Goal: Task Accomplishment & Management: Use online tool/utility

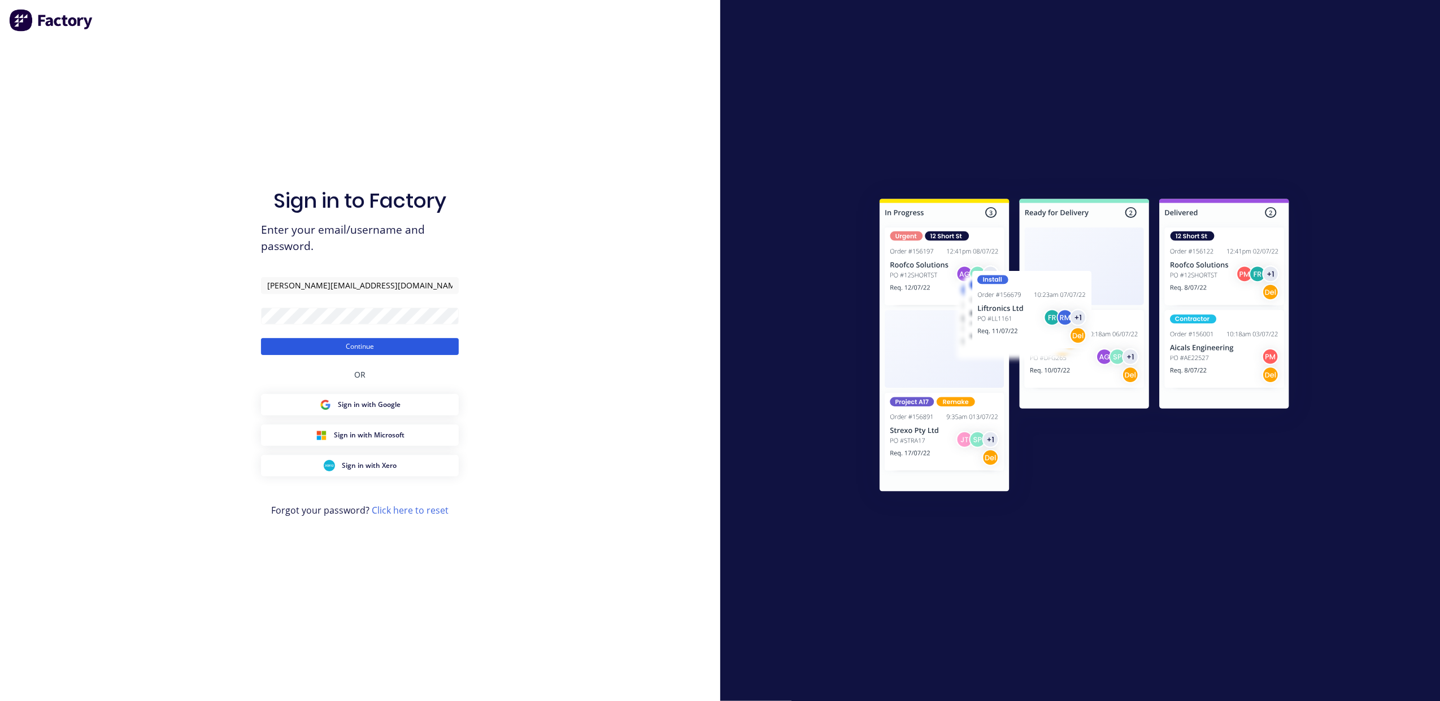
click at [389, 347] on button "Continue" at bounding box center [360, 346] width 198 height 17
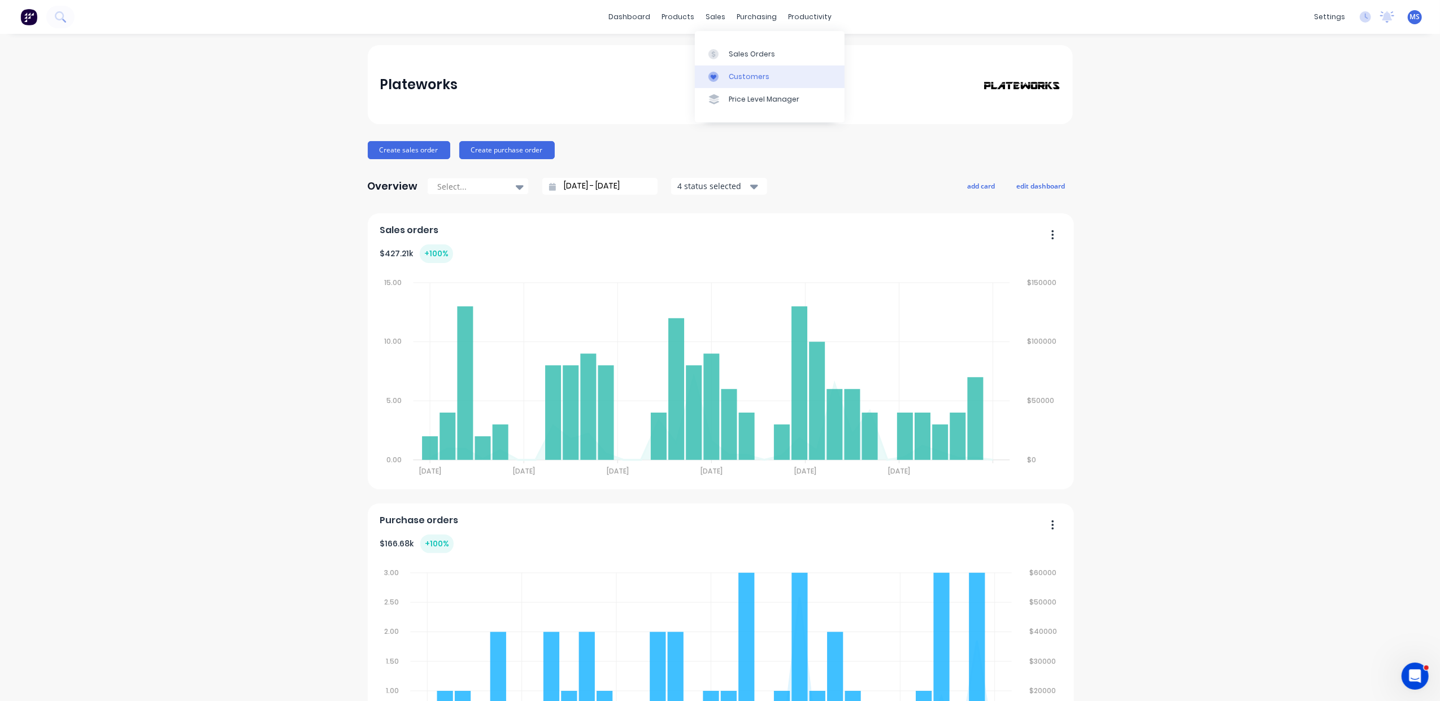
click at [752, 72] on div "Customers" at bounding box center [749, 77] width 41 height 10
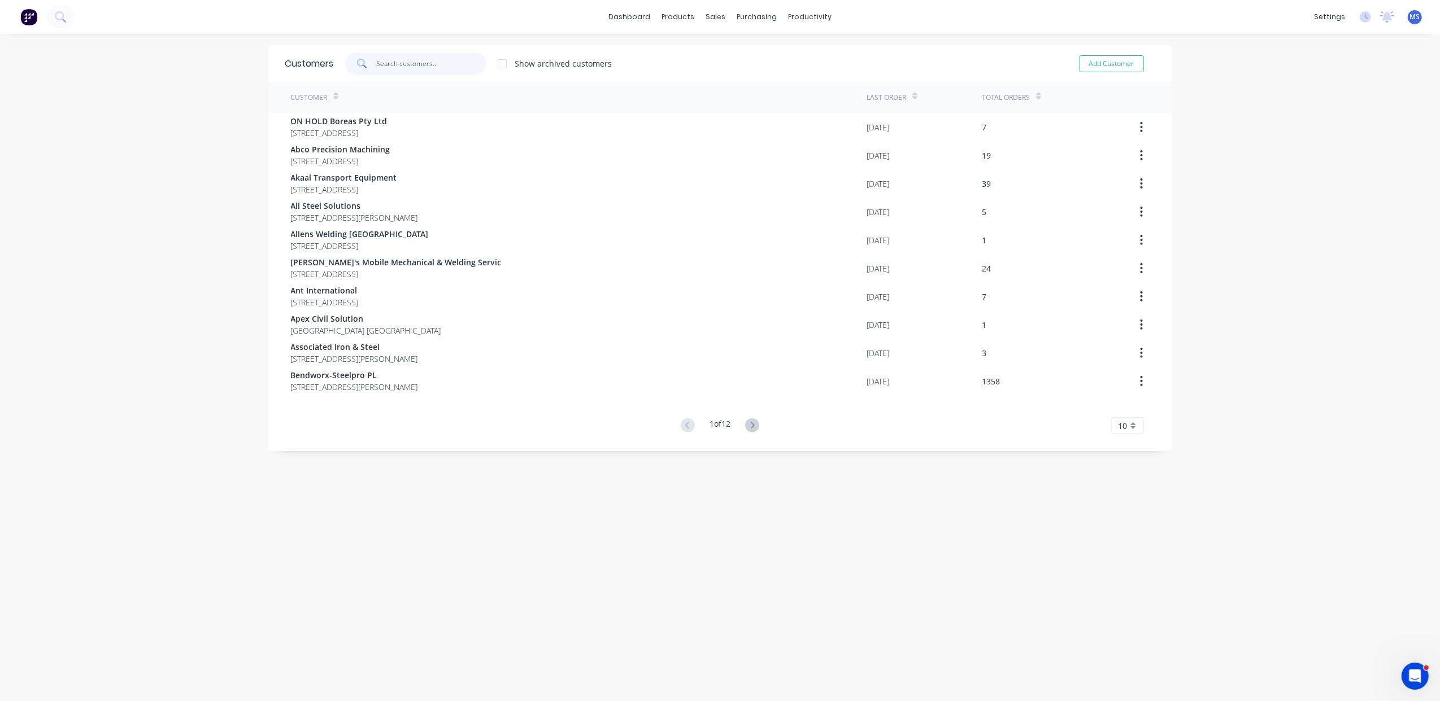
click at [415, 62] on input "text" at bounding box center [431, 64] width 110 height 23
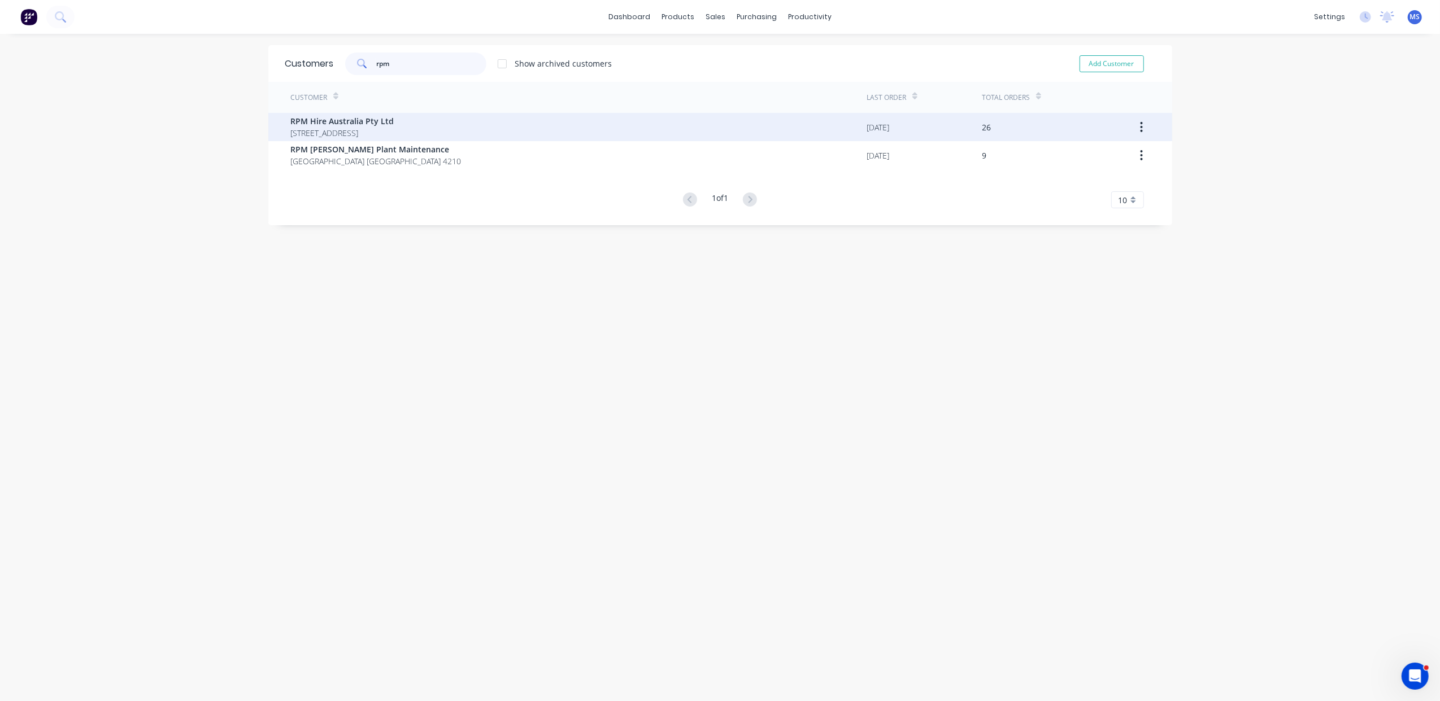
type input "rpm"
click at [394, 124] on span "RPM Hire Australia Pty Ltd" at bounding box center [342, 121] width 103 height 12
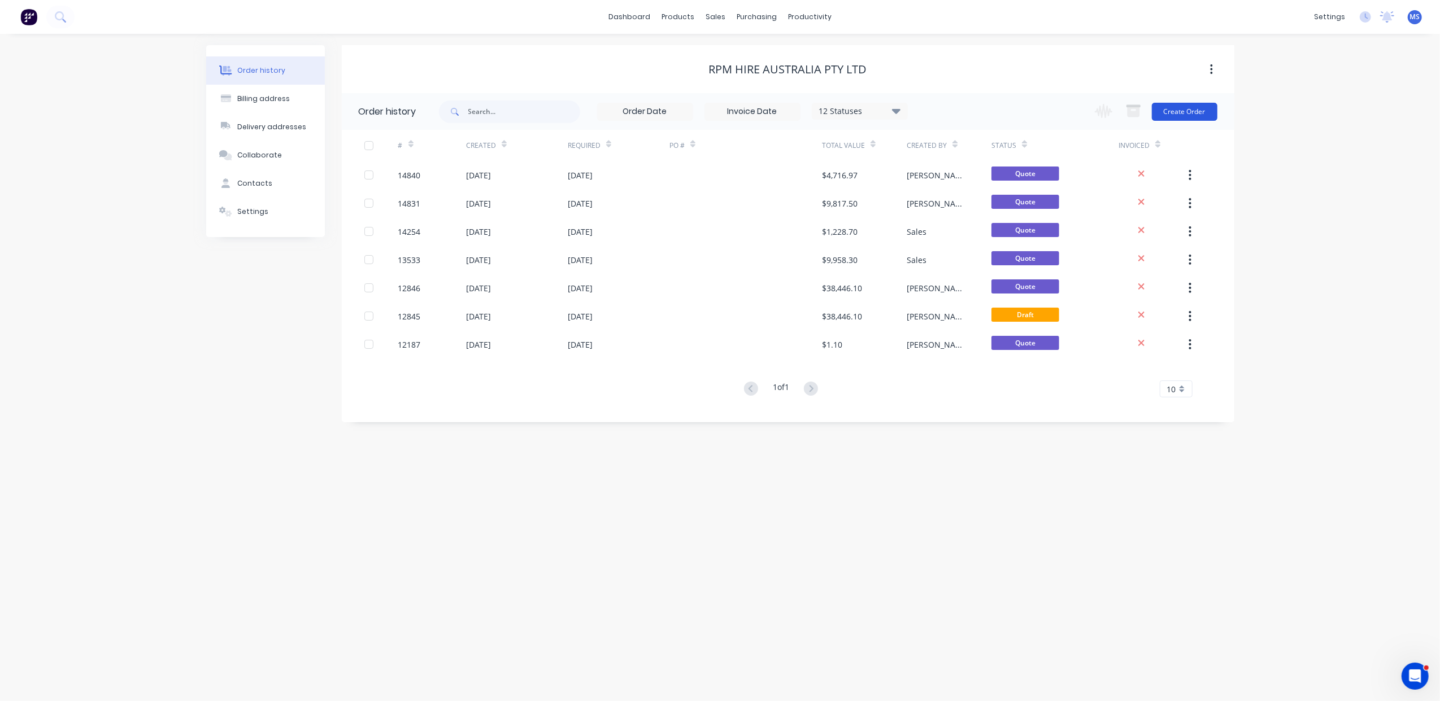
click at [1193, 116] on button "Create Order" at bounding box center [1184, 112] width 66 height 18
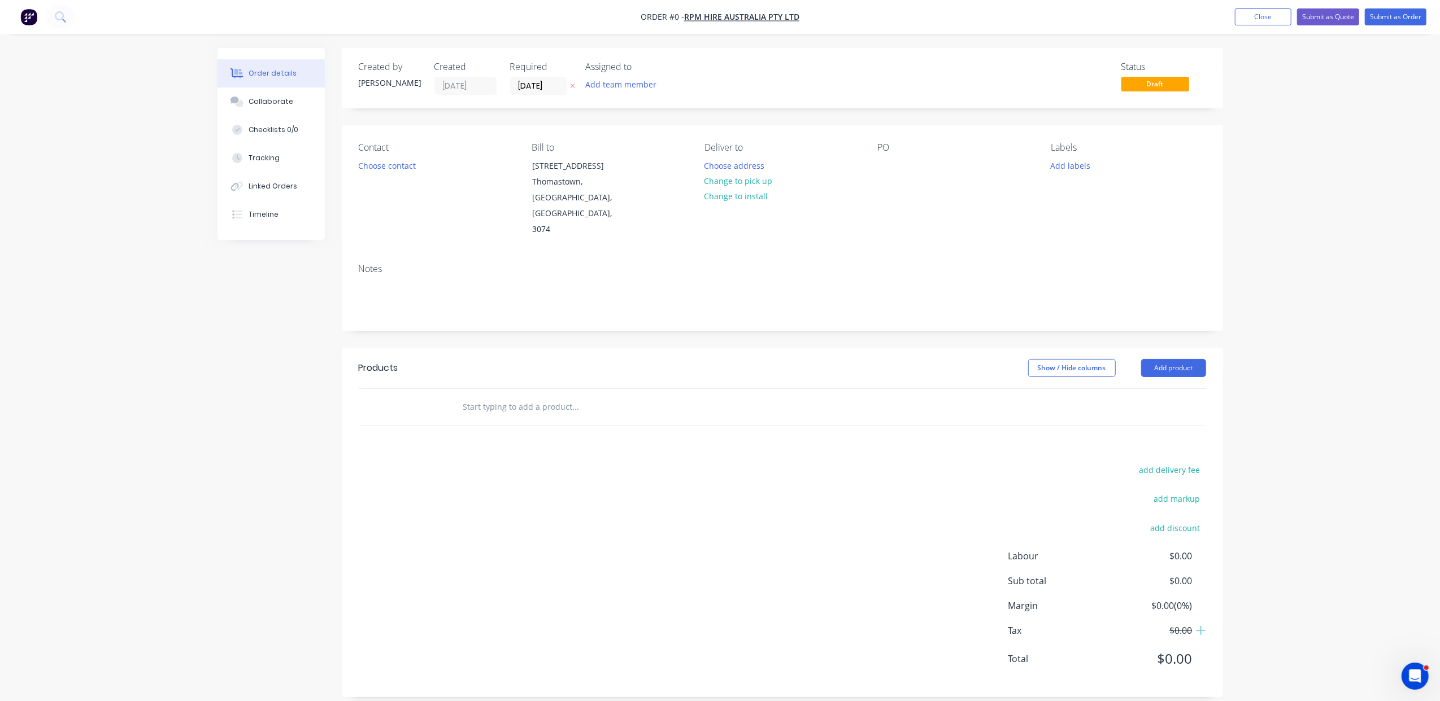
click at [515, 396] on input "text" at bounding box center [576, 407] width 226 height 23
type input "res"
click at [555, 468] on div "Res ale Product" at bounding box center [636, 491] width 339 height 47
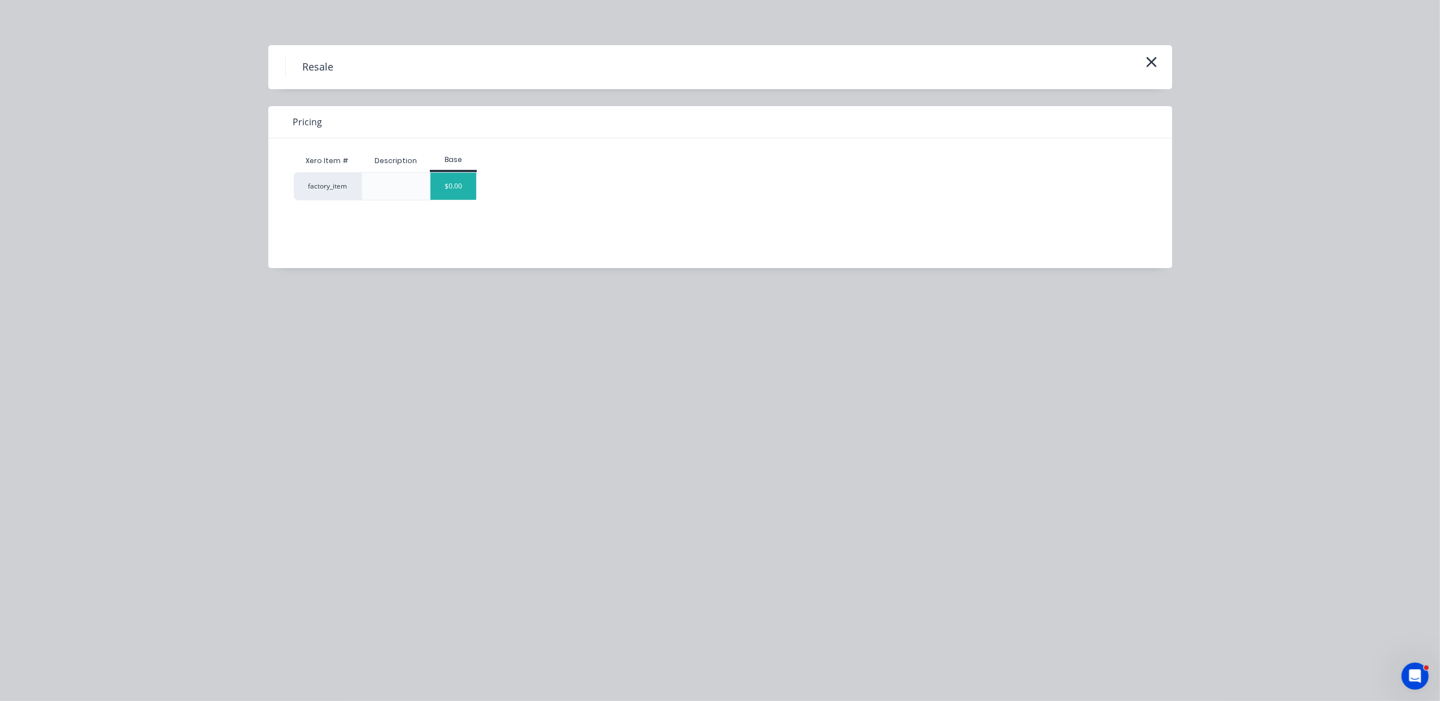
click at [448, 186] on div "$0.00" at bounding box center [453, 186] width 46 height 27
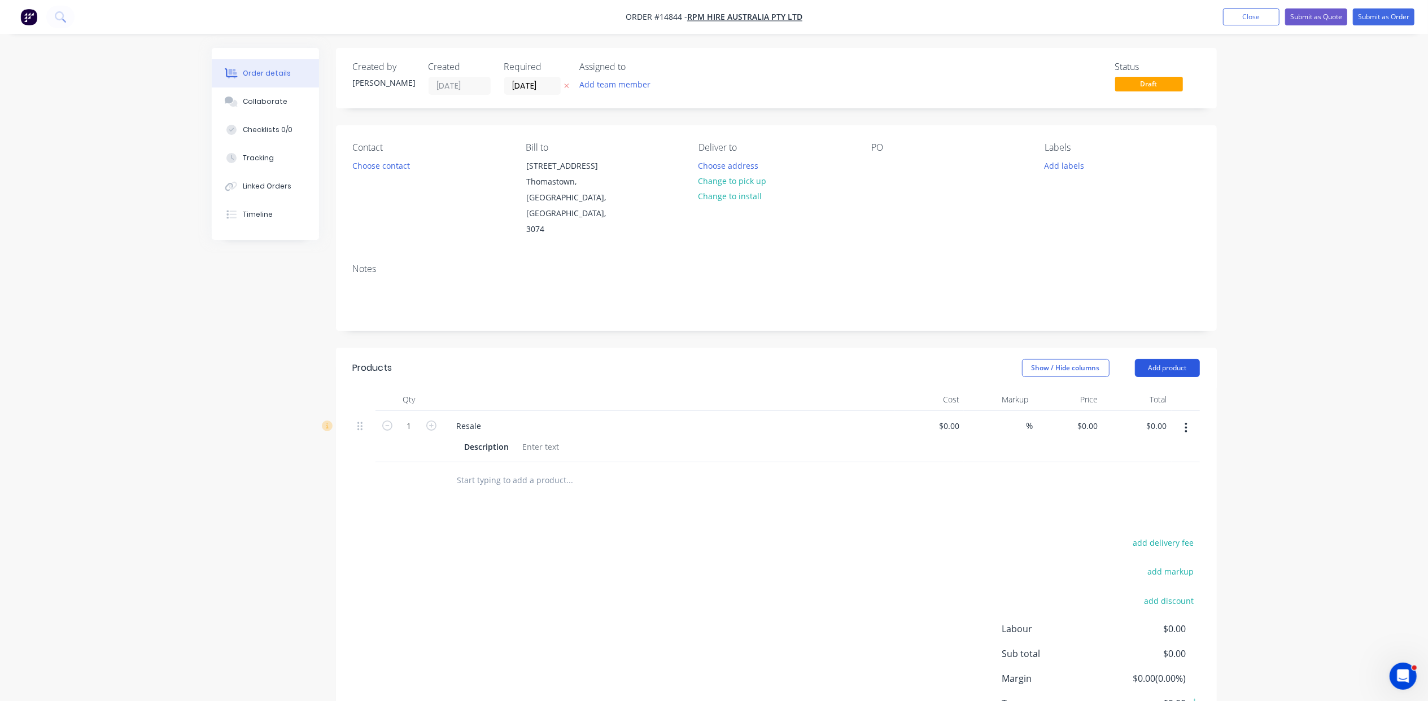
click at [1169, 359] on button "Add product" at bounding box center [1167, 368] width 65 height 18
click at [1152, 389] on div "Product catalogue" at bounding box center [1146, 397] width 87 height 16
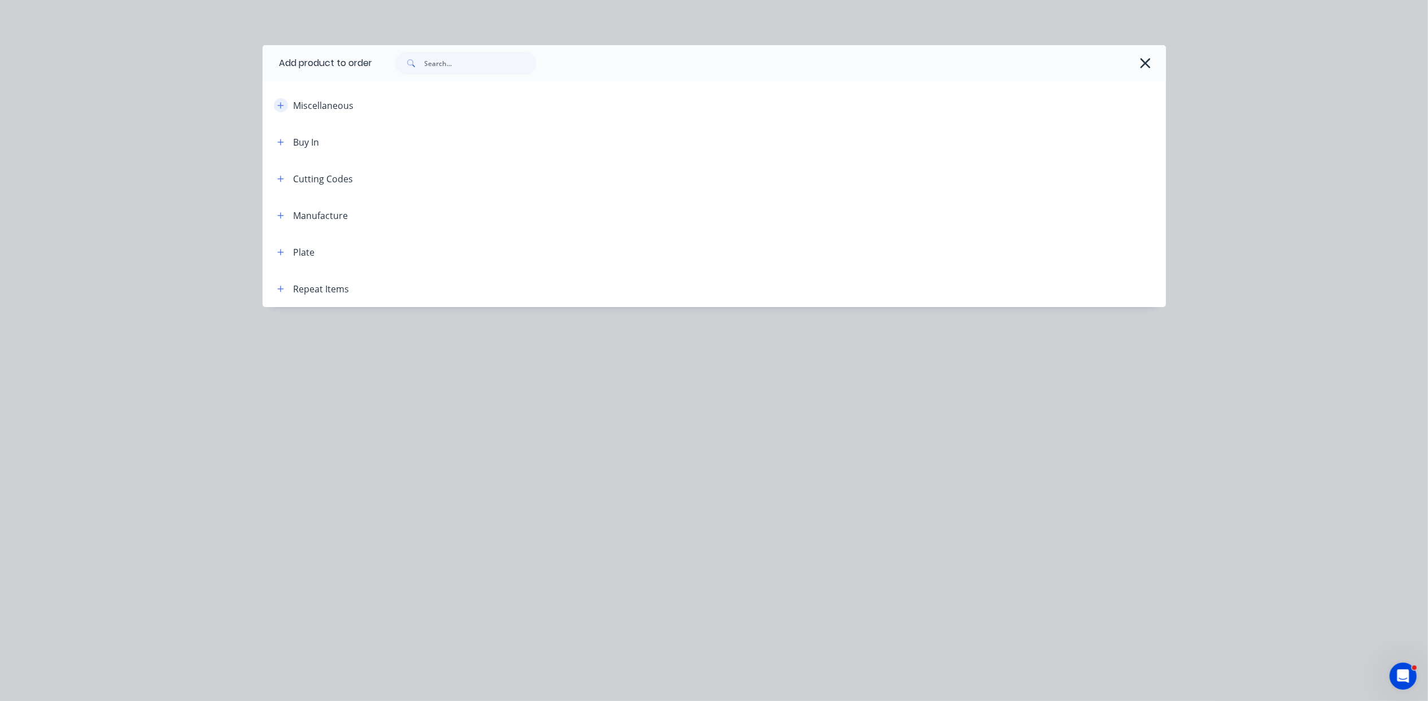
click at [283, 105] on icon "button" at bounding box center [280, 105] width 6 height 6
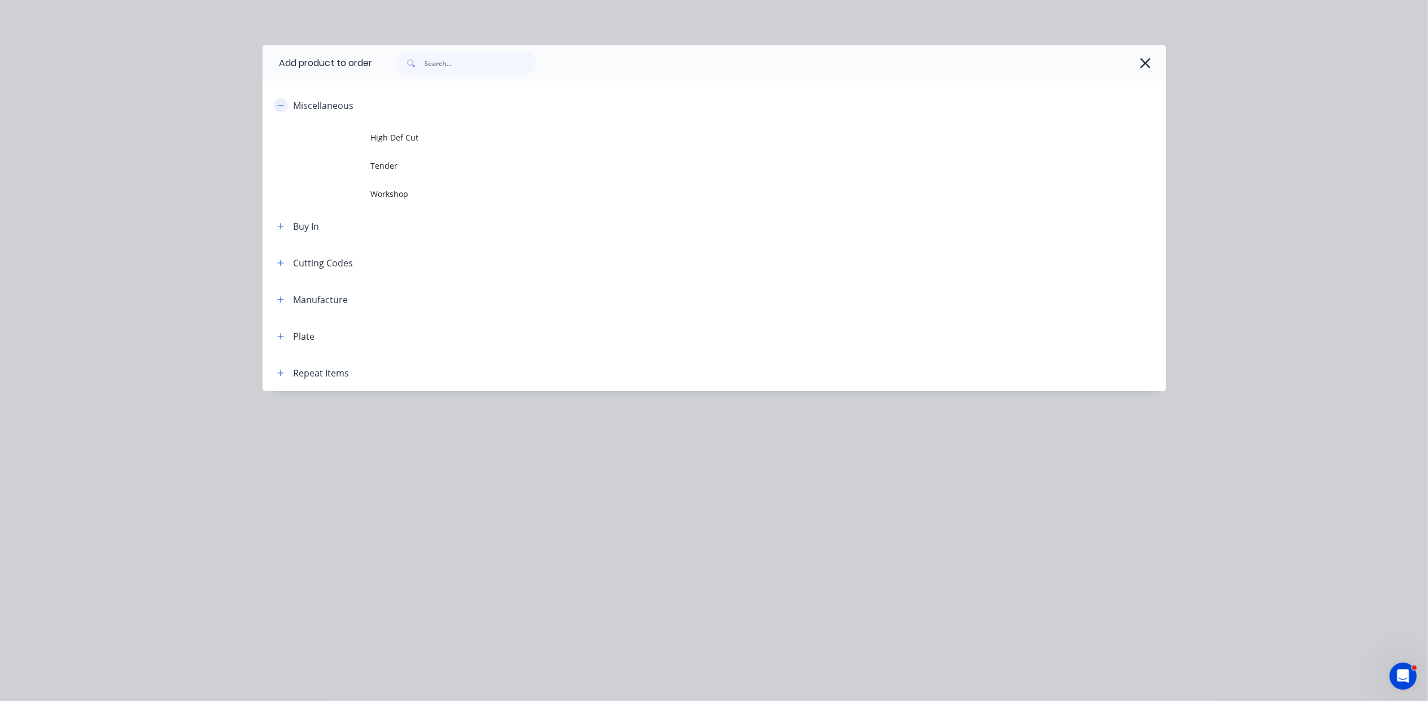
click at [283, 105] on icon "button" at bounding box center [280, 105] width 6 height 1
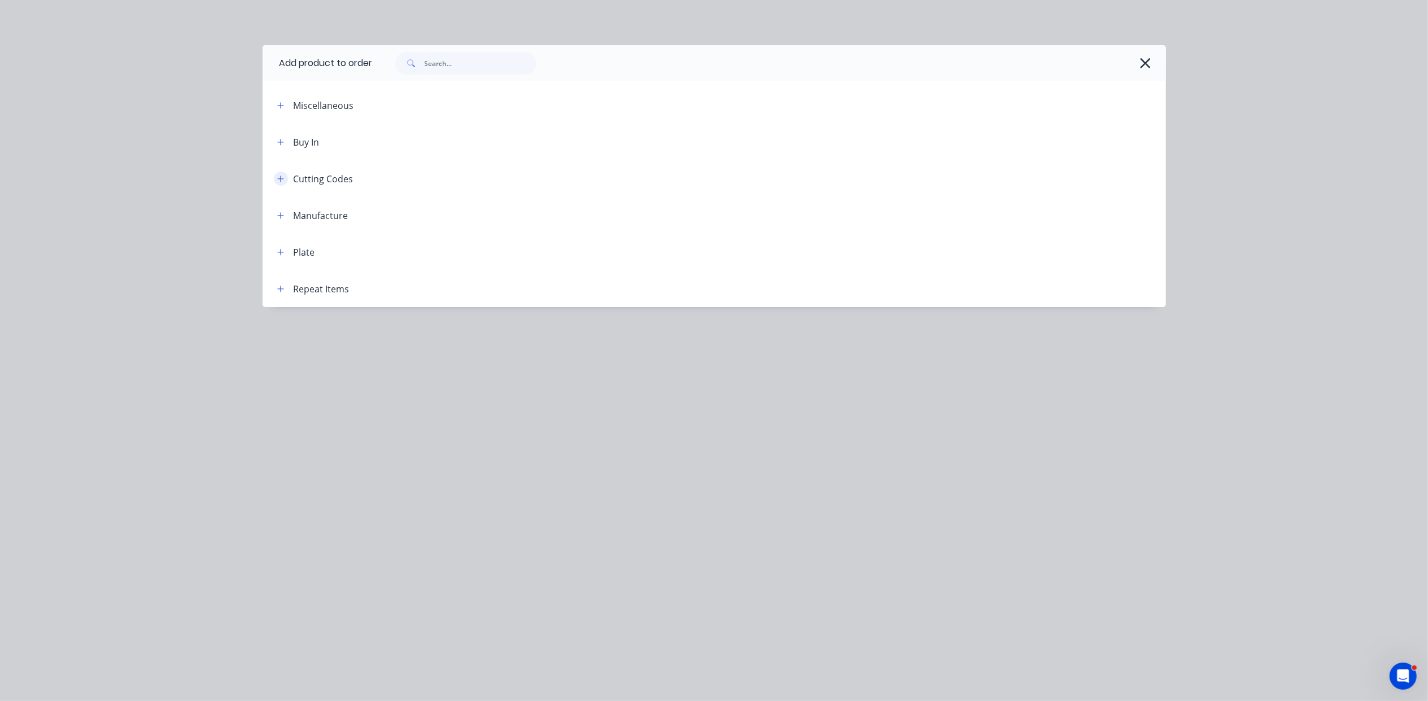
click at [283, 180] on icon "button" at bounding box center [280, 179] width 7 height 8
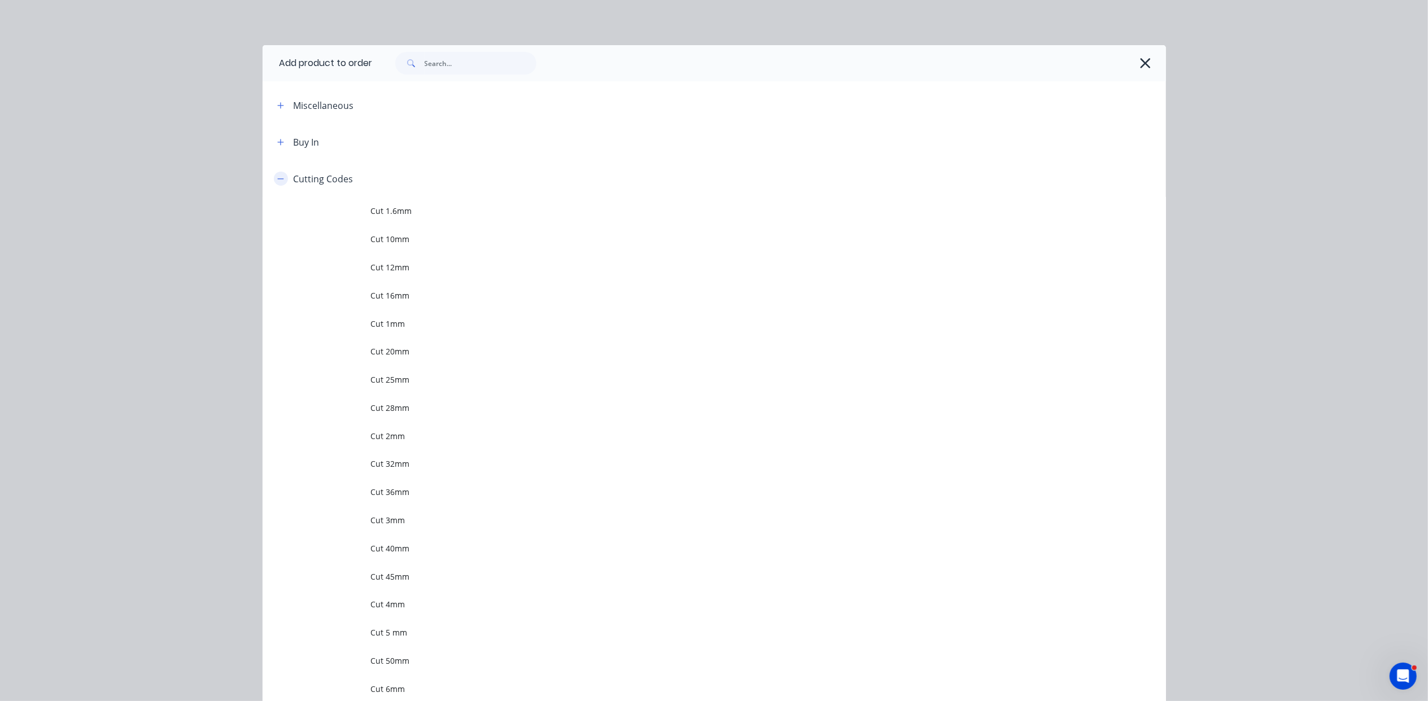
click at [283, 180] on div "Cutting Codes" at bounding box center [310, 179] width 85 height 14
click at [277, 141] on icon "button" at bounding box center [280, 142] width 7 height 8
click at [277, 145] on icon "button" at bounding box center [280, 142] width 7 height 8
click at [278, 176] on button "button" at bounding box center [281, 179] width 14 height 14
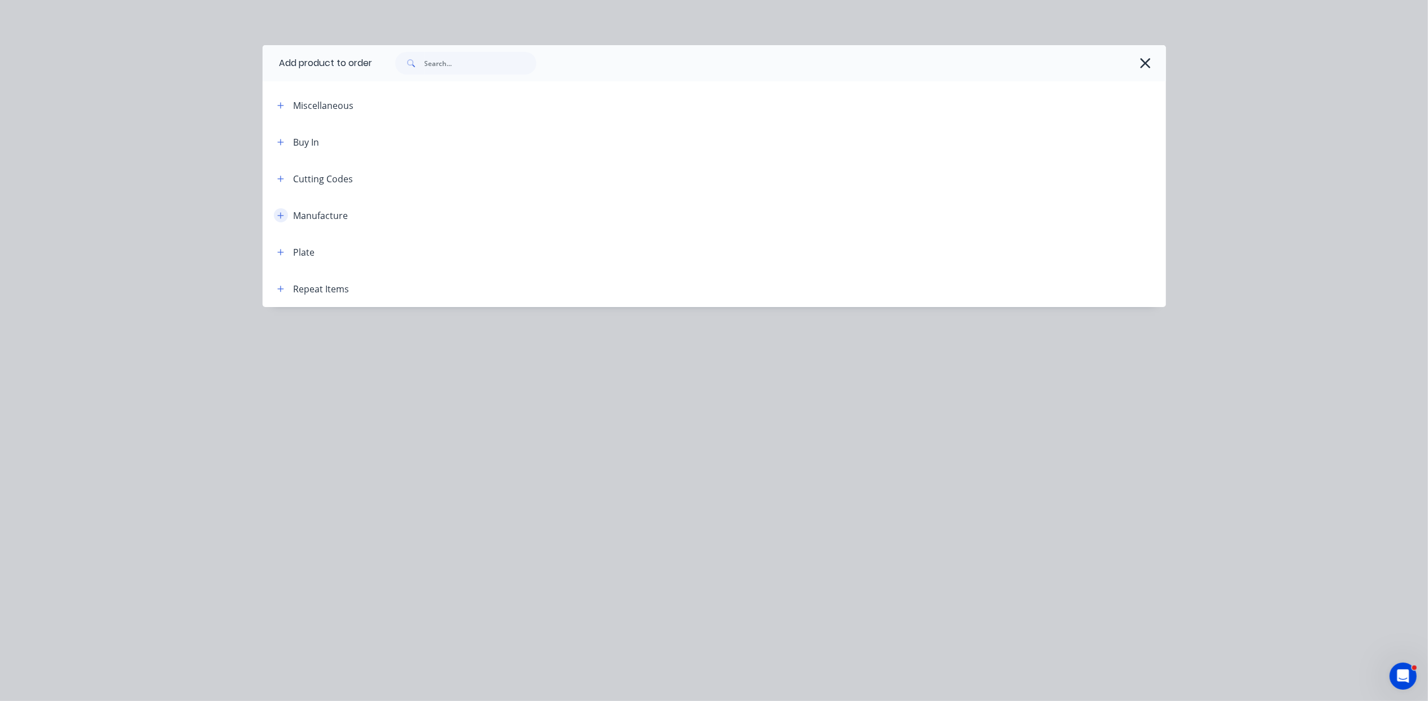
click at [281, 213] on icon "button" at bounding box center [280, 216] width 7 height 8
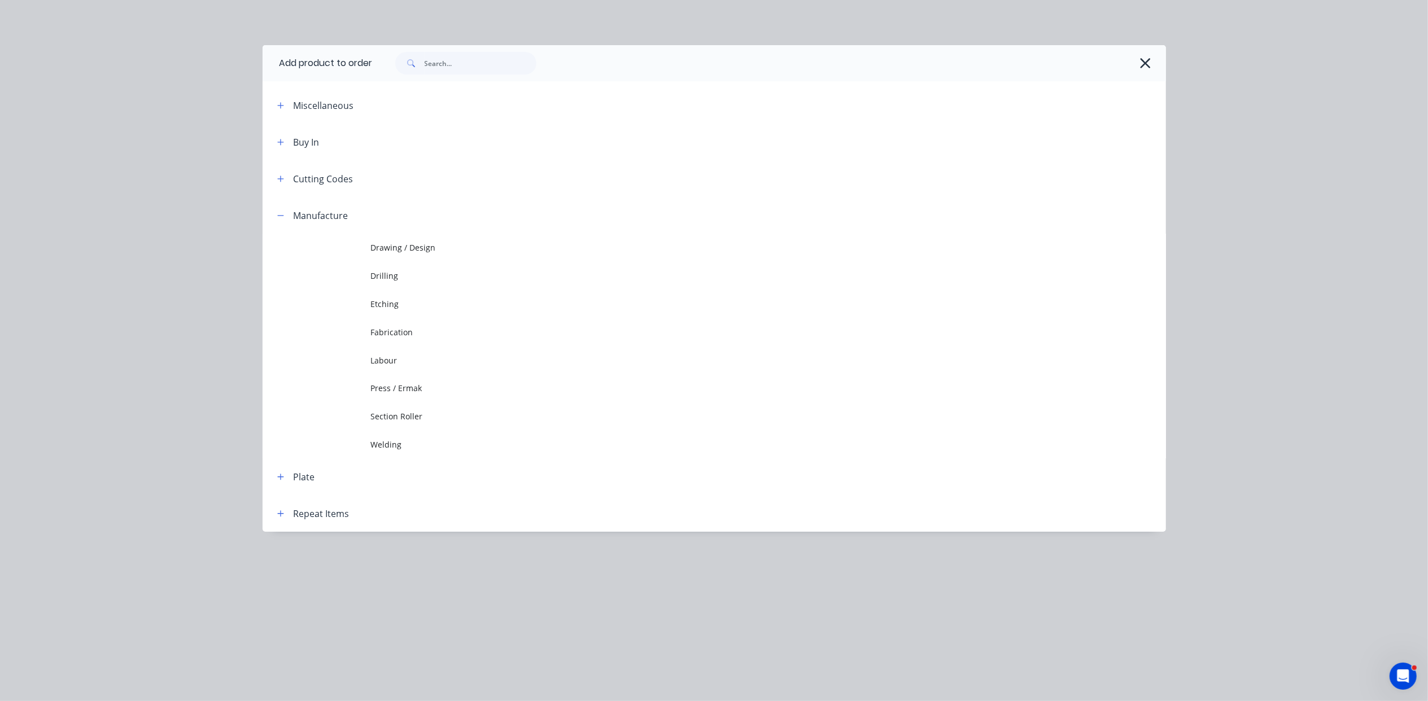
click at [417, 340] on td "Fabrication" at bounding box center [768, 332] width 795 height 28
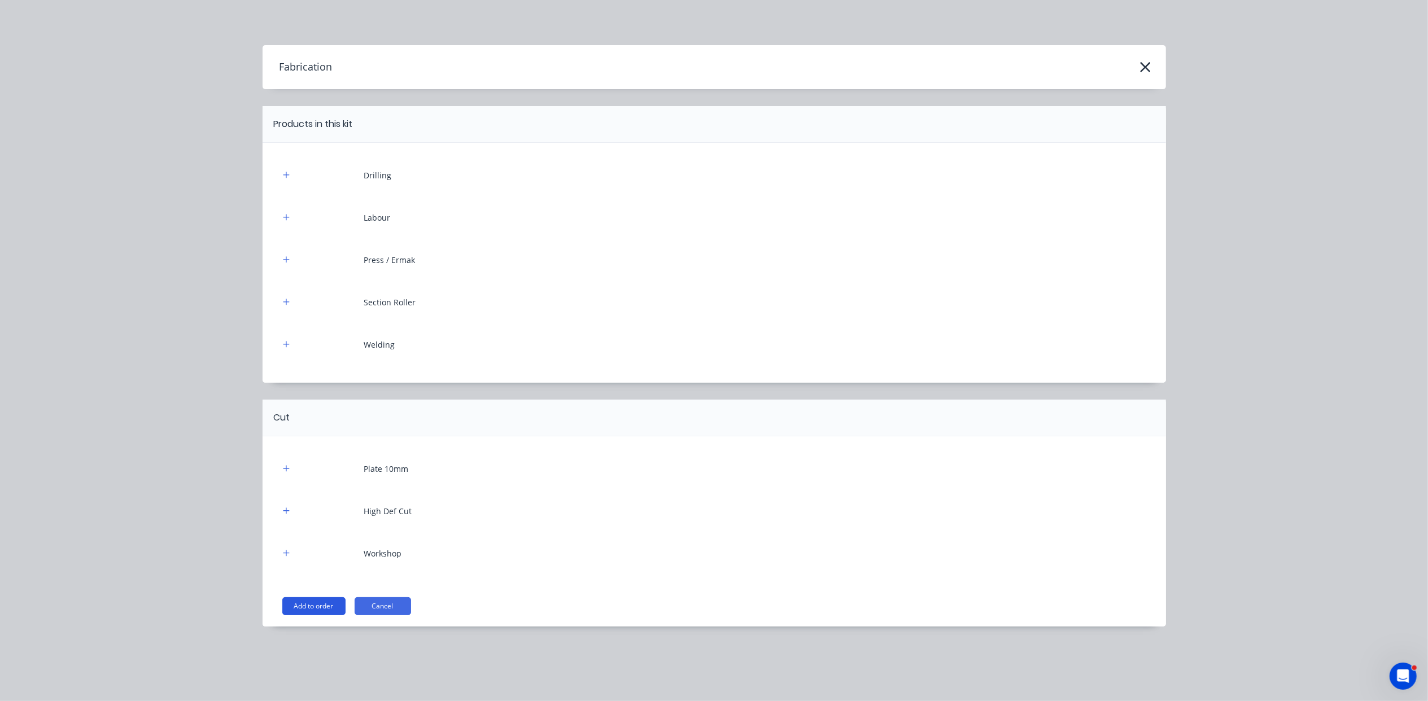
click at [337, 604] on button "Add to order" at bounding box center [313, 606] width 63 height 18
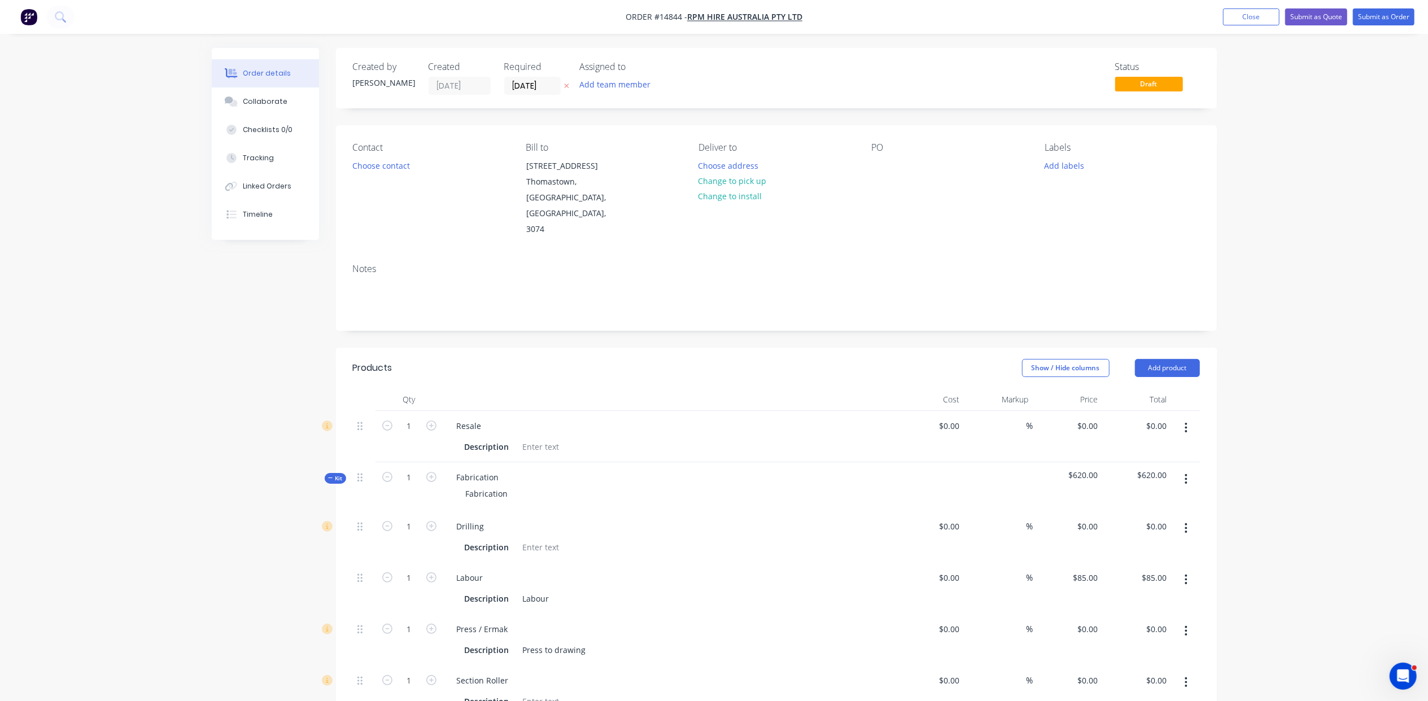
click at [1181, 418] on button "button" at bounding box center [1186, 428] width 27 height 20
click at [1139, 517] on div "Delete" at bounding box center [1146, 525] width 87 height 16
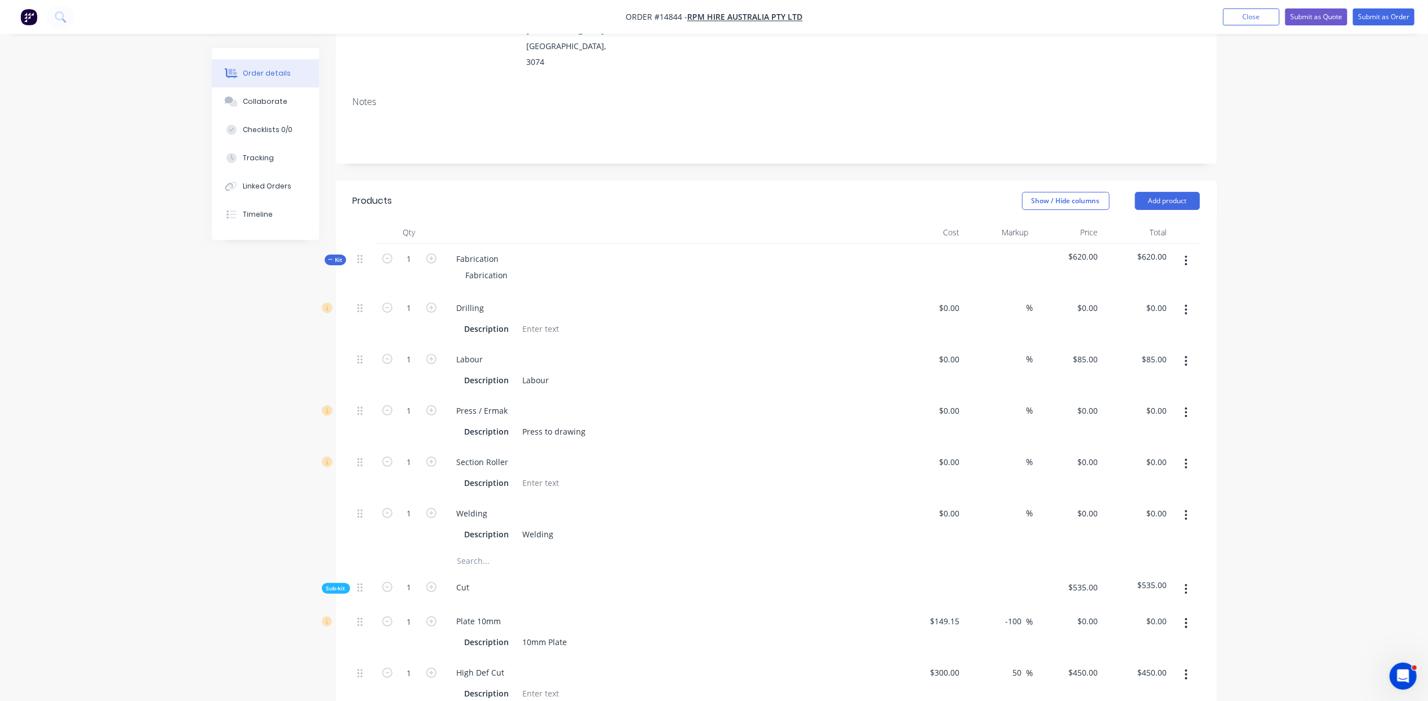
scroll to position [201, 0]
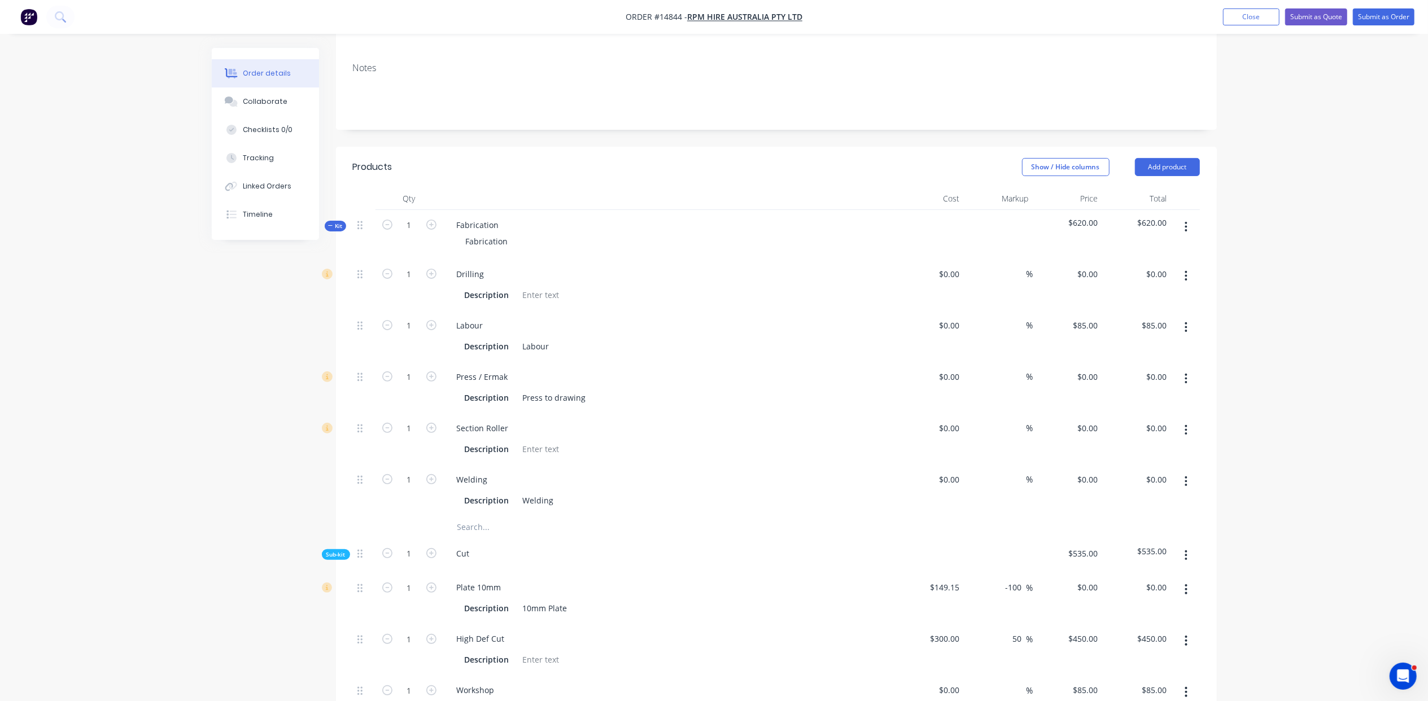
click at [1185, 551] on icon "button" at bounding box center [1186, 556] width 2 height 10
click at [1162, 600] on div "Delete" at bounding box center [1146, 608] width 87 height 16
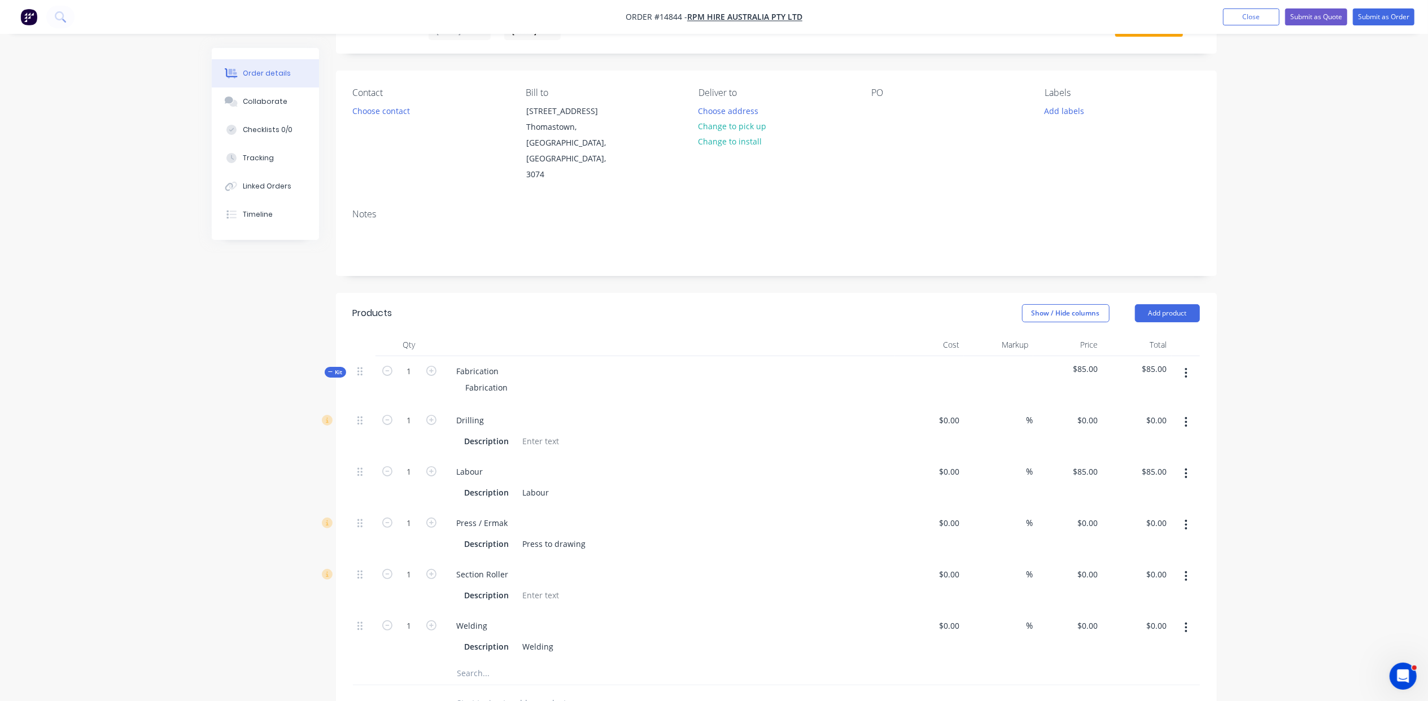
scroll to position [100, 0]
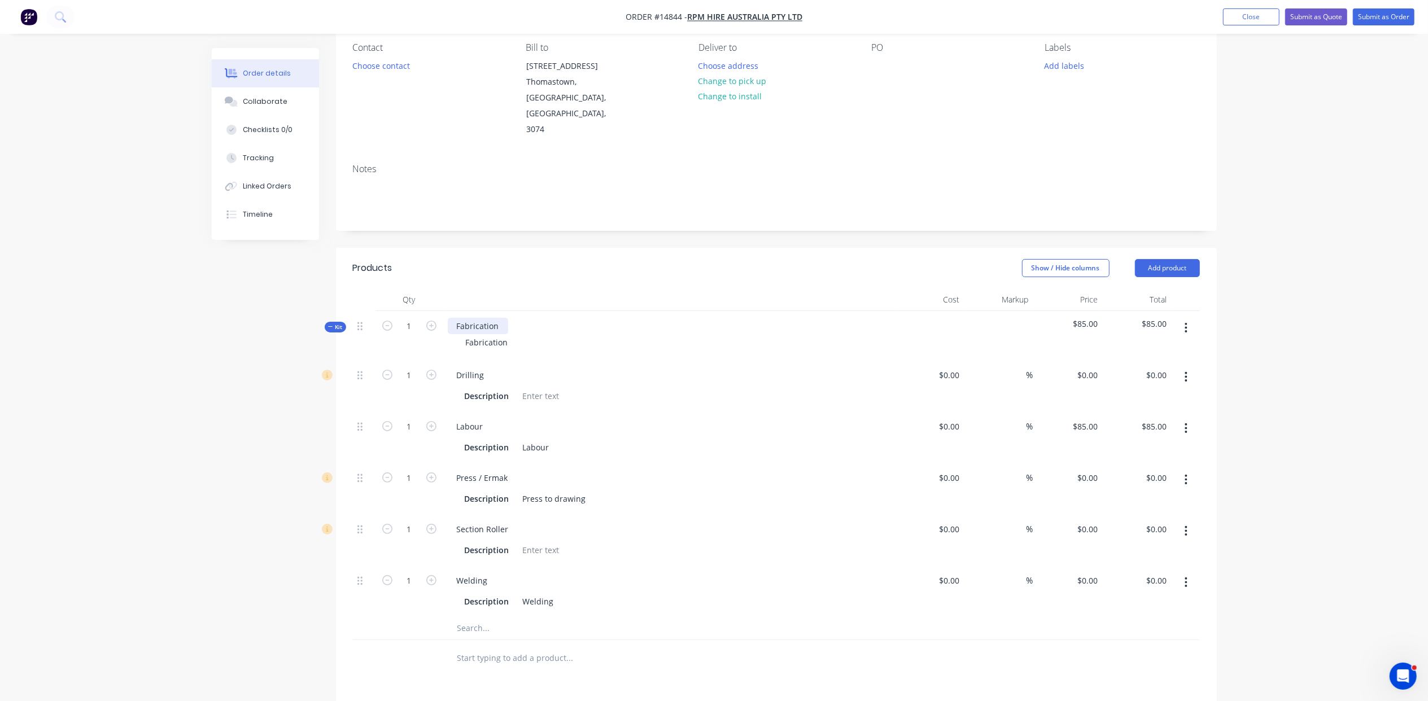
click at [498, 318] on div "Fabrication" at bounding box center [478, 326] width 60 height 16
click at [511, 334] on div "Fabrication" at bounding box center [487, 342] width 60 height 16
click at [513, 334] on div "Fabrication" at bounding box center [487, 342] width 60 height 16
click at [515, 334] on div "Fabricate -- entrance Barrier Lockrail with steel posts" at bounding box center [567, 342] width 221 height 16
click at [1187, 371] on icon "button" at bounding box center [1186, 377] width 3 height 12
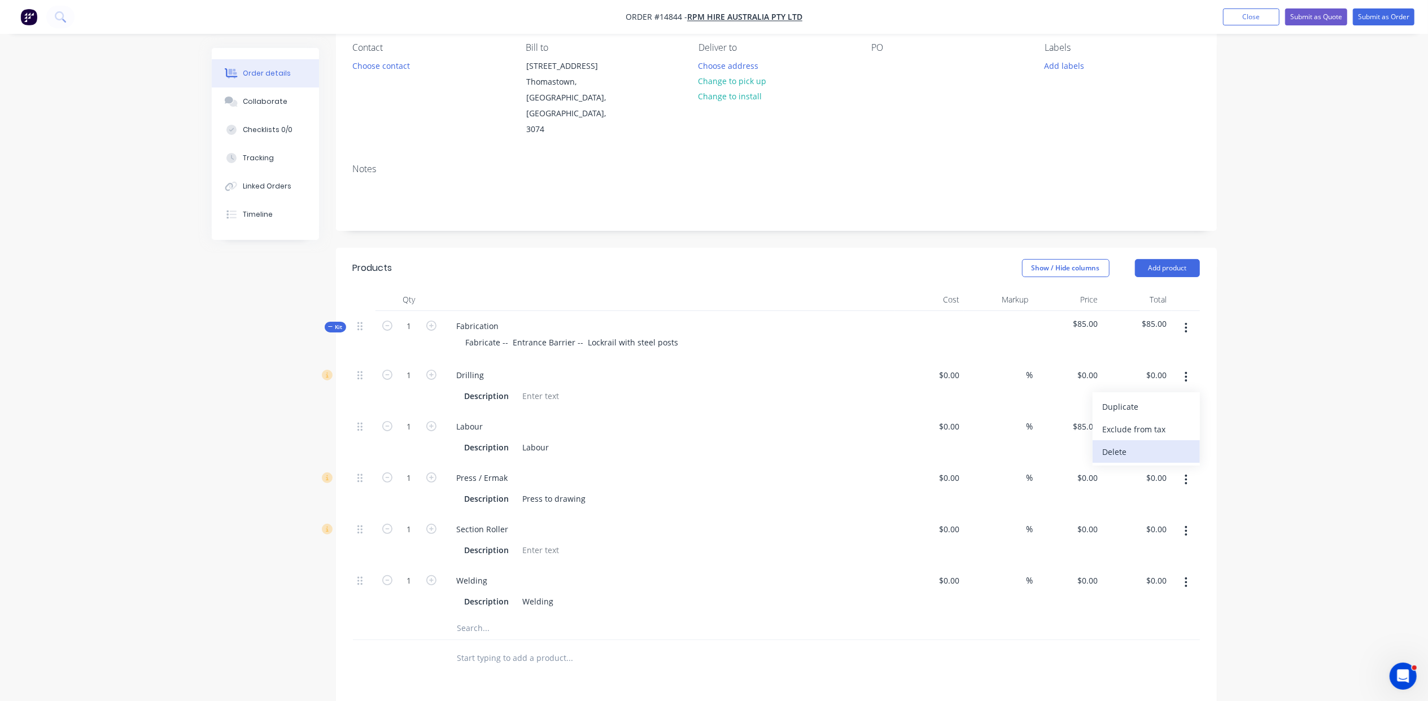
click at [1158, 444] on div "Delete" at bounding box center [1146, 452] width 87 height 16
click at [476, 566] on input "text" at bounding box center [570, 577] width 226 height 23
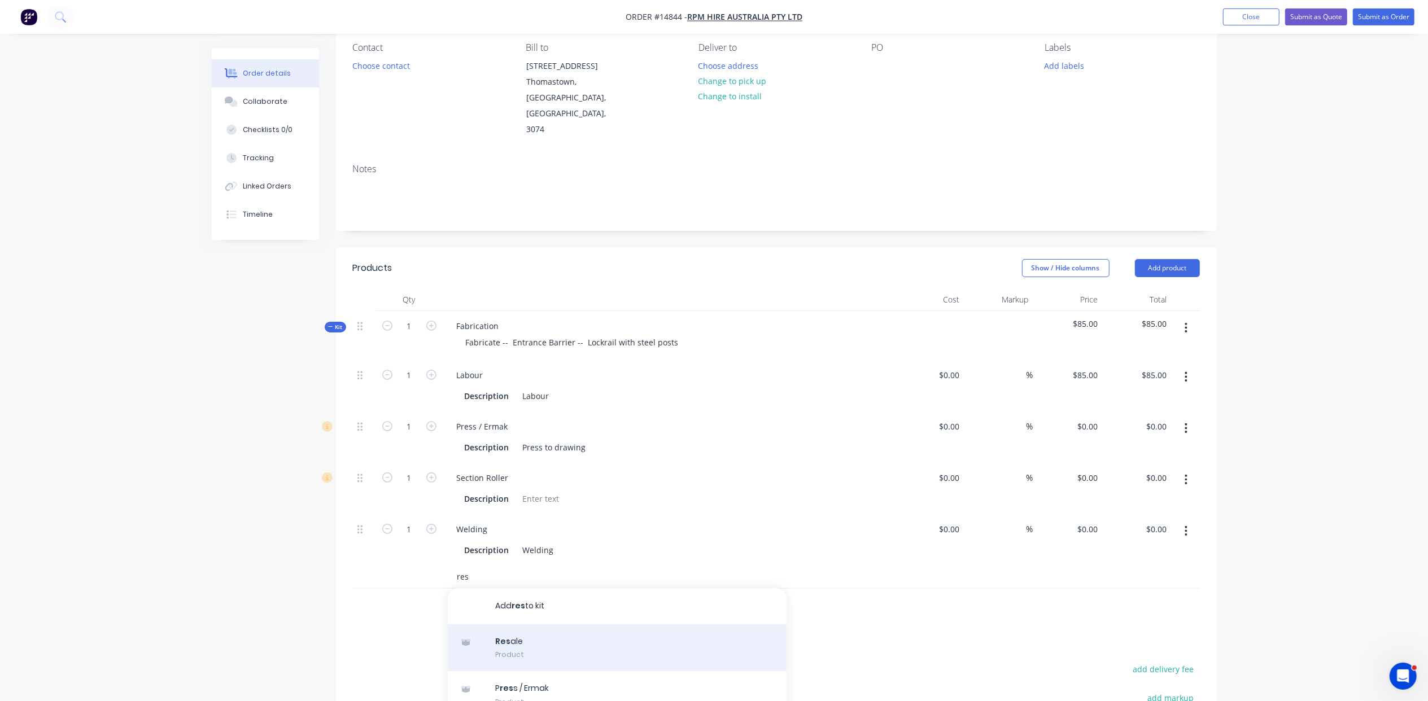
type input "res"
click at [526, 625] on div "Res ale Product" at bounding box center [617, 648] width 339 height 47
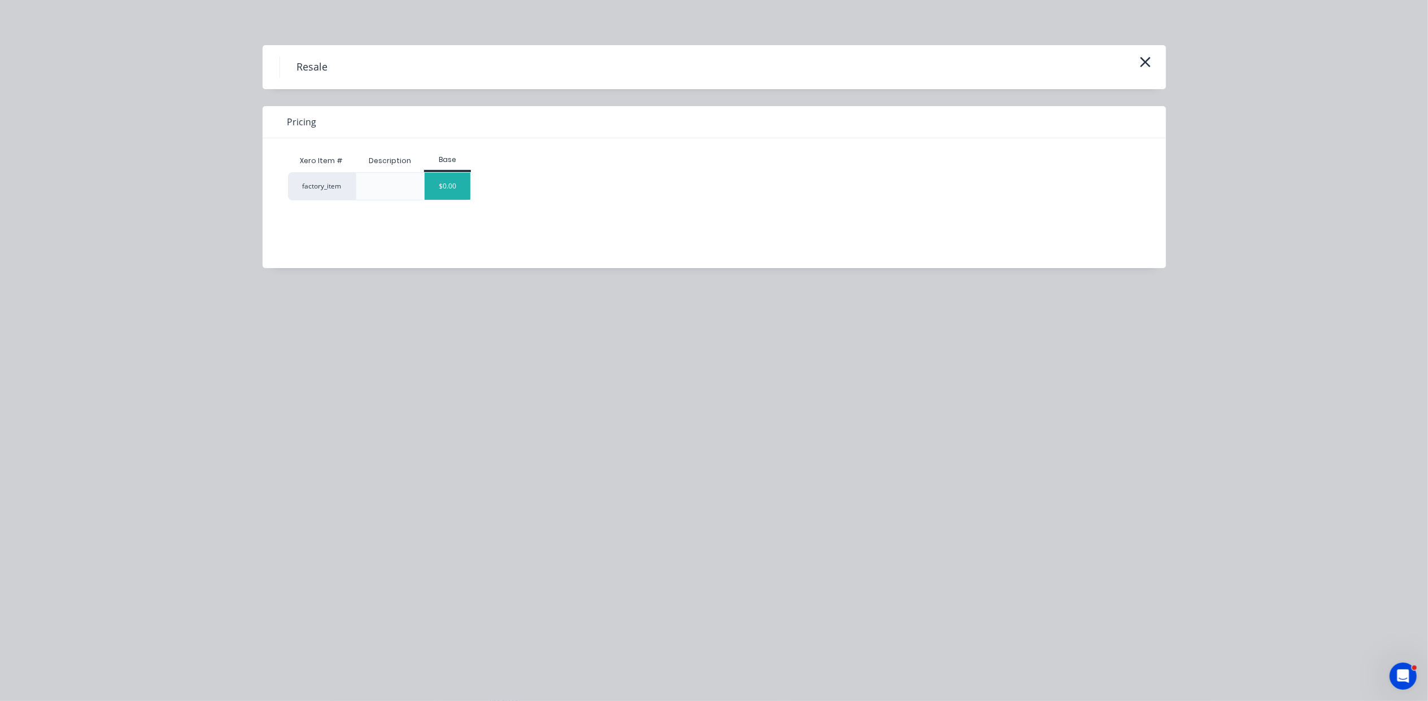
click at [459, 178] on div "$0.00" at bounding box center [448, 186] width 46 height 27
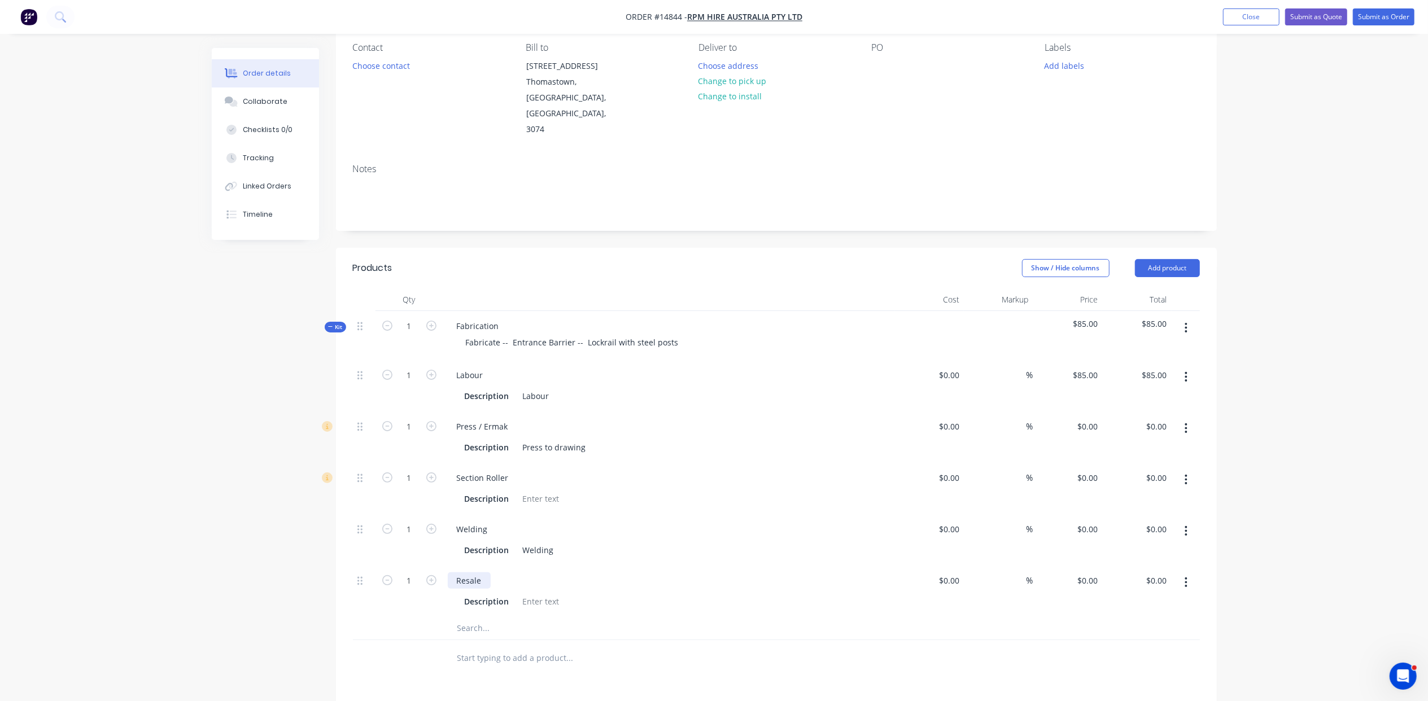
click at [482, 573] on div "Resale" at bounding box center [469, 581] width 43 height 16
click at [543, 594] on div at bounding box center [541, 602] width 46 height 16
drag, startPoint x: 509, startPoint y: 311, endPoint x: 669, endPoint y: 324, distance: 160.3
click at [670, 321] on div "Fabrication Fabricate -- Entrance Barrier -- Lockrail with steel posts" at bounding box center [669, 335] width 452 height 49
copy div "Entrance Barrier -- Lockrail with steel posts"
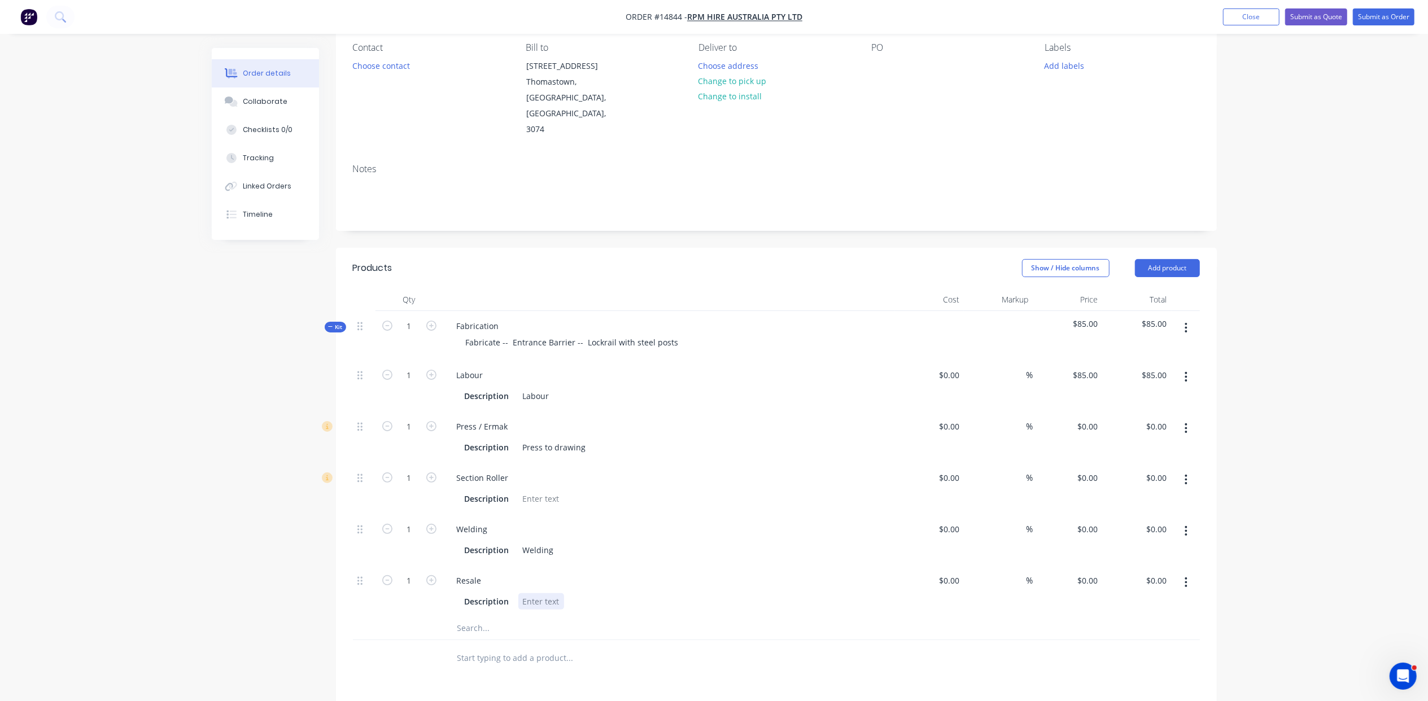
click at [538, 594] on div at bounding box center [541, 602] width 46 height 16
paste div
click at [489, 573] on div "Resale" at bounding box center [469, 581] width 43 height 16
type input "$520.00"
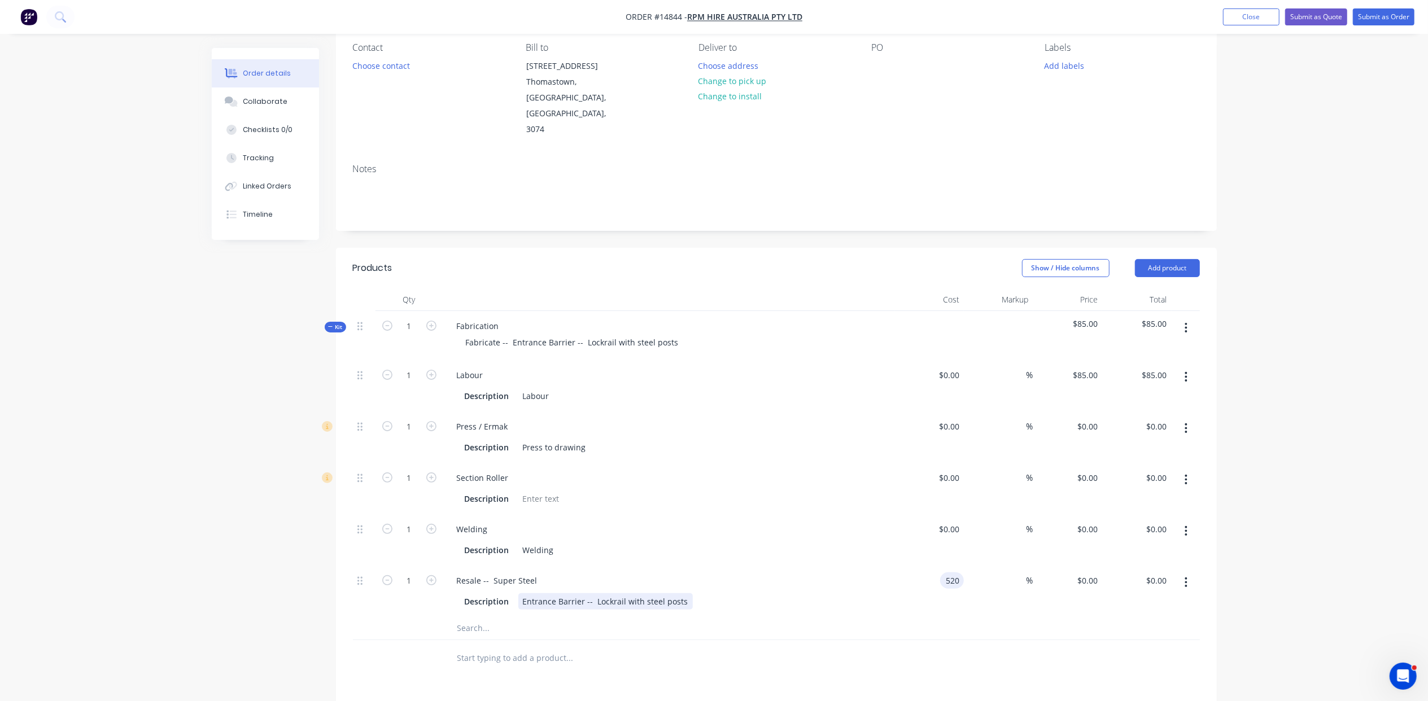
type input "$520.00"
click at [552, 573] on div "Resale -- Super Steel" at bounding box center [669, 581] width 443 height 16
click at [540, 573] on div "Resale -- Super Steel" at bounding box center [497, 581] width 99 height 16
type input "$520.00"
type input "100"
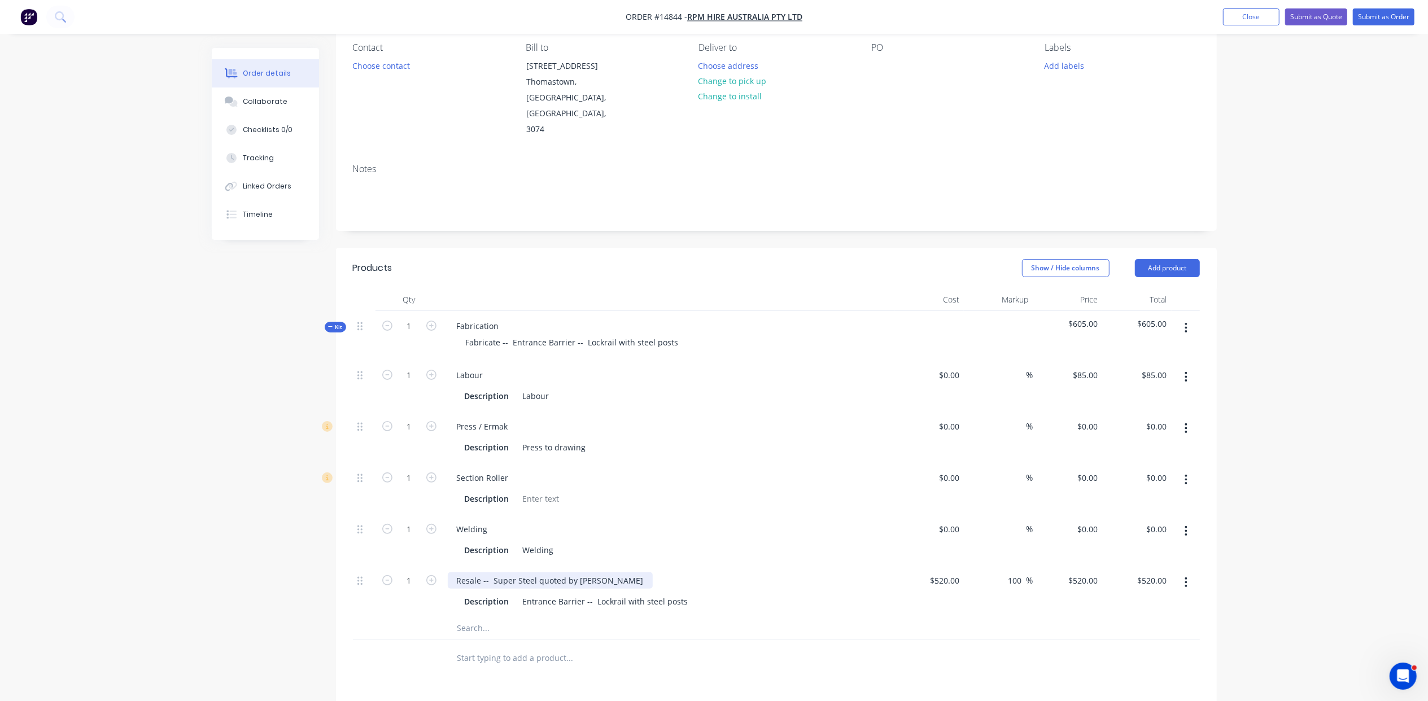
type input "1040"
type input "$1,040.00"
click at [1190, 367] on button "button" at bounding box center [1186, 377] width 27 height 20
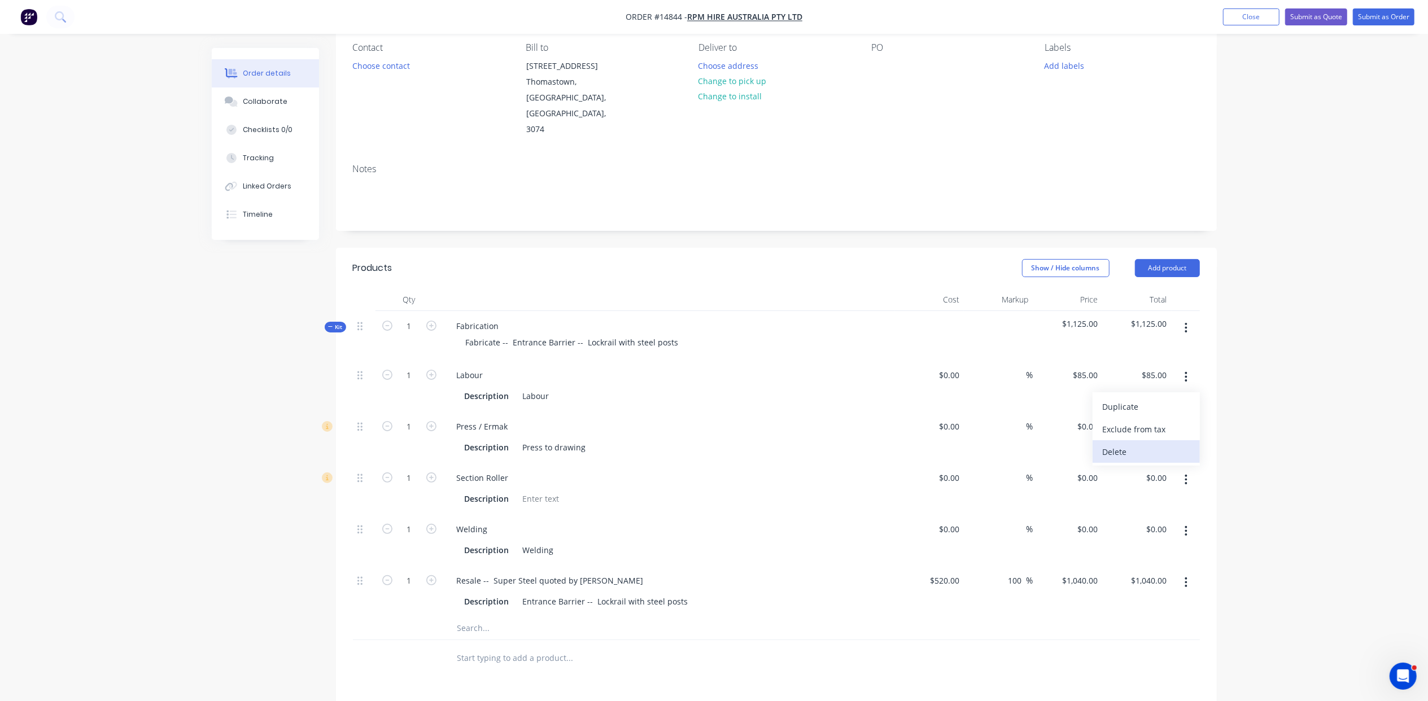
click at [1195, 440] on button "Delete" at bounding box center [1146, 451] width 107 height 23
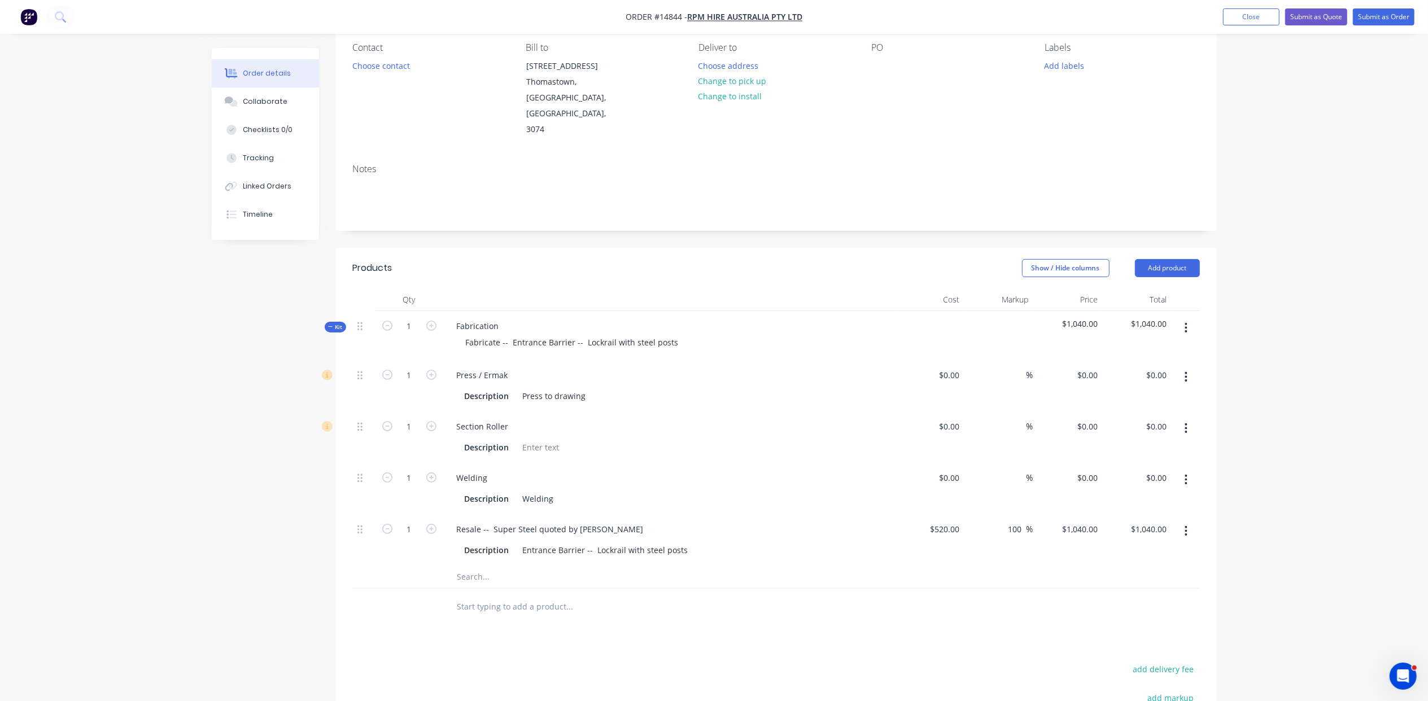
click at [1185, 371] on icon "button" at bounding box center [1186, 377] width 3 height 12
click at [1184, 444] on div "Delete" at bounding box center [1146, 452] width 87 height 16
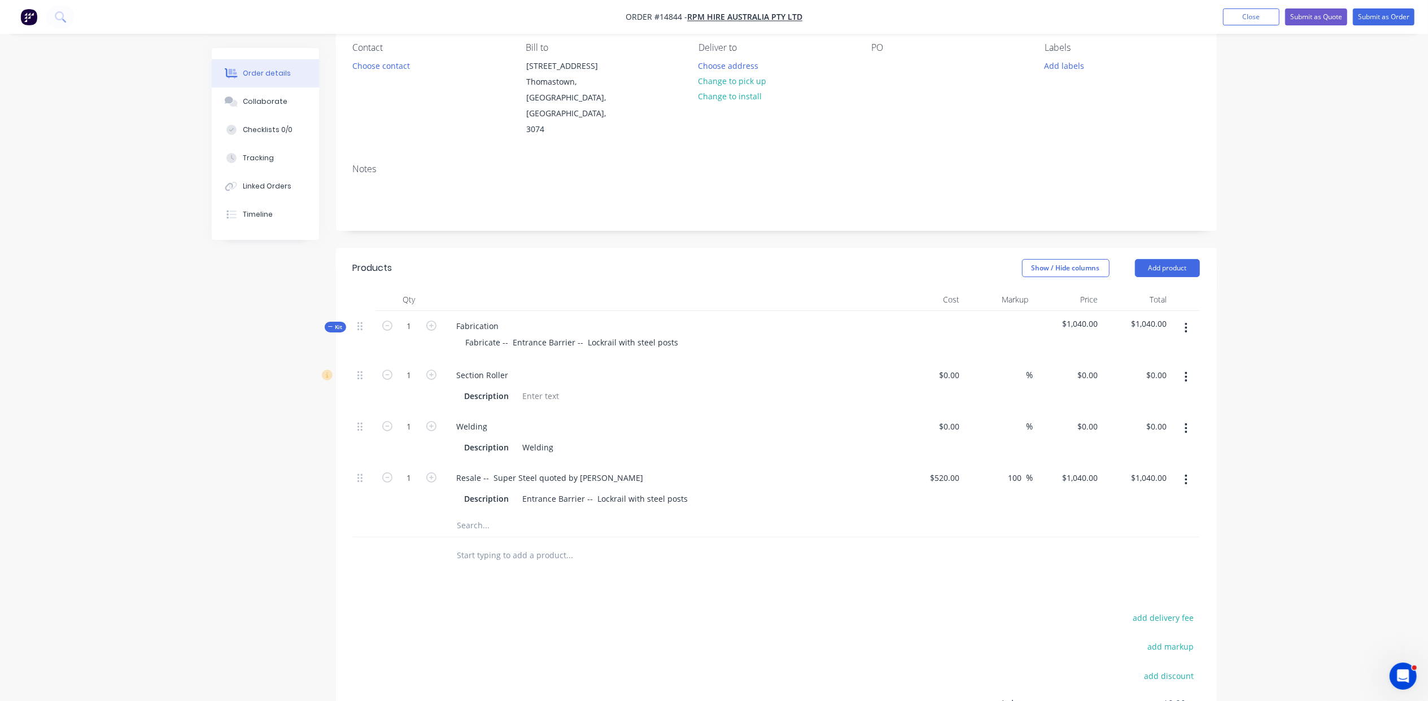
click at [1187, 371] on icon "button" at bounding box center [1186, 377] width 3 height 12
click at [1186, 444] on div "Delete" at bounding box center [1146, 452] width 87 height 16
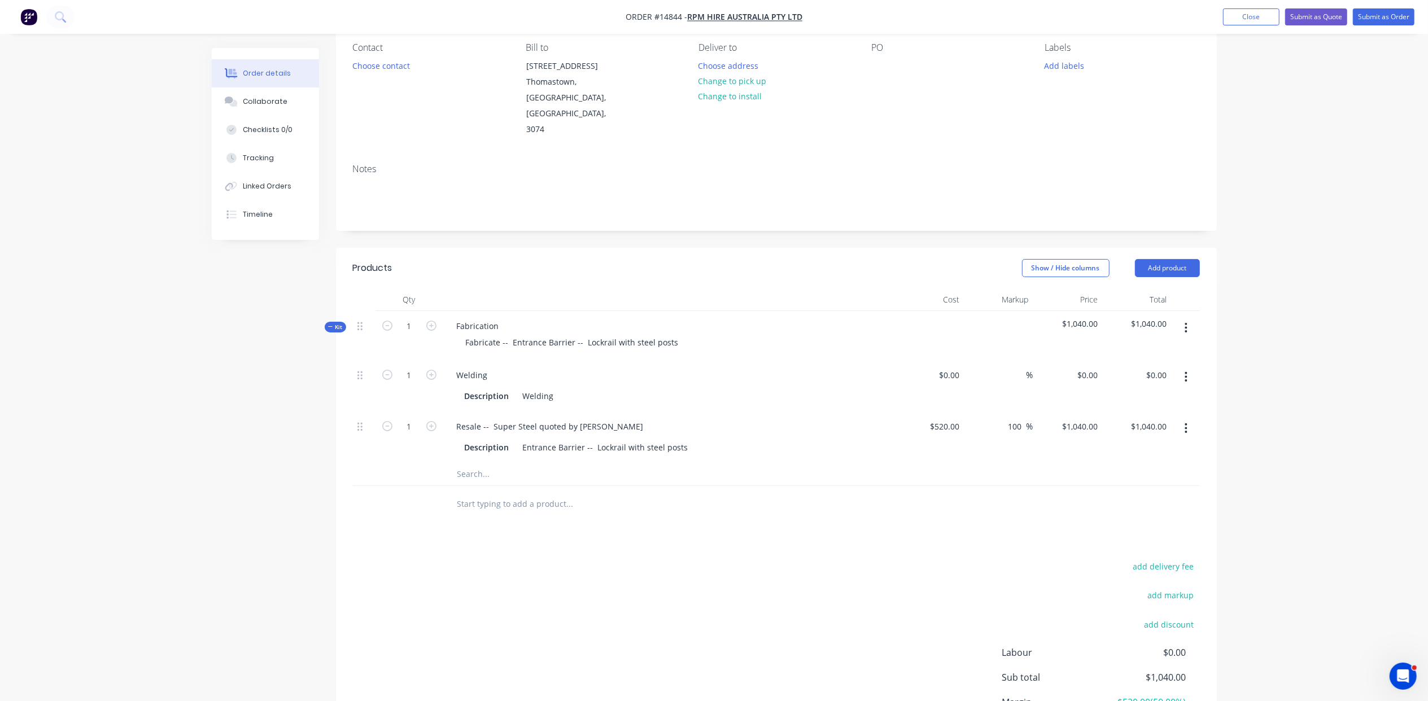
click at [1185, 367] on button "button" at bounding box center [1186, 377] width 27 height 20
click at [1184, 444] on div "Delete" at bounding box center [1146, 452] width 87 height 16
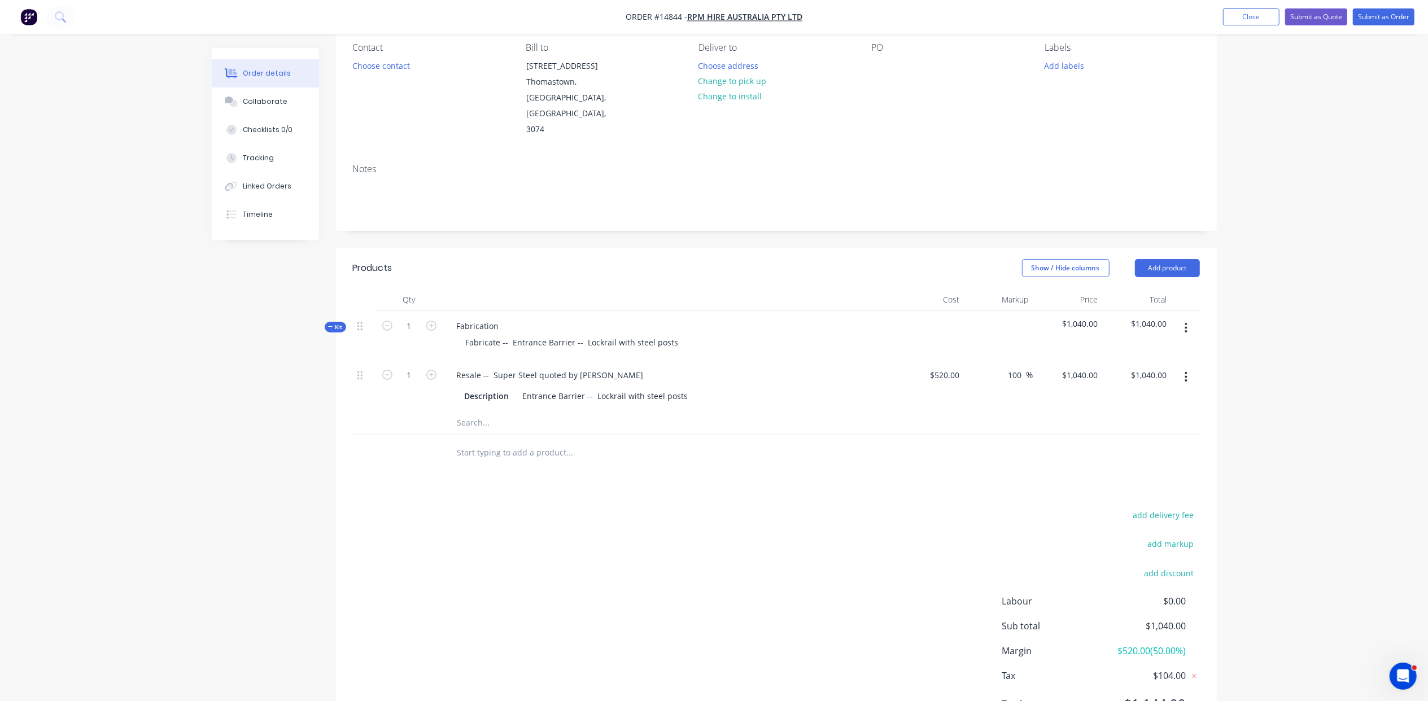
click at [470, 412] on input "text" at bounding box center [570, 423] width 226 height 23
type input "res"
click at [527, 457] on div "Products Show / Hide columns Add product Qty Cost Markup Price Total Kit 1 Fabr…" at bounding box center [776, 495] width 881 height 495
click at [497, 412] on input "res" at bounding box center [570, 423] width 226 height 23
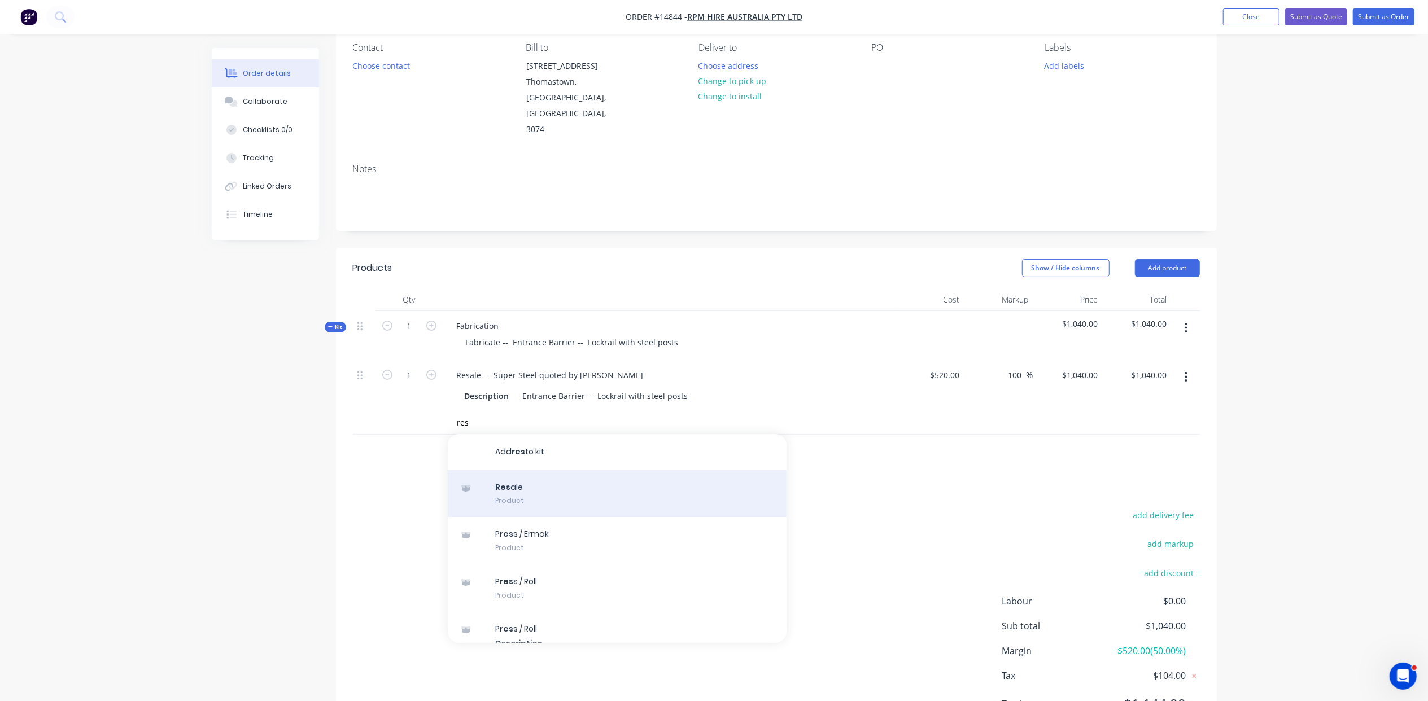
click at [520, 470] on div "Res ale Product" at bounding box center [617, 493] width 339 height 47
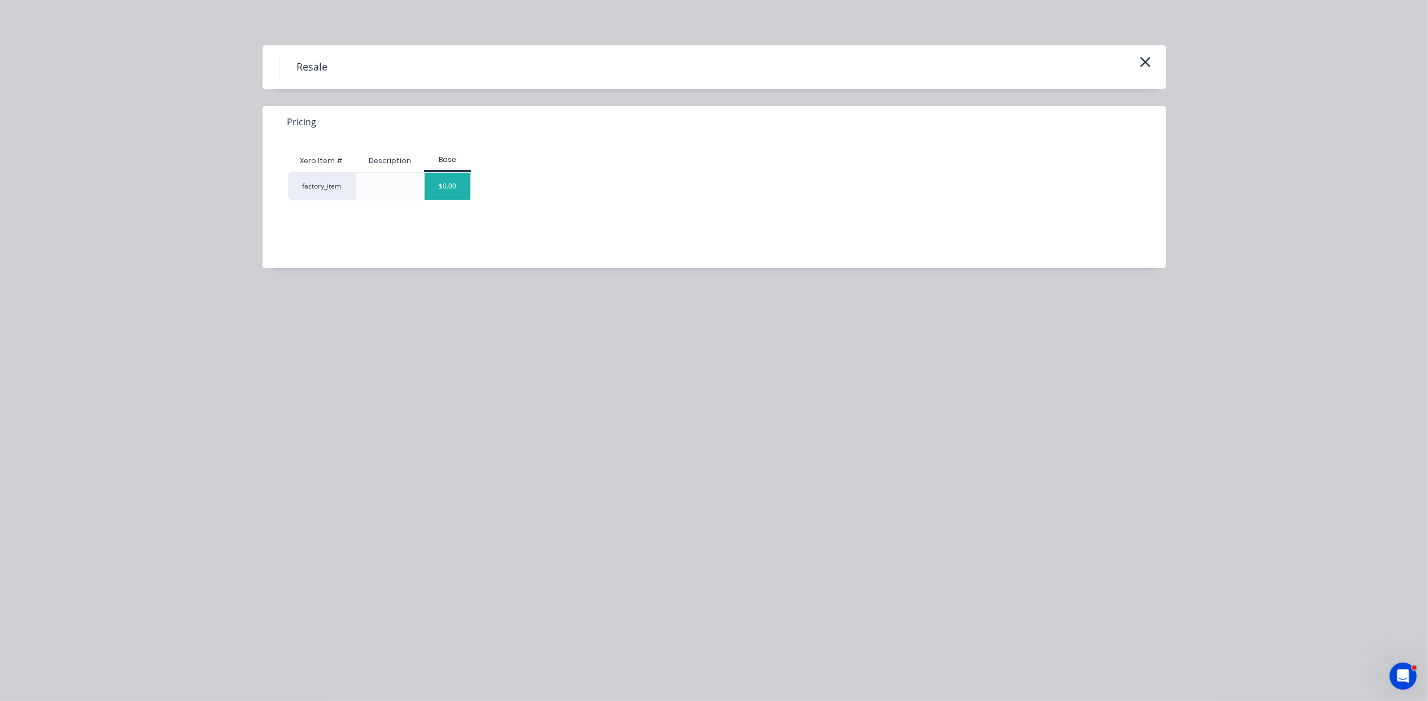
click at [459, 187] on div "$0.00" at bounding box center [448, 186] width 46 height 27
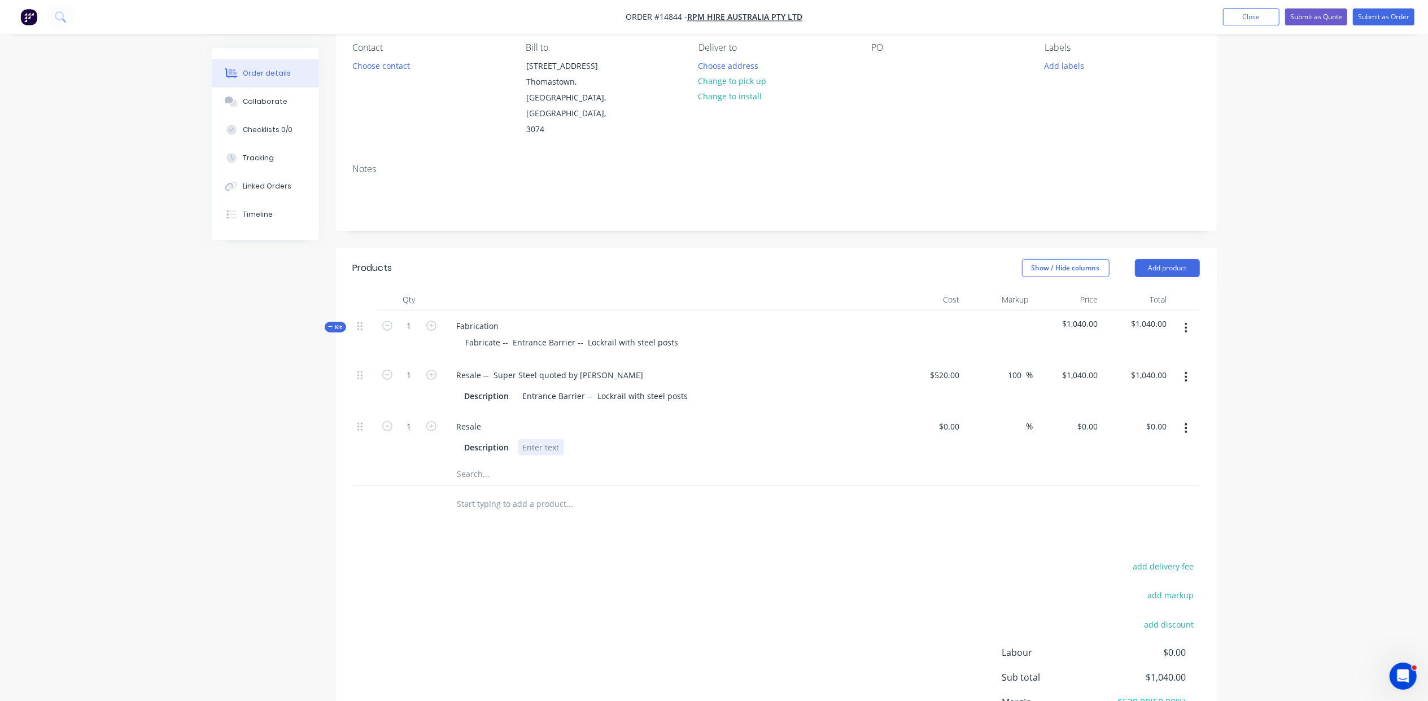
click at [611, 439] on div "Description" at bounding box center [666, 447] width 413 height 16
click at [497, 418] on div "Resale" at bounding box center [669, 426] width 443 height 16
click at [485, 418] on div "Resale" at bounding box center [469, 426] width 43 height 16
click at [952, 418] on input "$0.00" at bounding box center [951, 426] width 26 height 16
type input "$600.00"
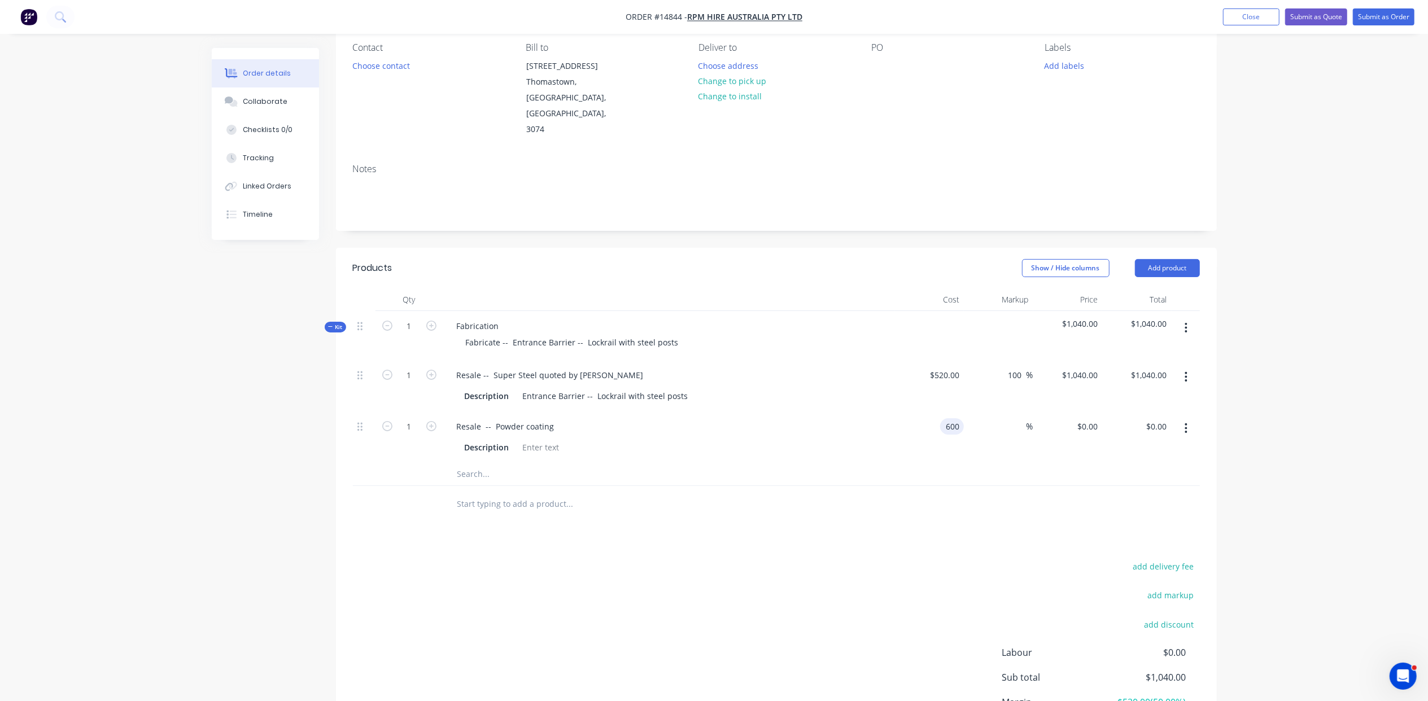
type input "$600.00"
type input "33"
type input "798"
type input "$798.00"
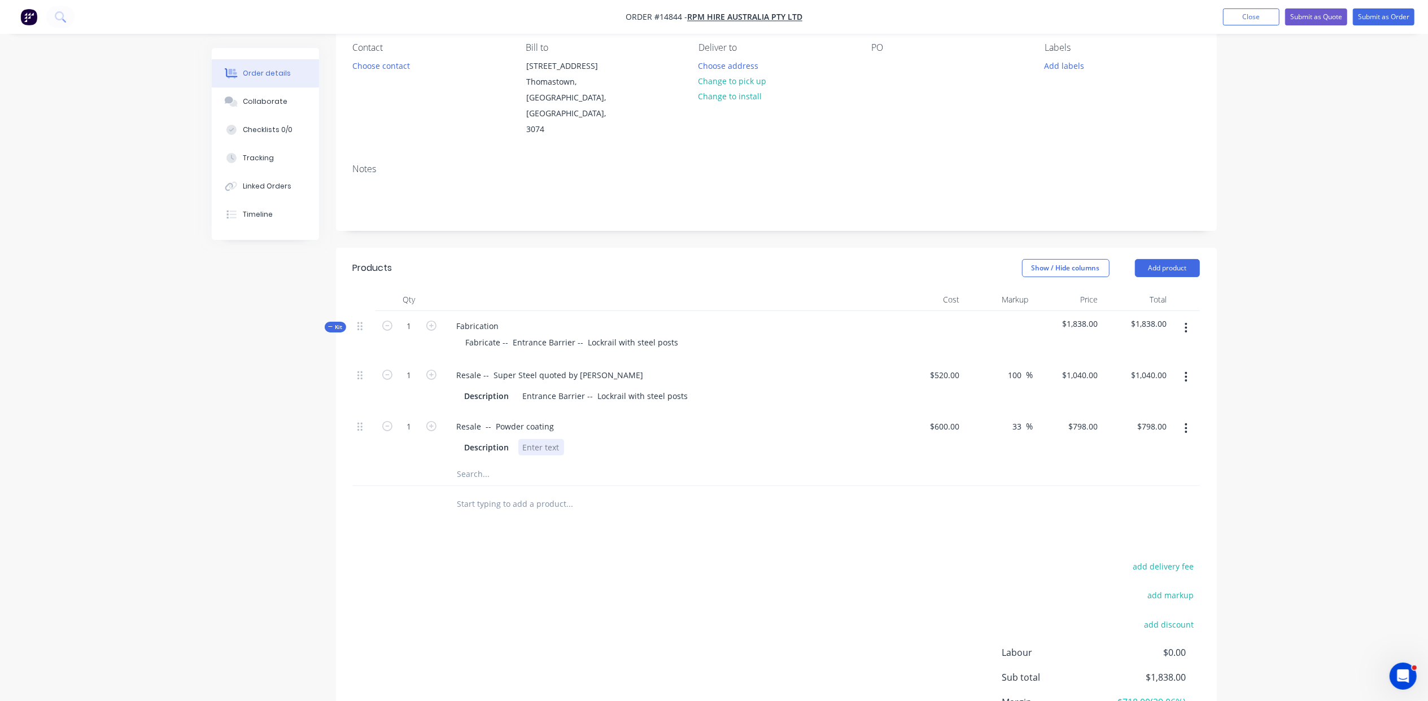
click at [540, 439] on div at bounding box center [541, 447] width 46 height 16
type input "$798.00"
click at [492, 418] on div "Resale -- Powder coating" at bounding box center [506, 426] width 116 height 16
click at [1262, 19] on button "Close" at bounding box center [1251, 16] width 56 height 17
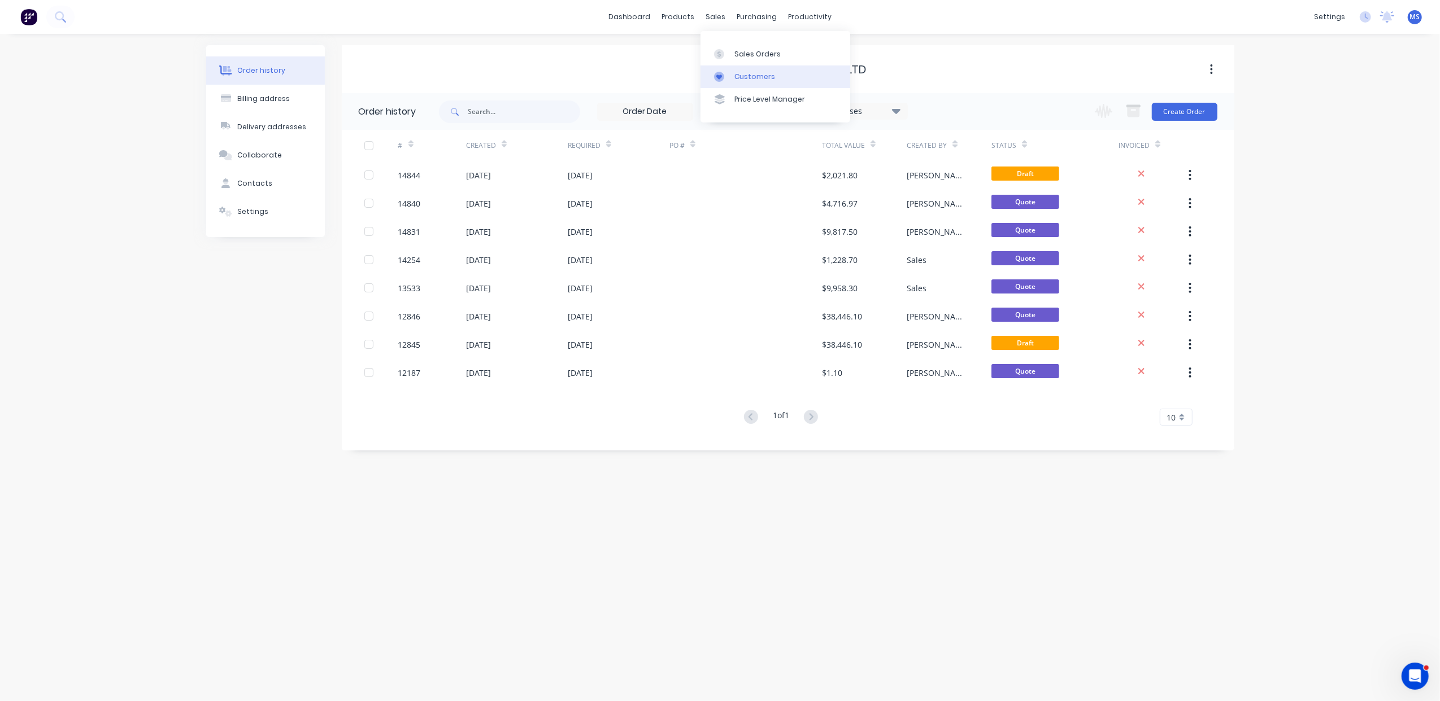
click at [773, 80] on link "Customers" at bounding box center [775, 77] width 150 height 23
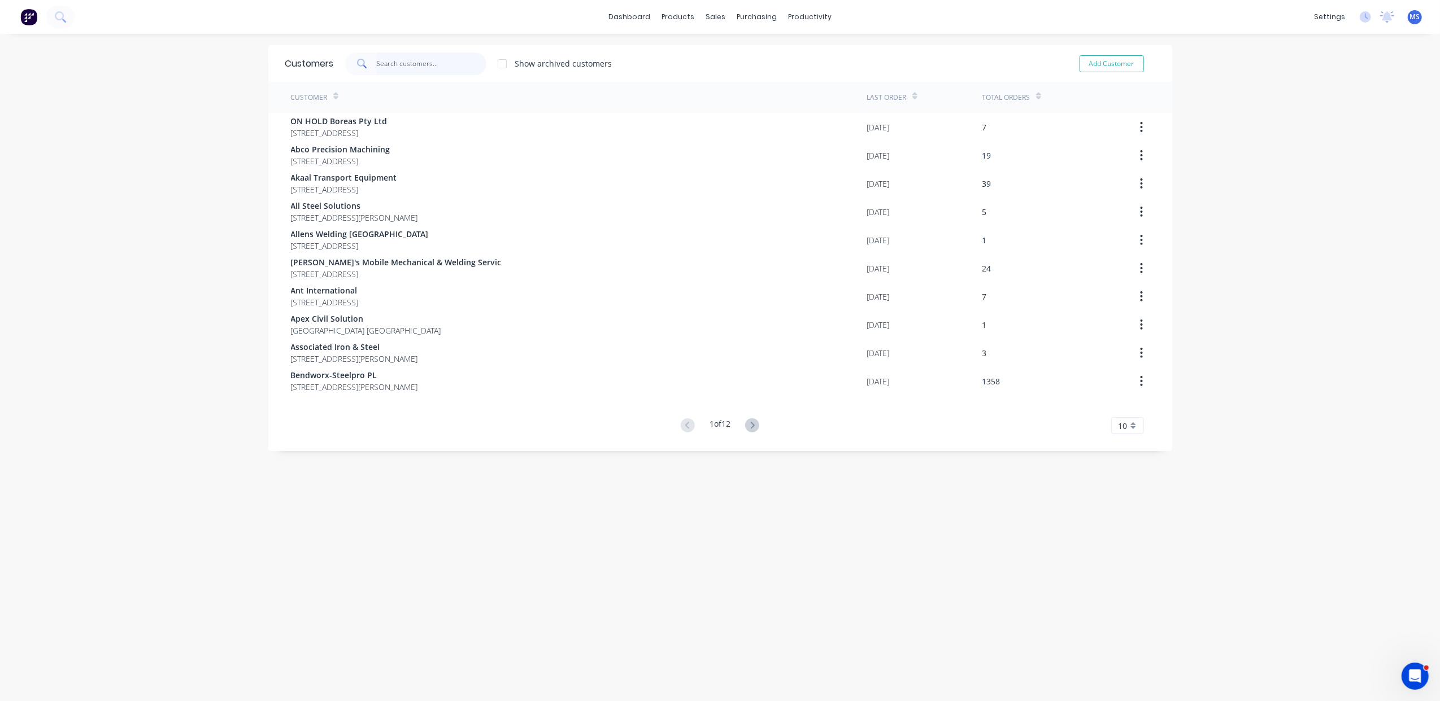
click at [412, 66] on input "text" at bounding box center [431, 64] width 110 height 23
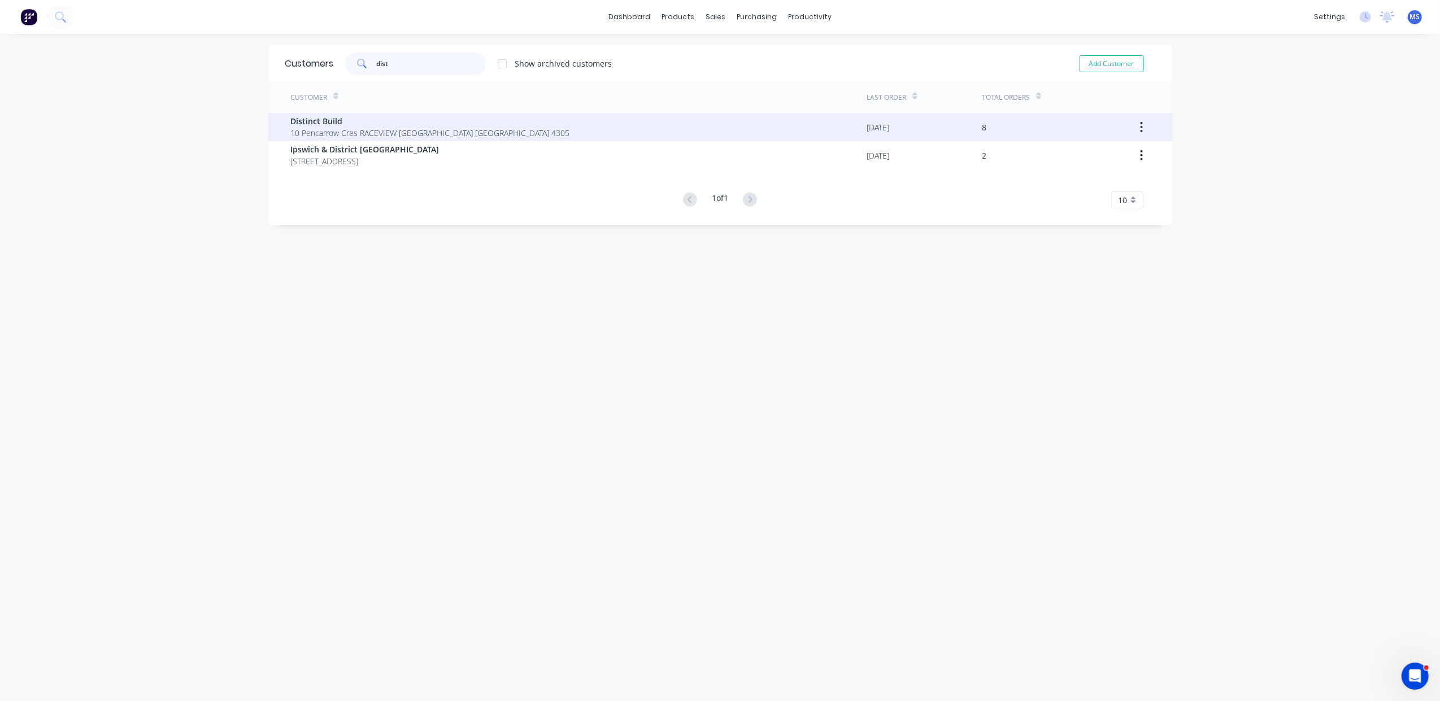
type input "dist"
click at [416, 121] on span "Distinct Build" at bounding box center [430, 121] width 279 height 12
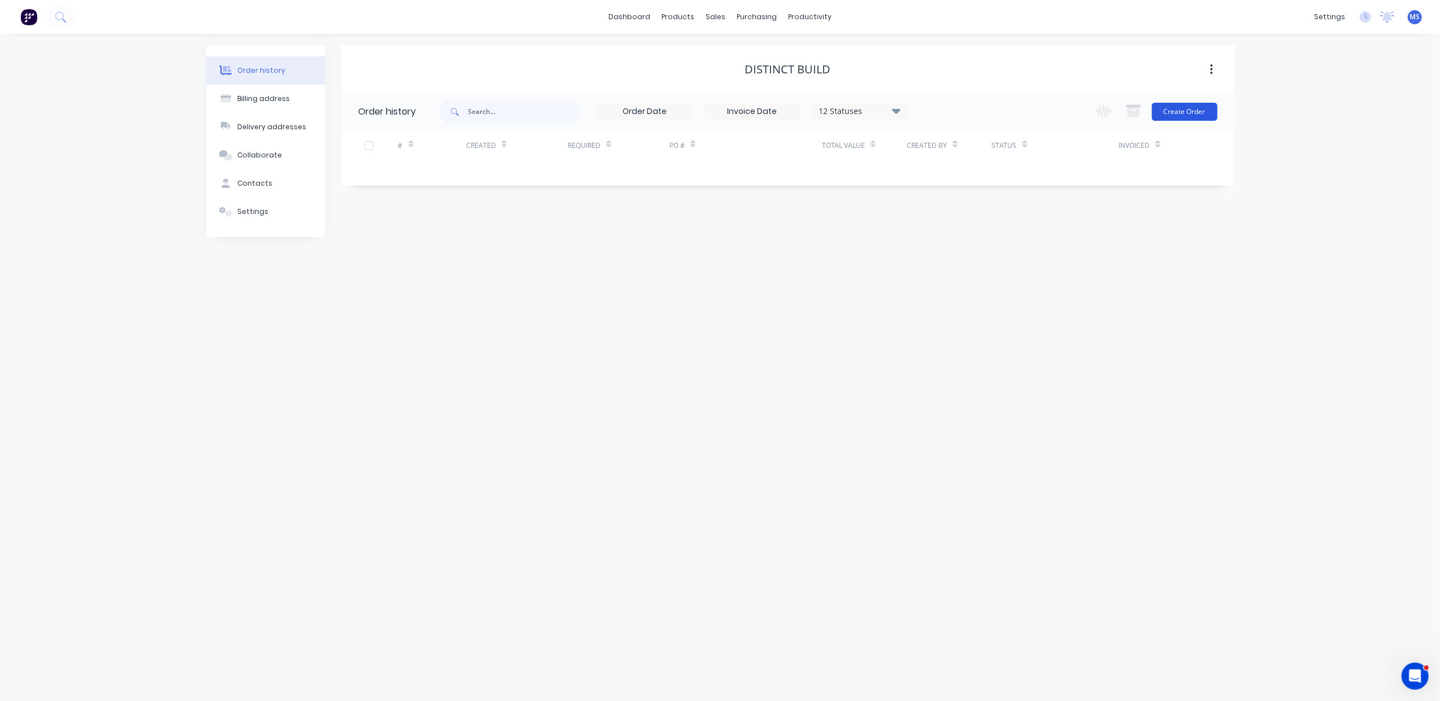
click at [1179, 114] on button "Create Order" at bounding box center [1184, 112] width 66 height 18
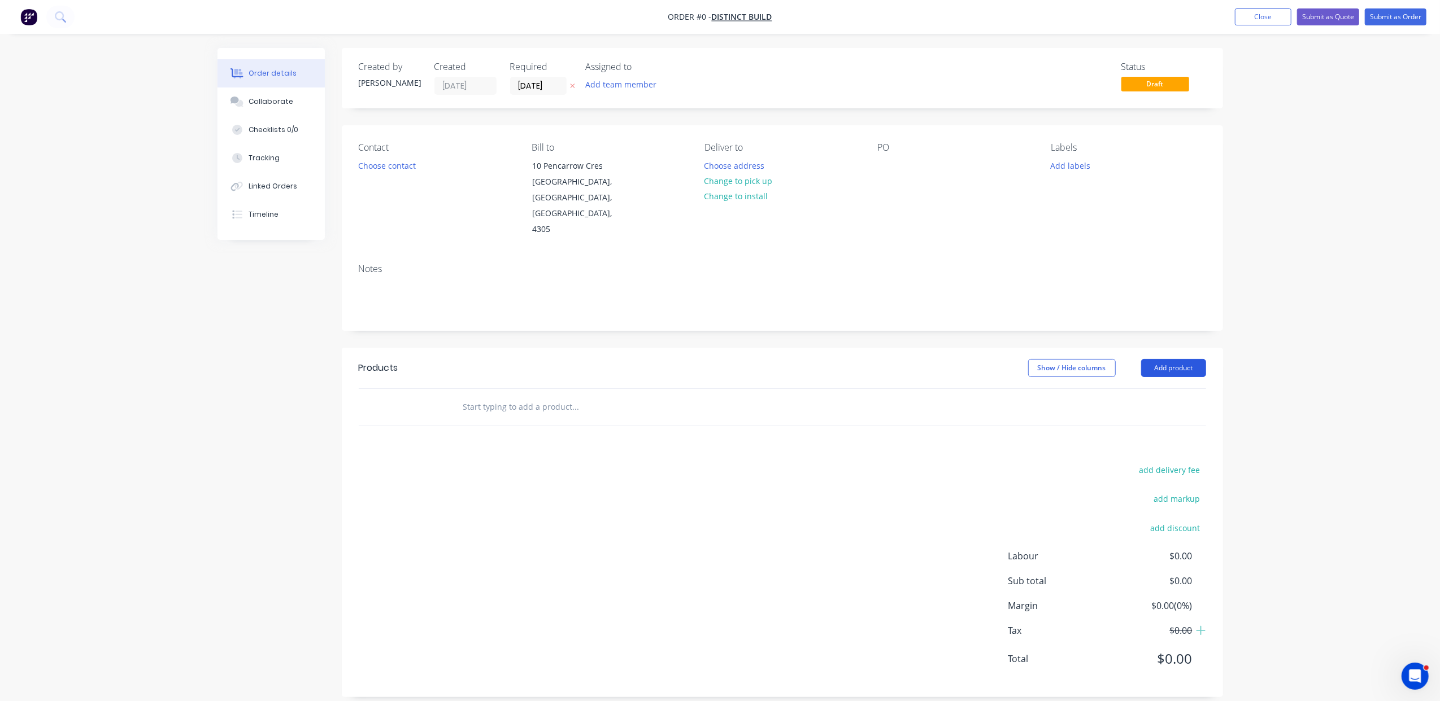
click at [1172, 359] on button "Add product" at bounding box center [1173, 368] width 65 height 18
click at [1160, 389] on div "Product catalogue" at bounding box center [1152, 397] width 87 height 16
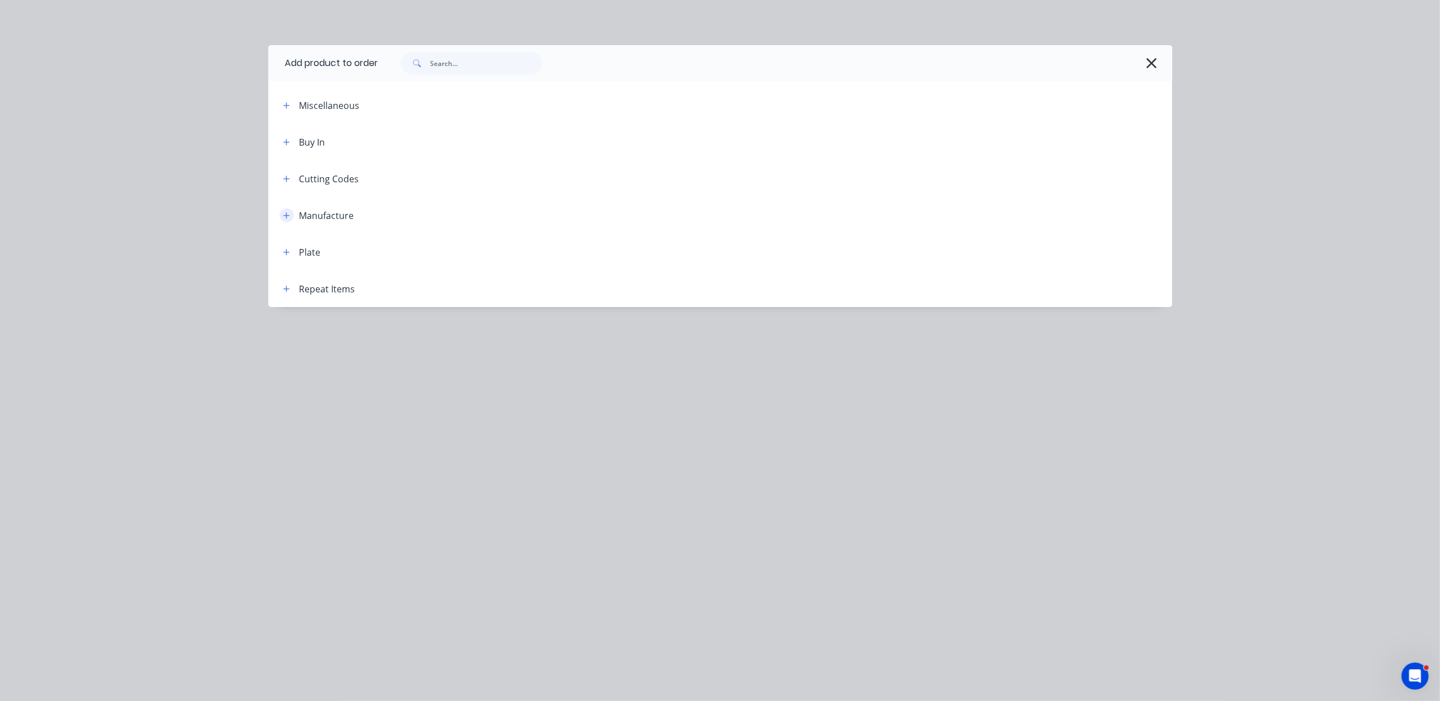
click at [291, 216] on button "button" at bounding box center [287, 215] width 14 height 14
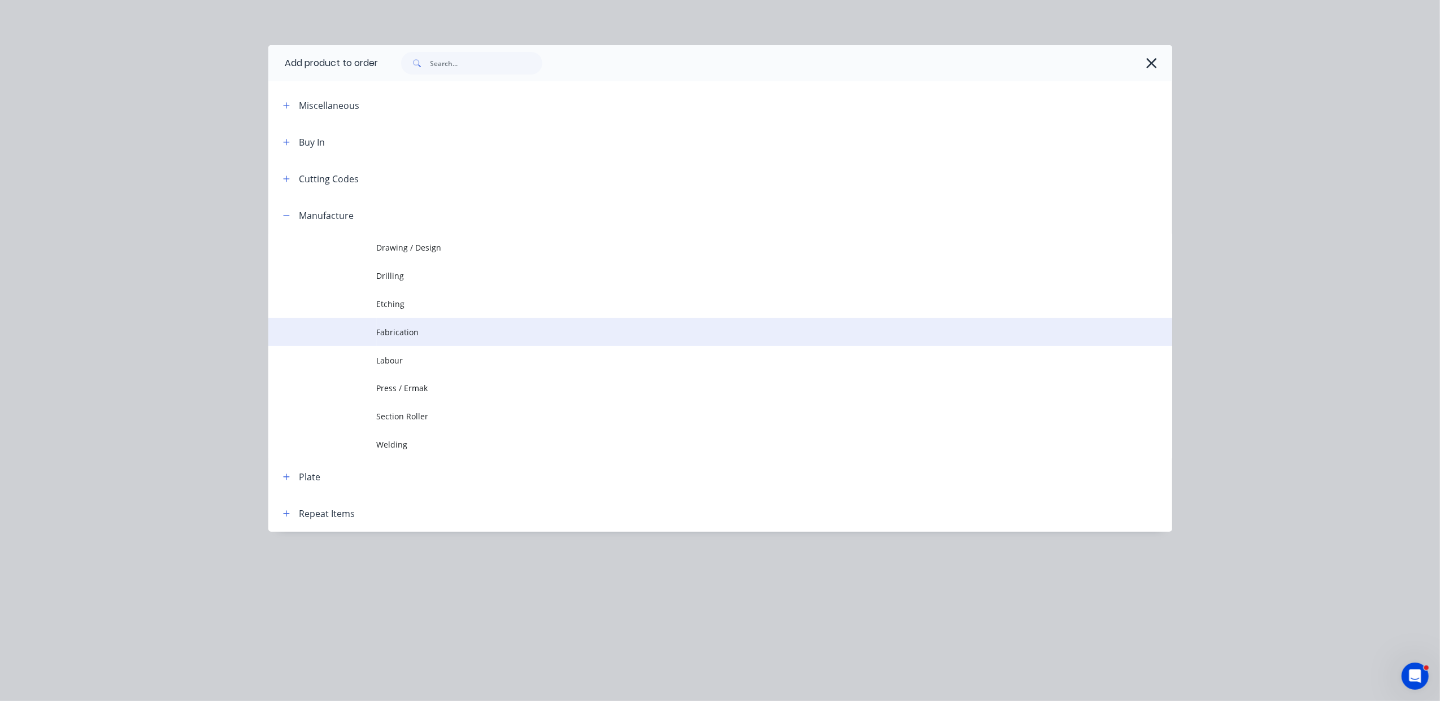
click at [425, 326] on span "Fabrication" at bounding box center [695, 332] width 636 height 12
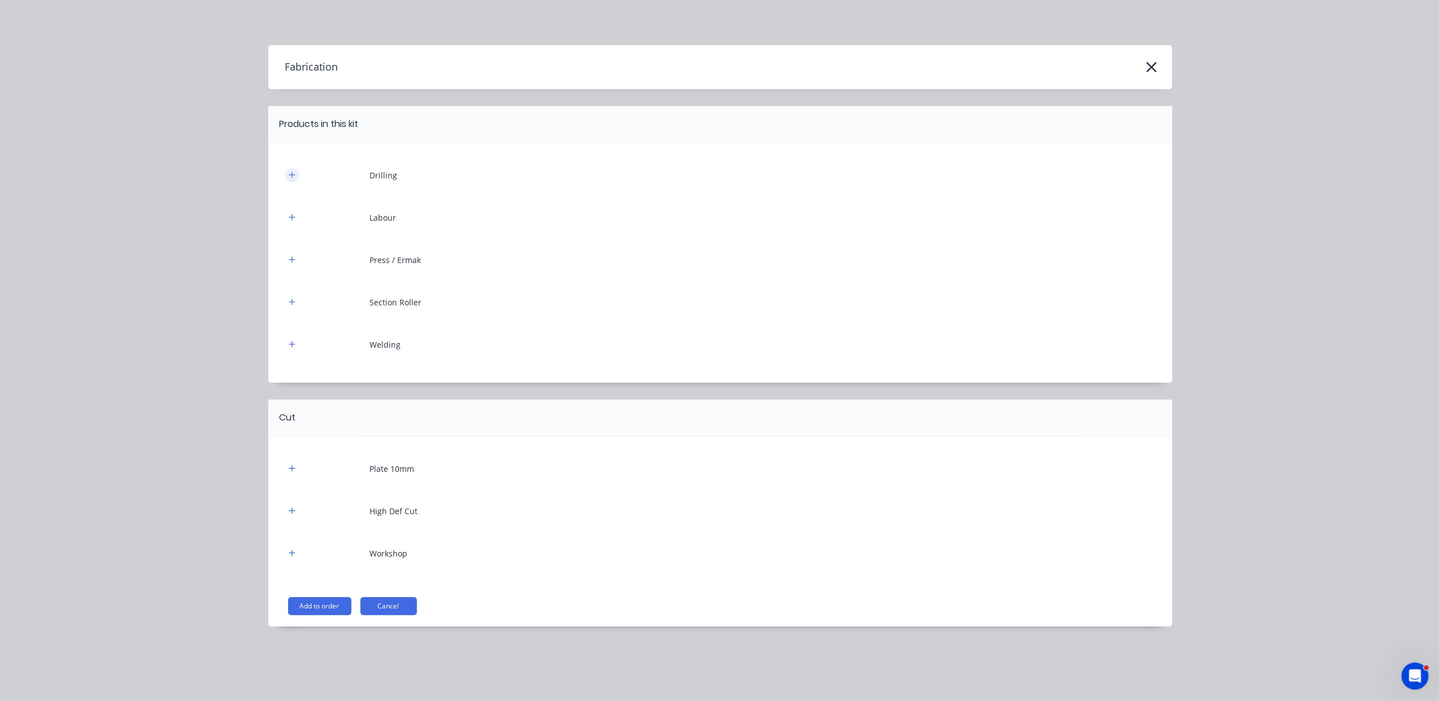
click at [293, 174] on icon "button" at bounding box center [292, 175] width 7 height 8
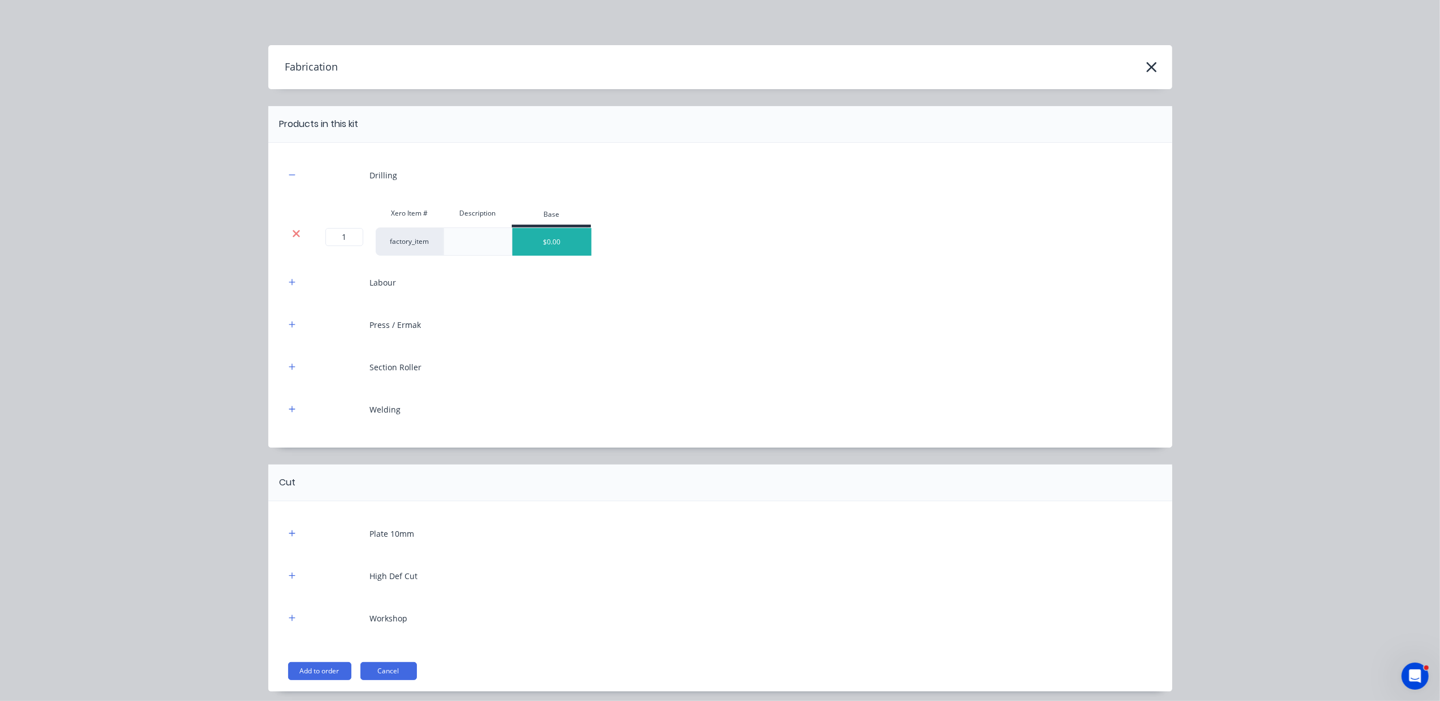
click at [292, 237] on icon at bounding box center [296, 233] width 8 height 11
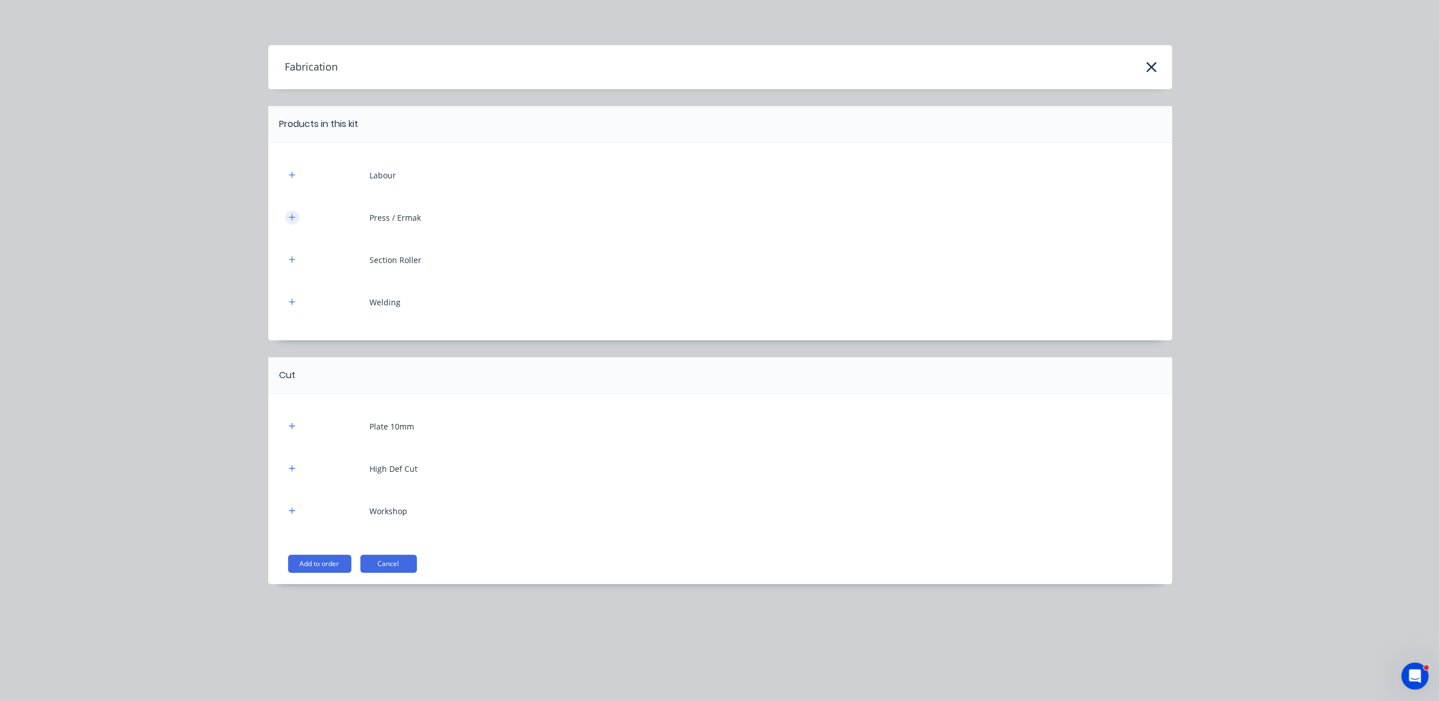
click at [289, 215] on icon "button" at bounding box center [292, 217] width 7 height 8
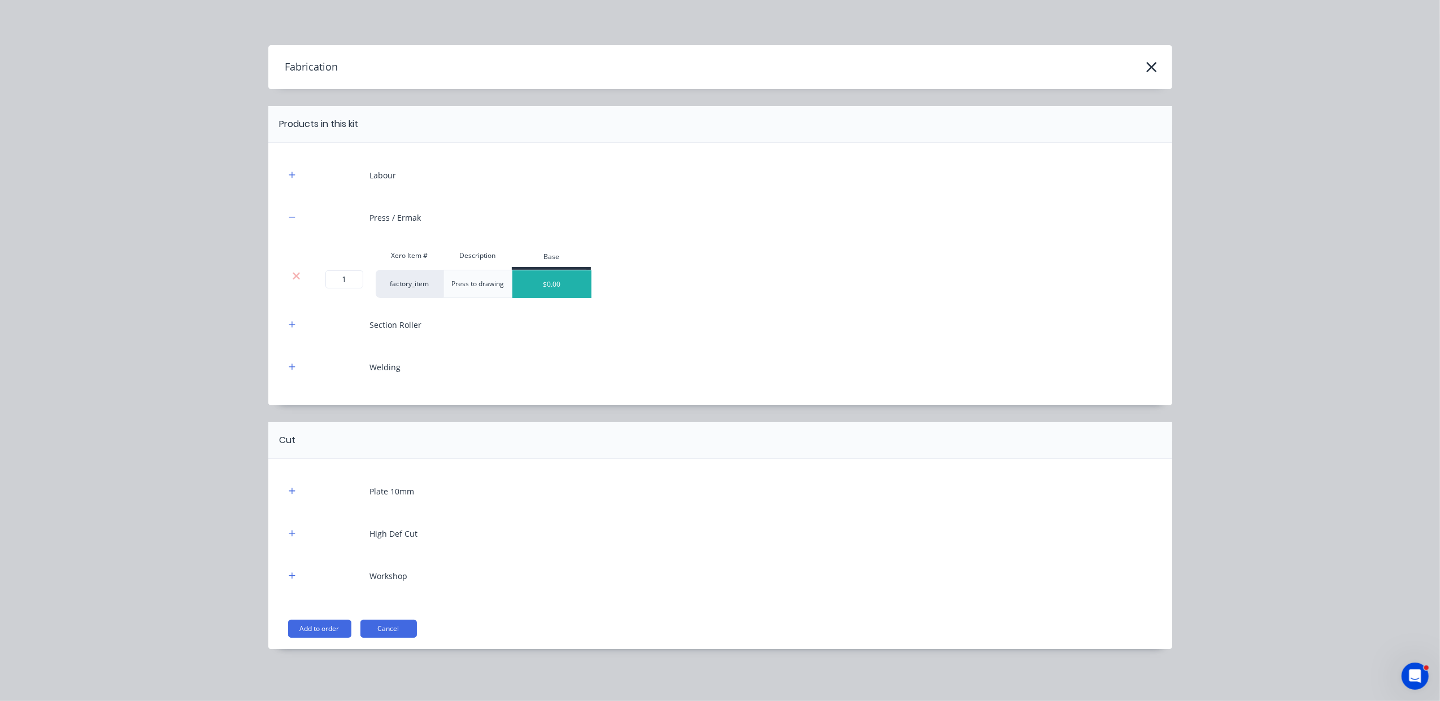
click at [296, 276] on icon at bounding box center [296, 276] width 8 height 11
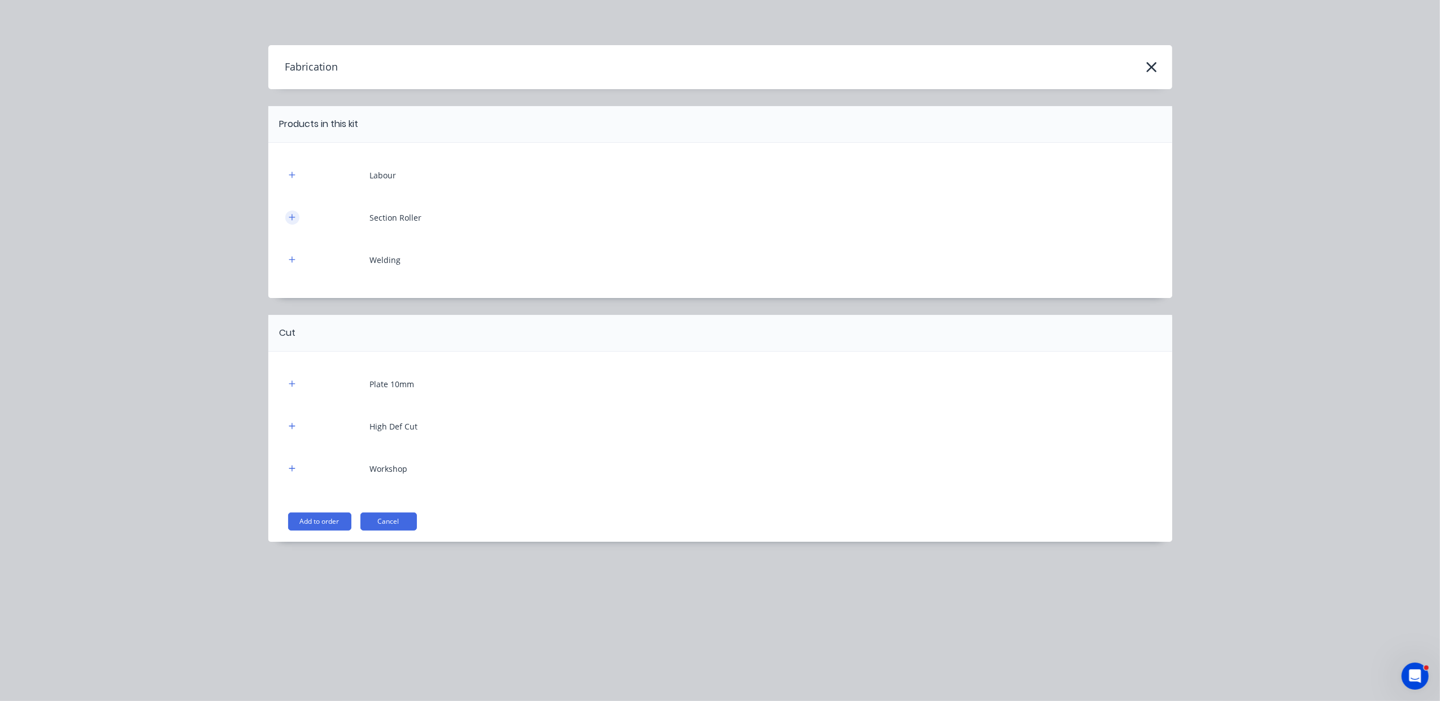
click at [292, 217] on icon "button" at bounding box center [292, 217] width 6 height 6
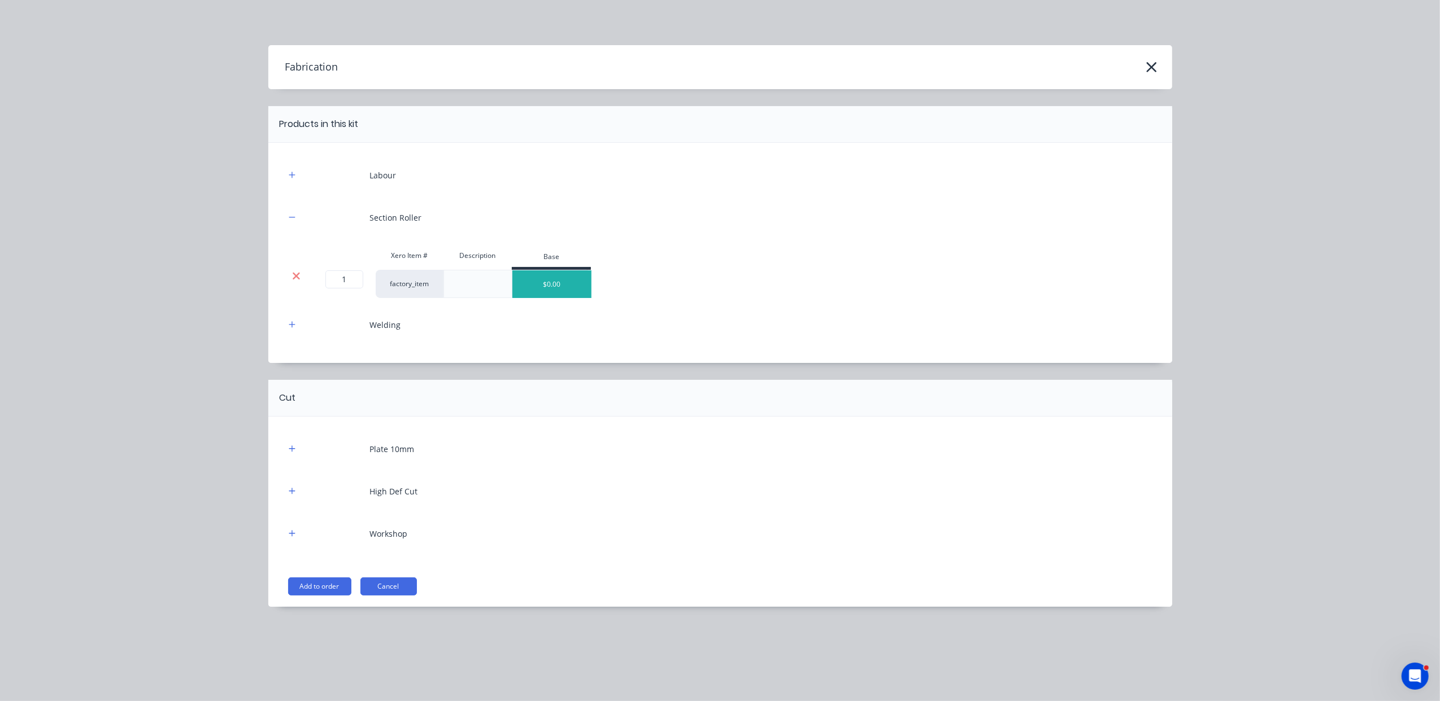
click at [298, 274] on icon at bounding box center [296, 275] width 7 height 7
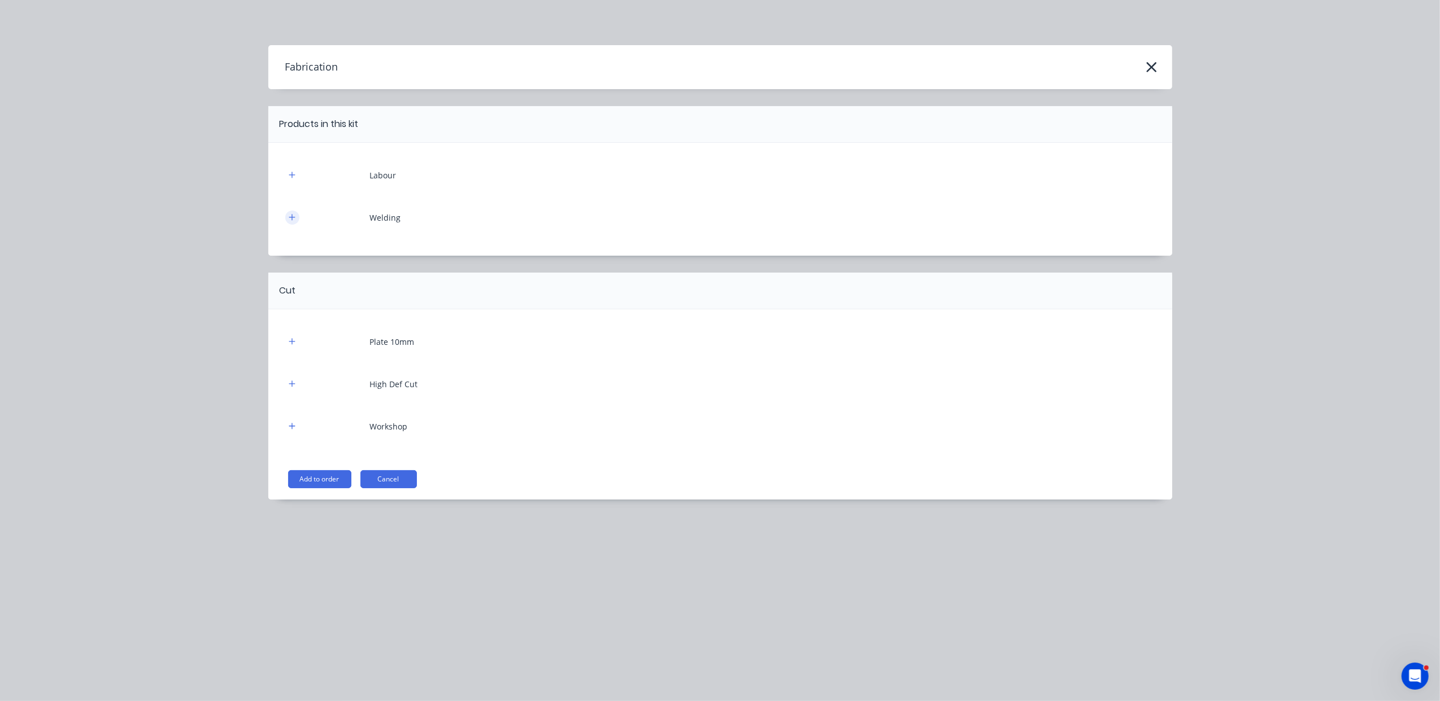
click at [292, 211] on button "button" at bounding box center [292, 218] width 14 height 14
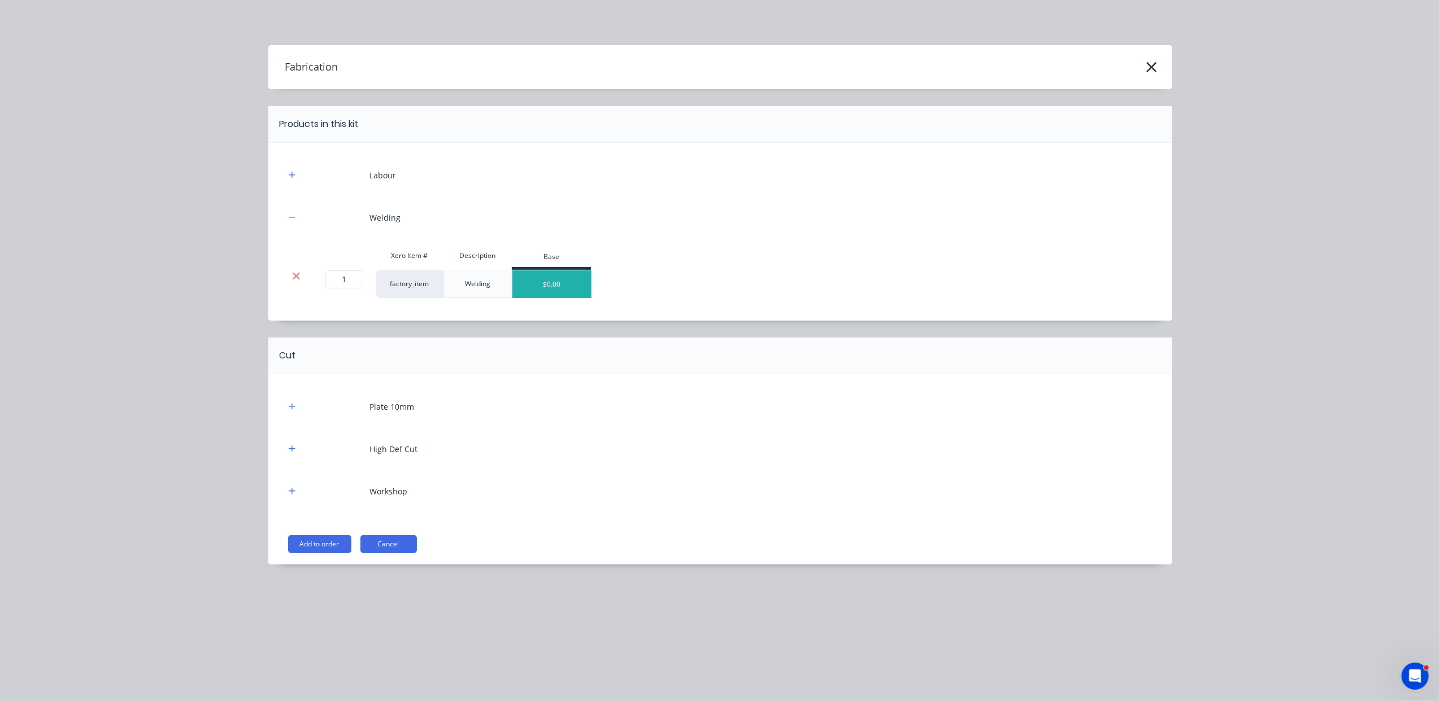
click at [298, 279] on icon at bounding box center [296, 276] width 8 height 11
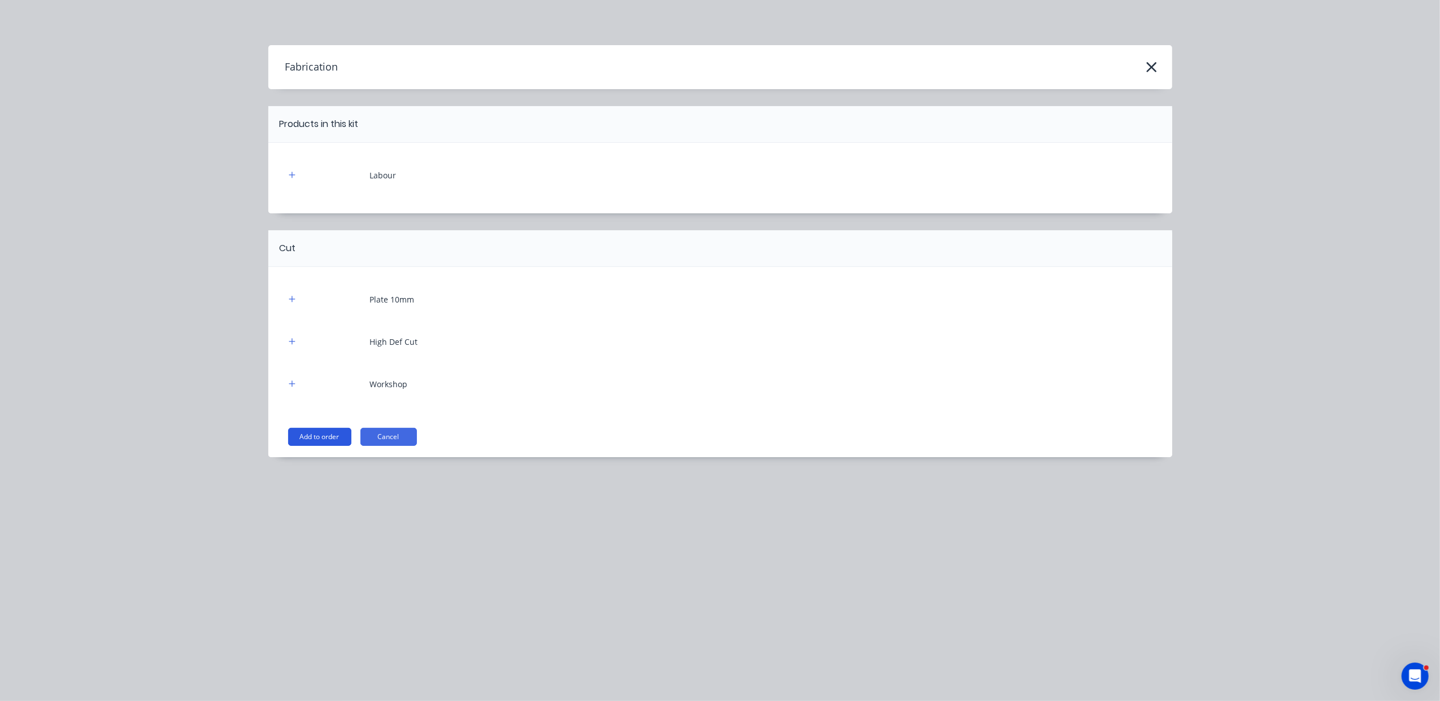
click at [313, 434] on button "Add to order" at bounding box center [319, 437] width 63 height 18
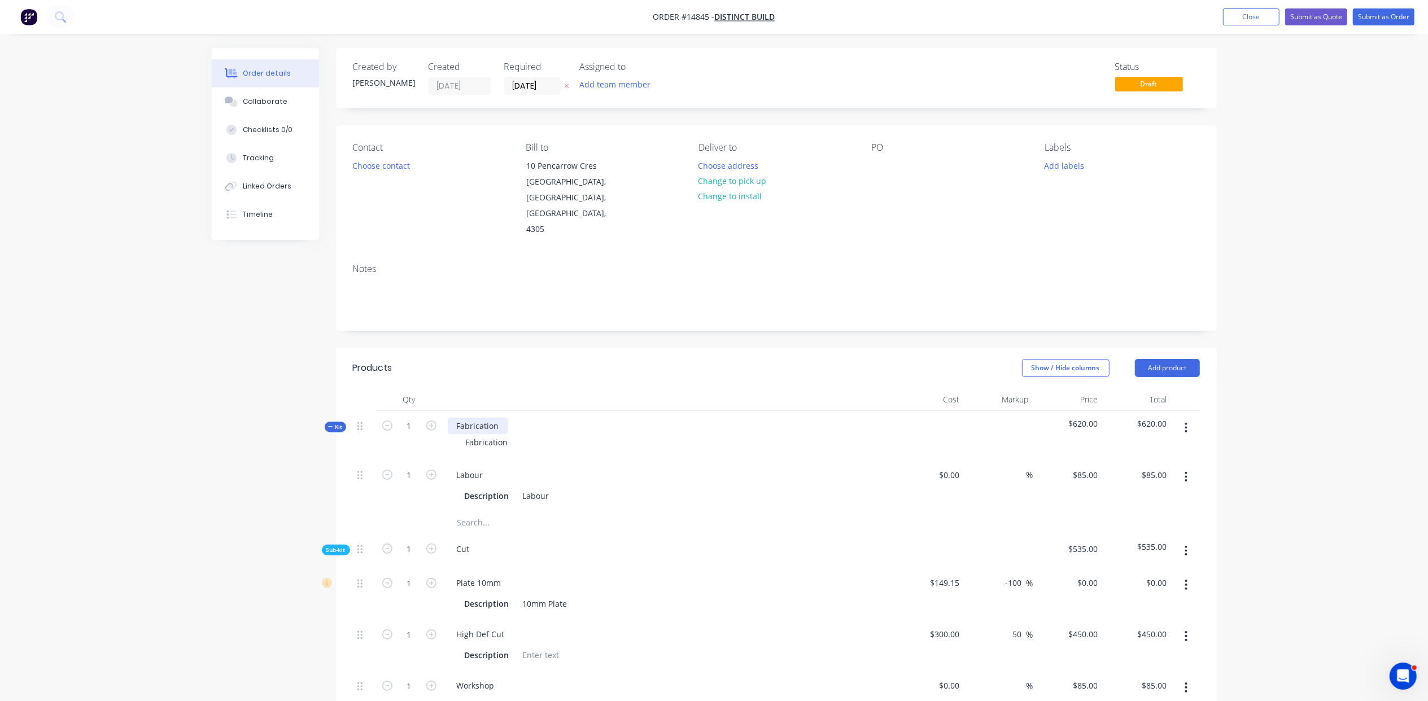
click at [499, 418] on div "Fabrication" at bounding box center [478, 426] width 60 height 16
click at [472, 512] on input "text" at bounding box center [570, 523] width 226 height 23
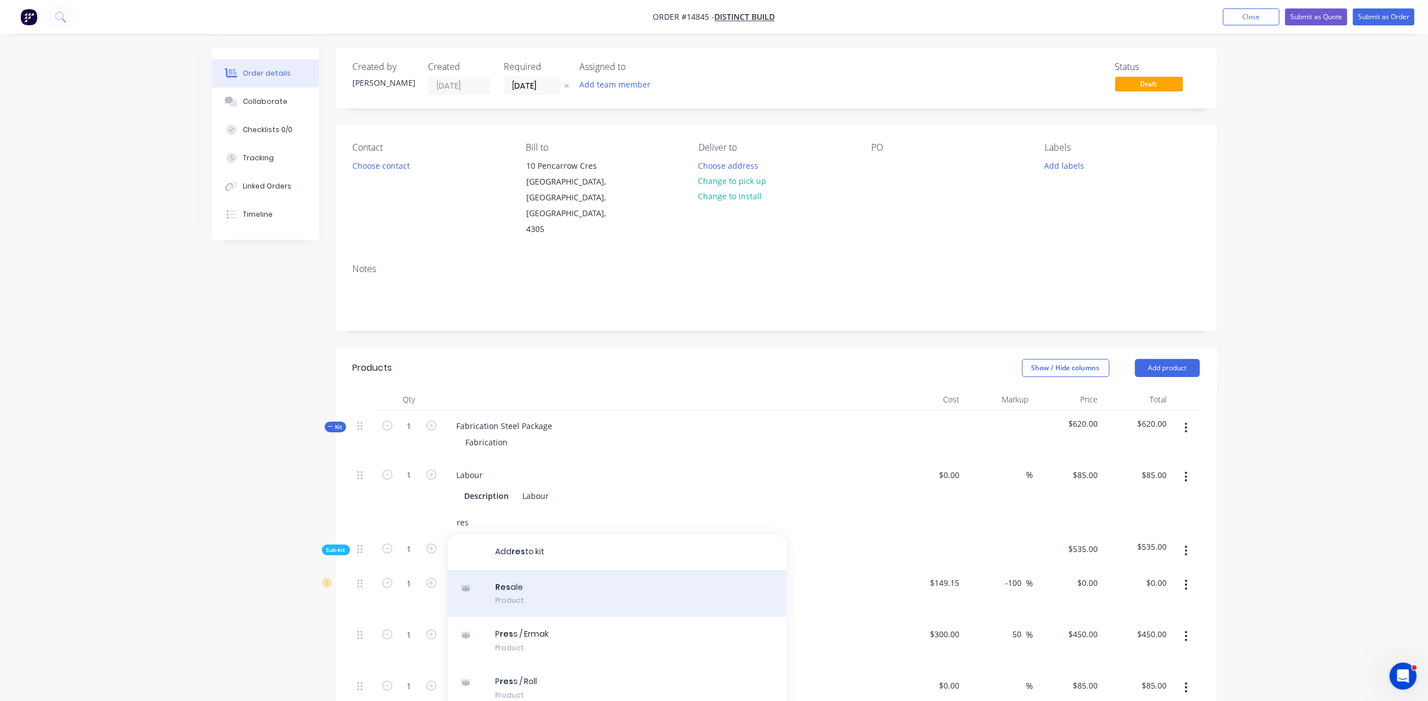
type input "res"
click at [532, 570] on div "Res ale Product" at bounding box center [617, 593] width 339 height 47
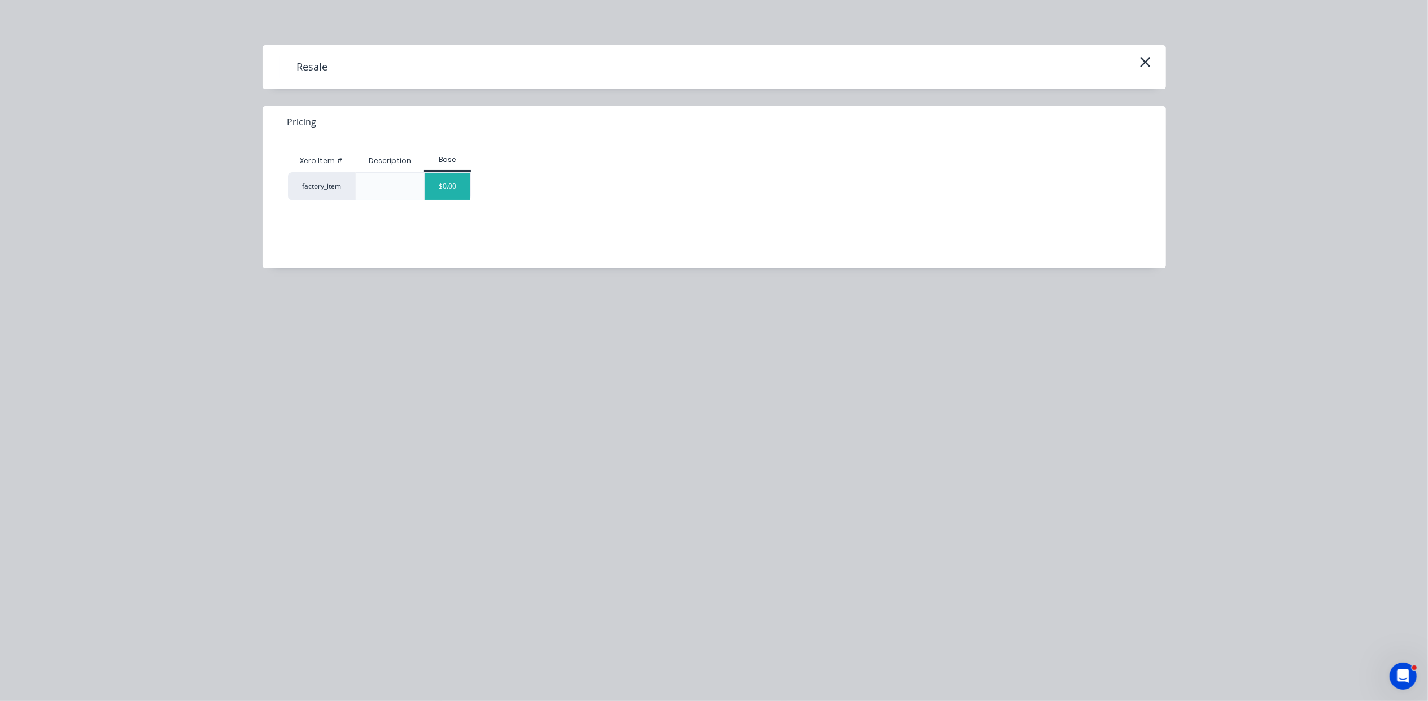
click at [440, 189] on div "$0.00" at bounding box center [448, 186] width 46 height 27
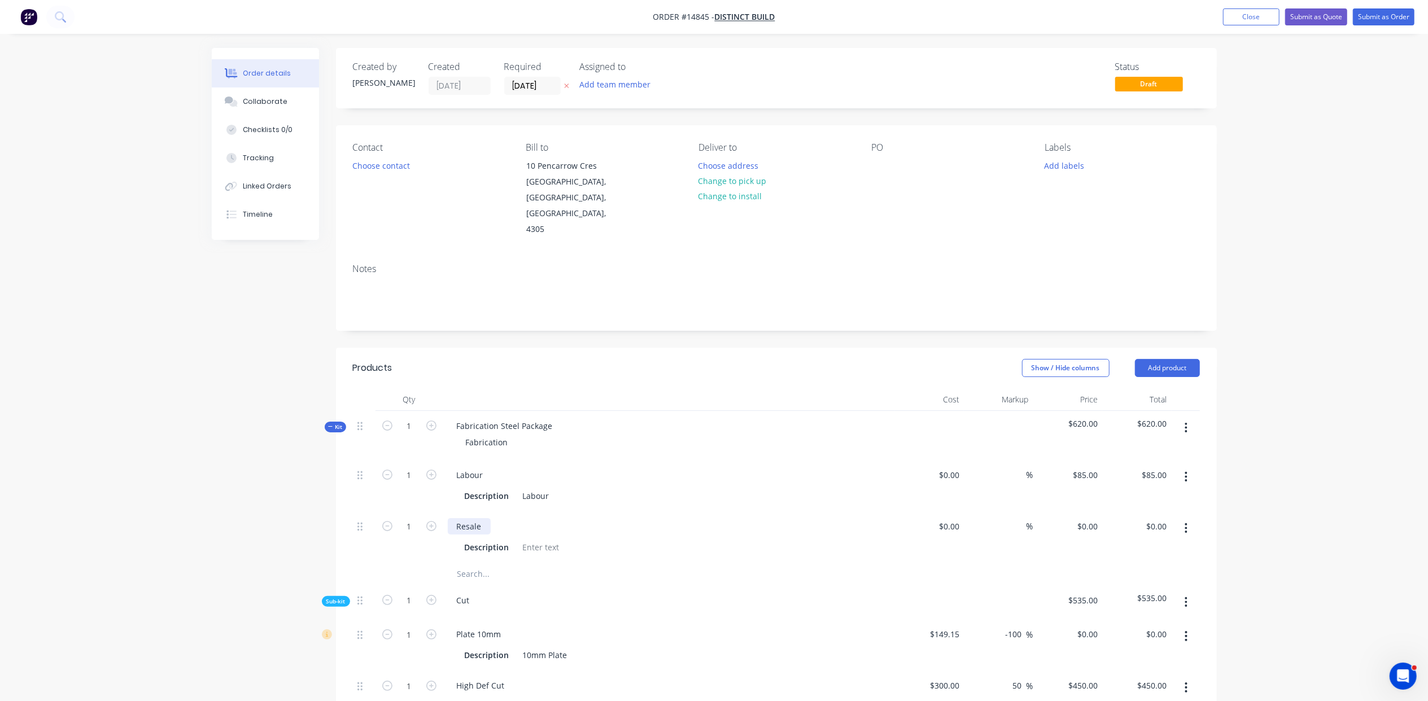
click at [482, 518] on div "Resale" at bounding box center [469, 526] width 43 height 16
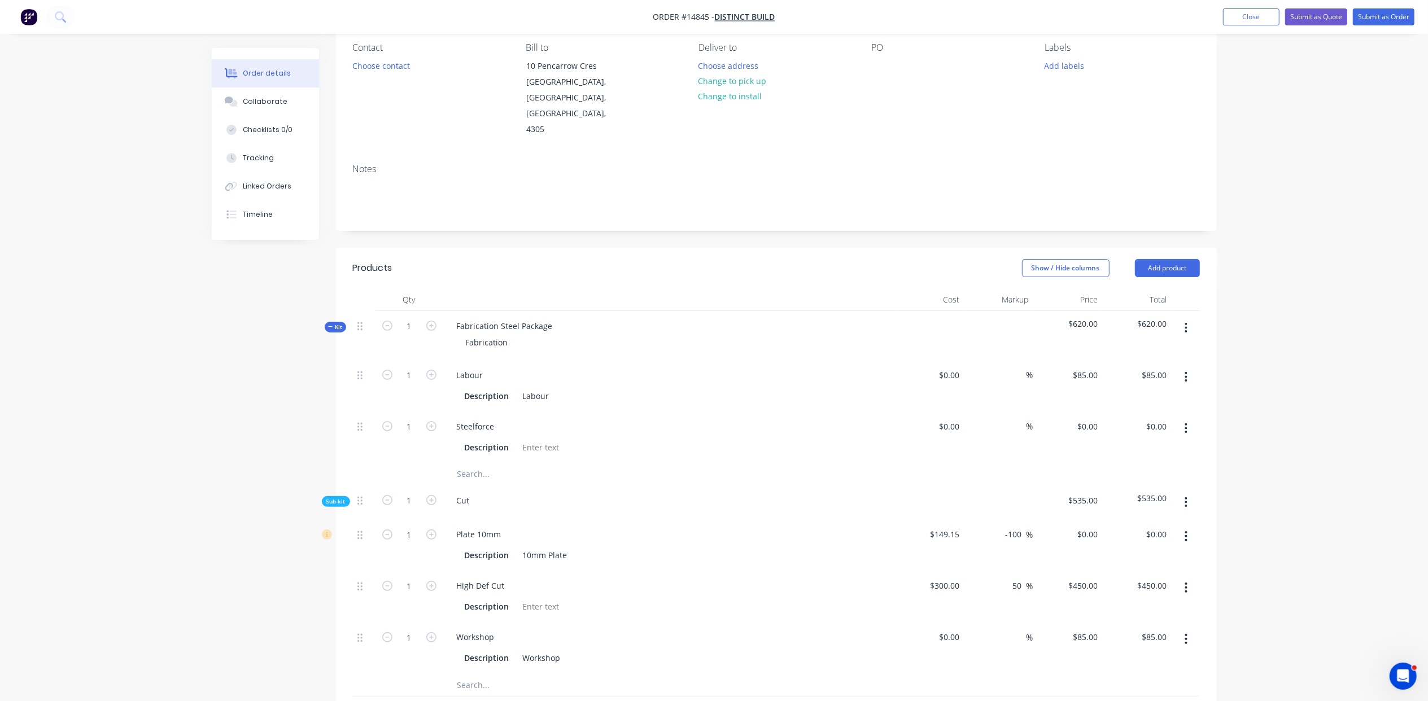
scroll to position [391, 0]
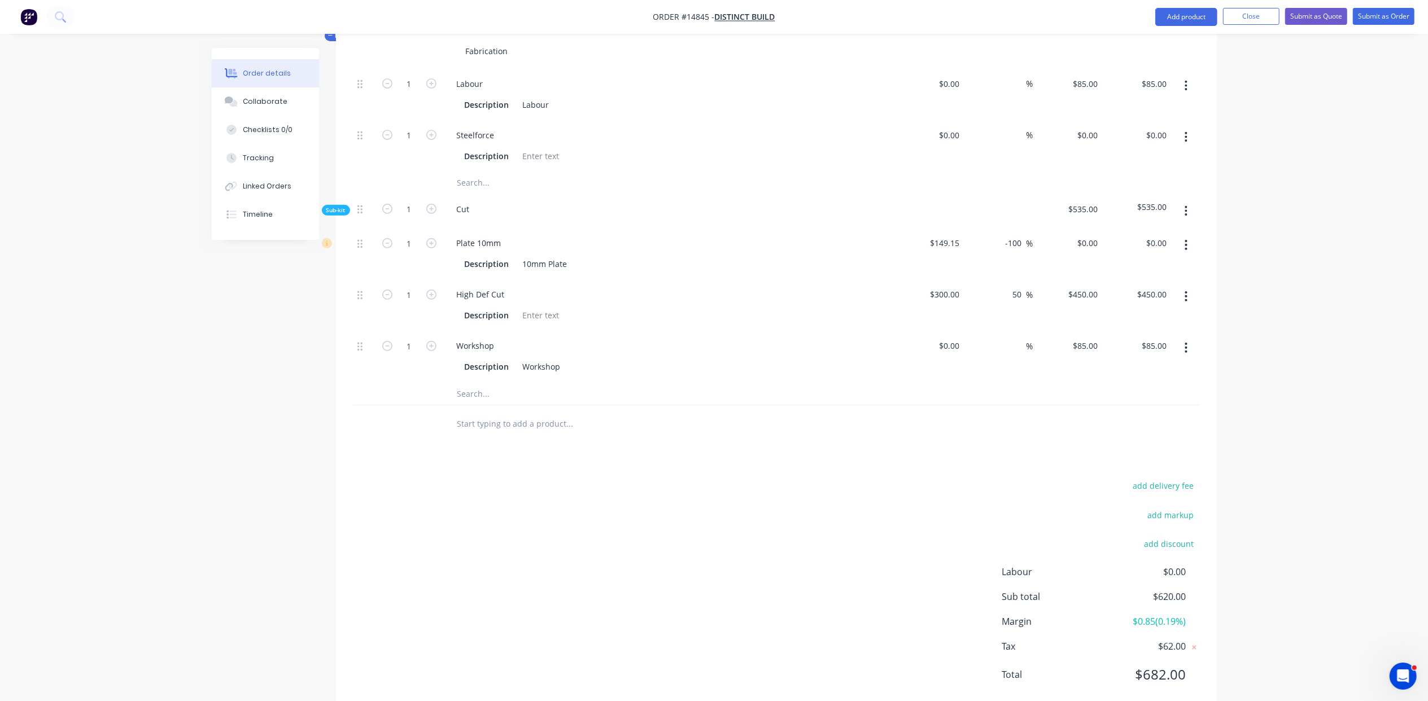
click at [1187, 205] on icon "button" at bounding box center [1186, 211] width 3 height 12
click at [1155, 252] on button "Delete" at bounding box center [1146, 263] width 107 height 23
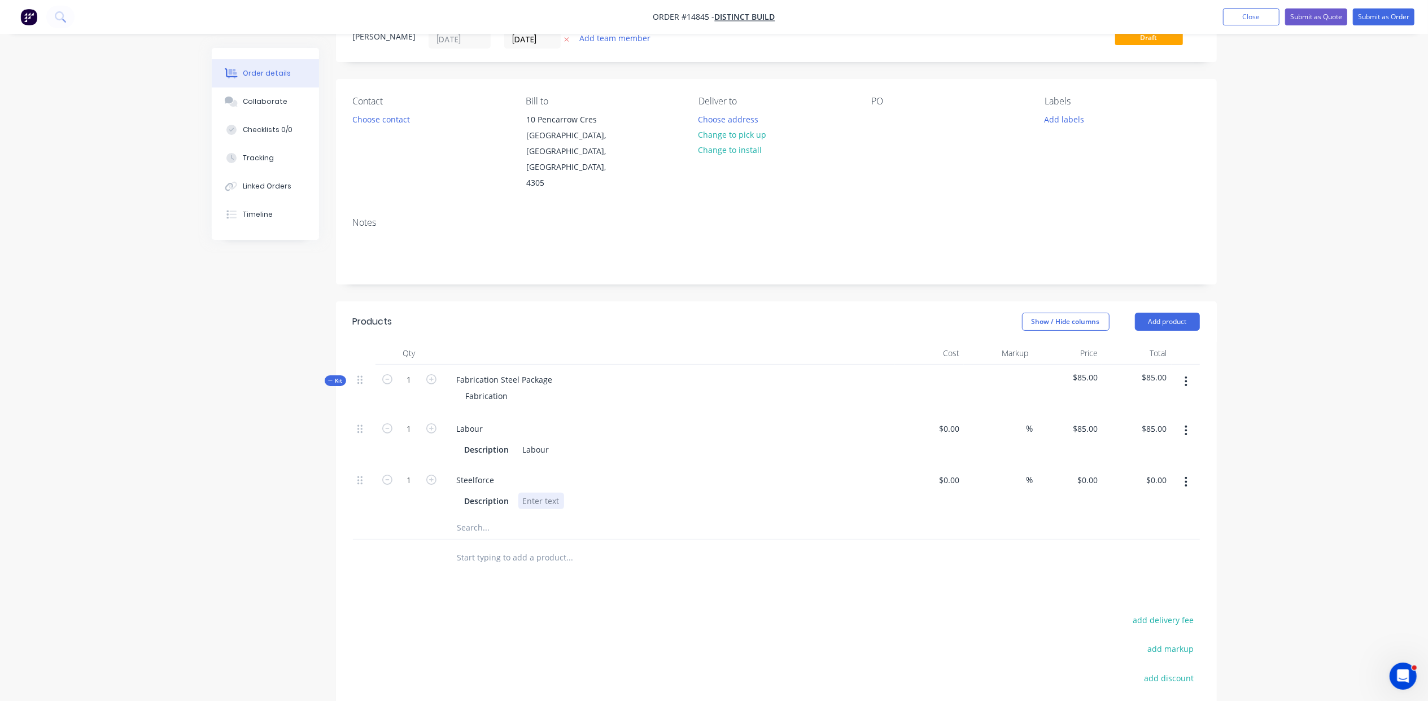
scroll to position [0, 0]
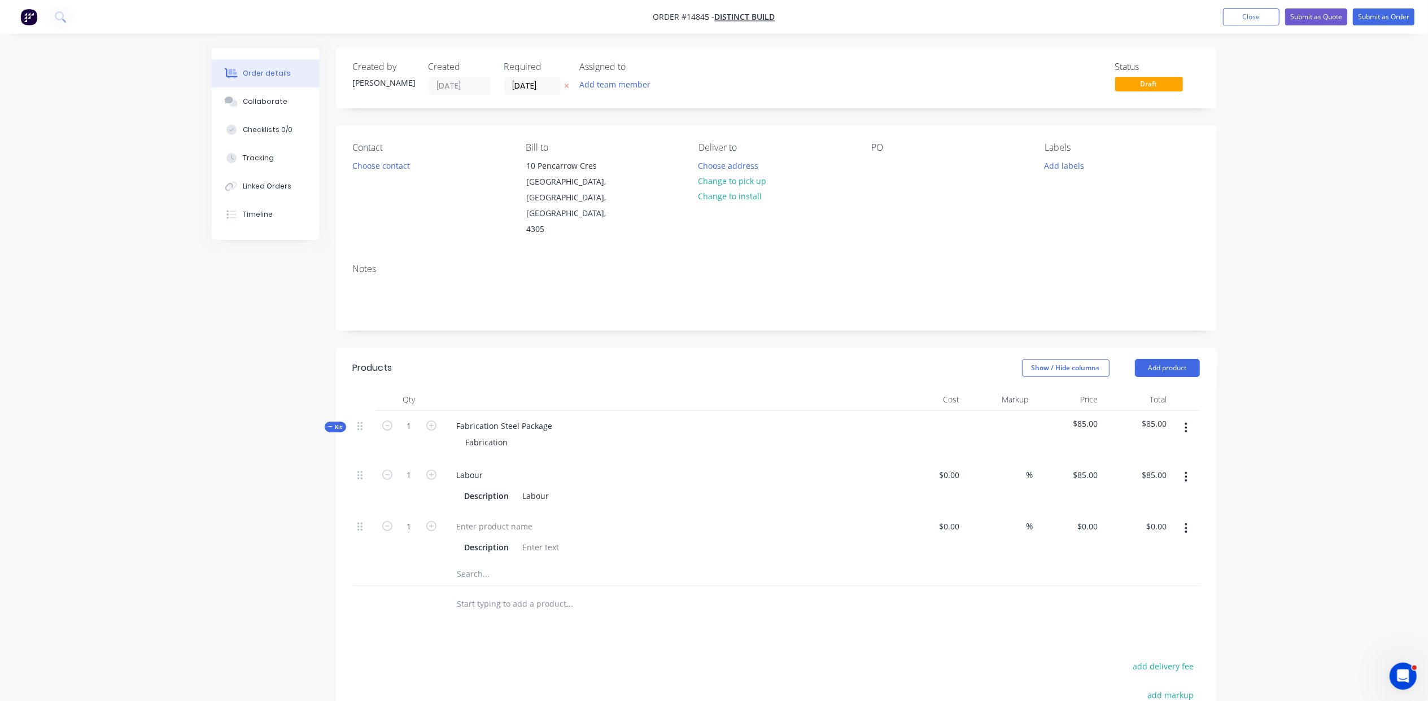
click at [586, 586] on div at bounding box center [646, 604] width 407 height 37
click at [478, 518] on div at bounding box center [495, 526] width 94 height 16
click at [952, 411] on div at bounding box center [929, 435] width 69 height 49
click at [1257, 23] on button "Close" at bounding box center [1251, 16] width 56 height 17
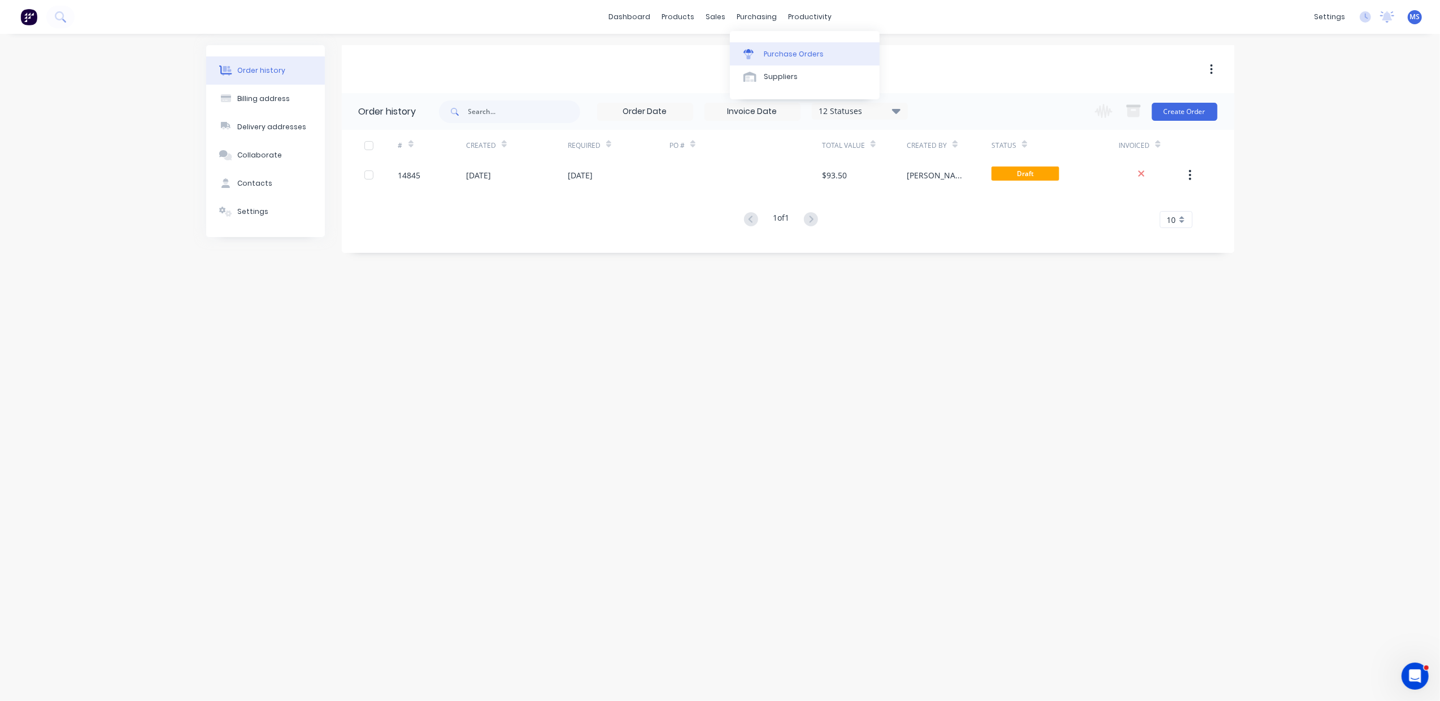
click at [782, 56] on div "Purchase Orders" at bounding box center [794, 54] width 60 height 10
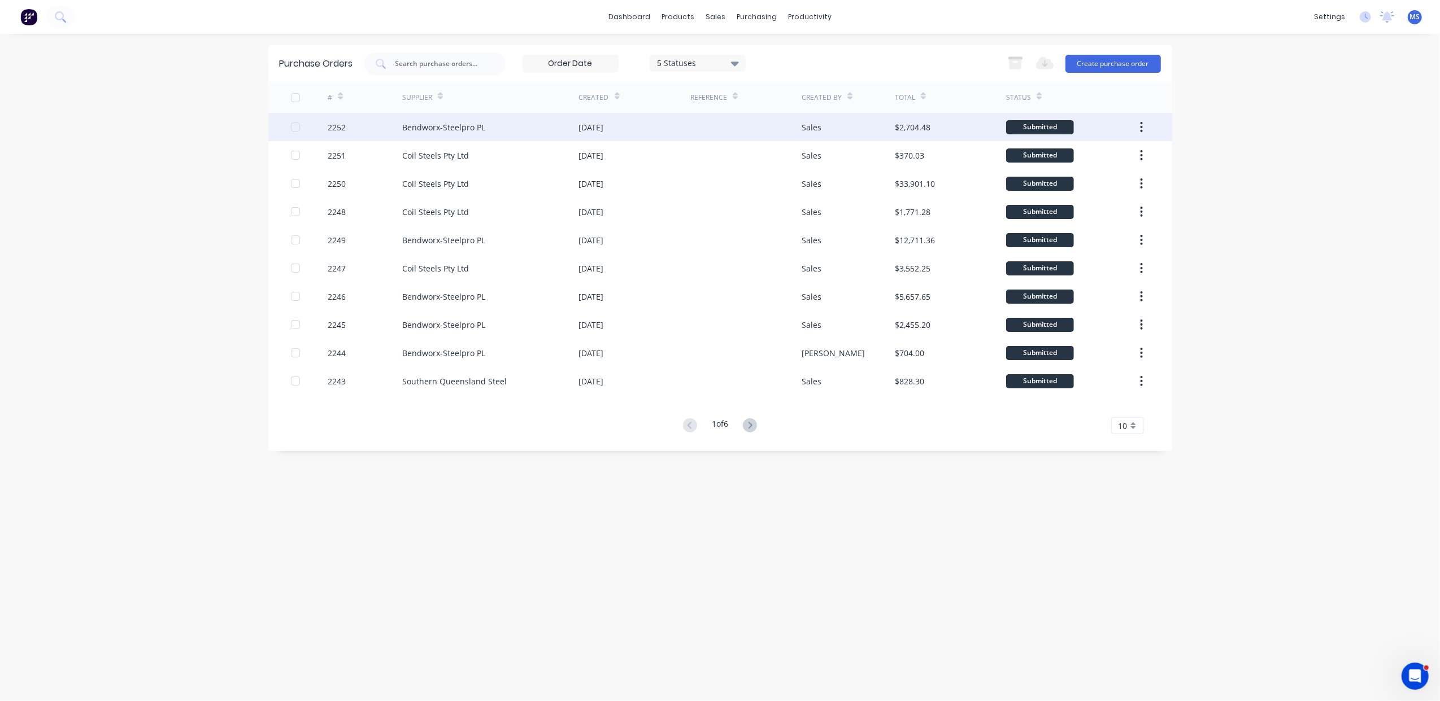
click at [518, 127] on div "Bendworx-Steelpro PL" at bounding box center [490, 127] width 177 height 28
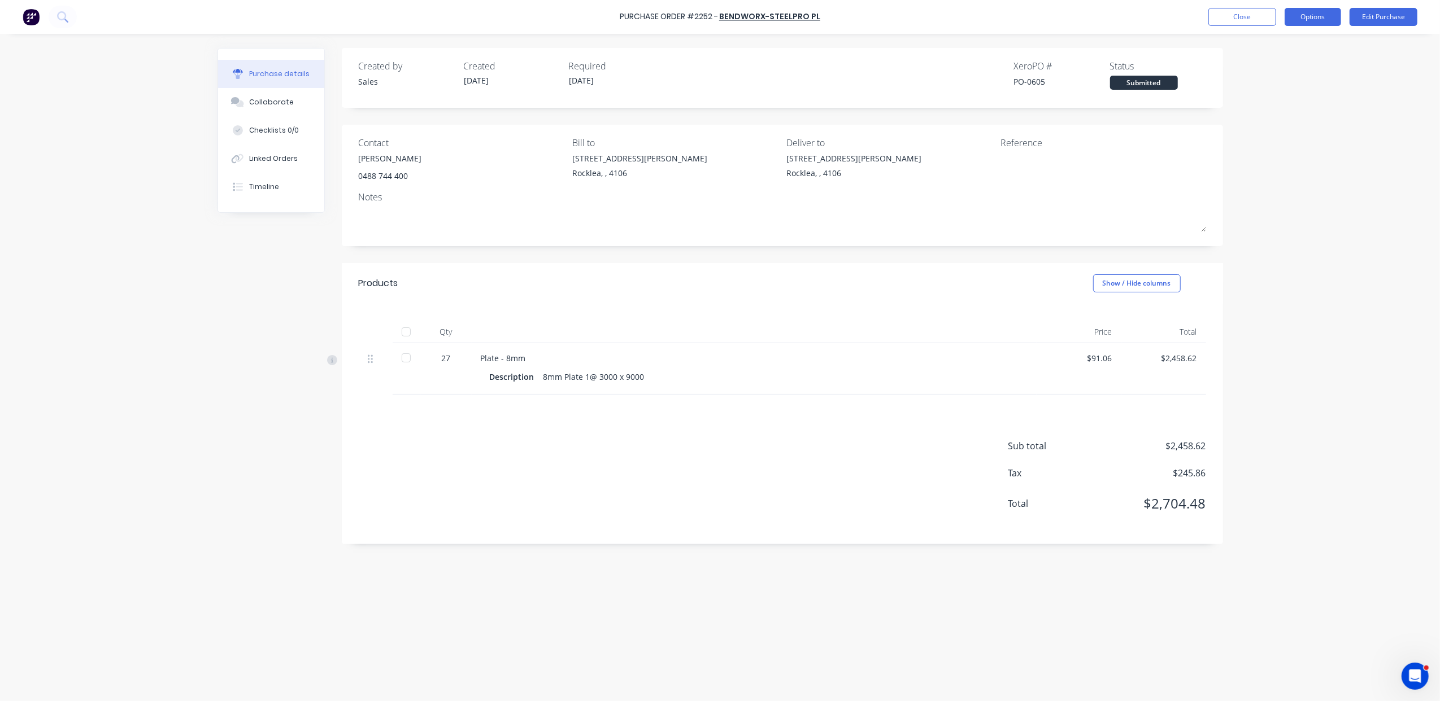
click at [1315, 24] on button "Options" at bounding box center [1312, 17] width 56 height 18
click at [1293, 49] on div "Print / Email" at bounding box center [1287, 46] width 87 height 16
click at [1290, 68] on div "With pricing" at bounding box center [1287, 68] width 87 height 16
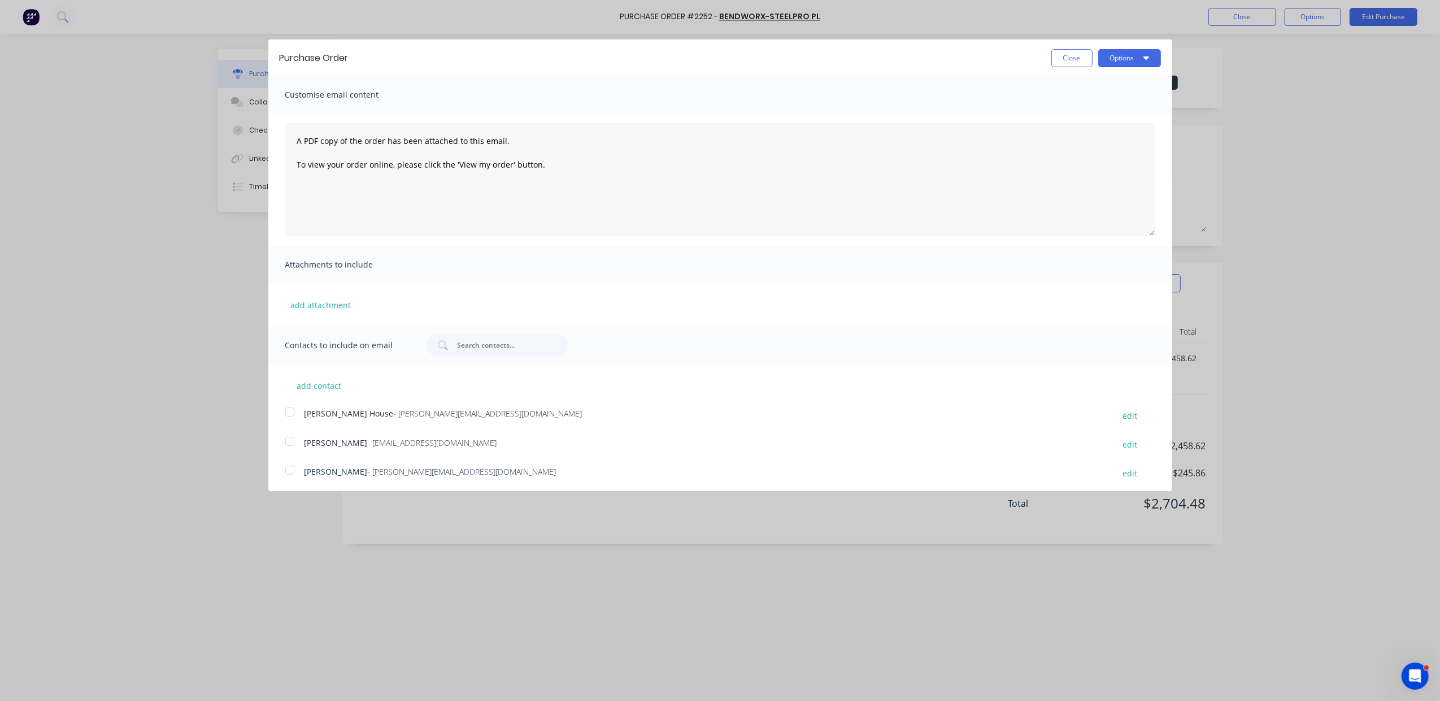
click at [287, 417] on div at bounding box center [289, 412] width 23 height 23
click at [1145, 55] on button "Options" at bounding box center [1129, 58] width 63 height 18
click at [1127, 110] on div "Email" at bounding box center [1106, 109] width 87 height 16
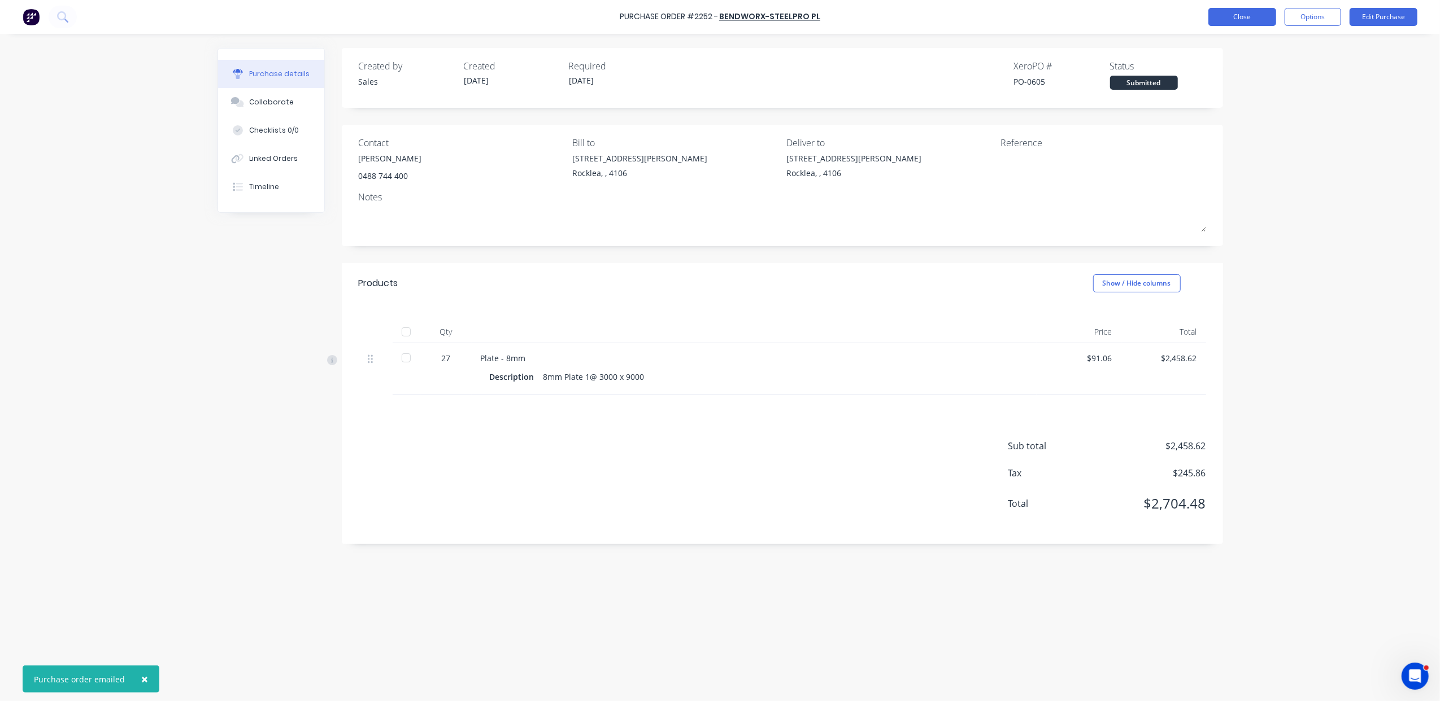
click at [1234, 16] on button "Close" at bounding box center [1242, 17] width 68 height 18
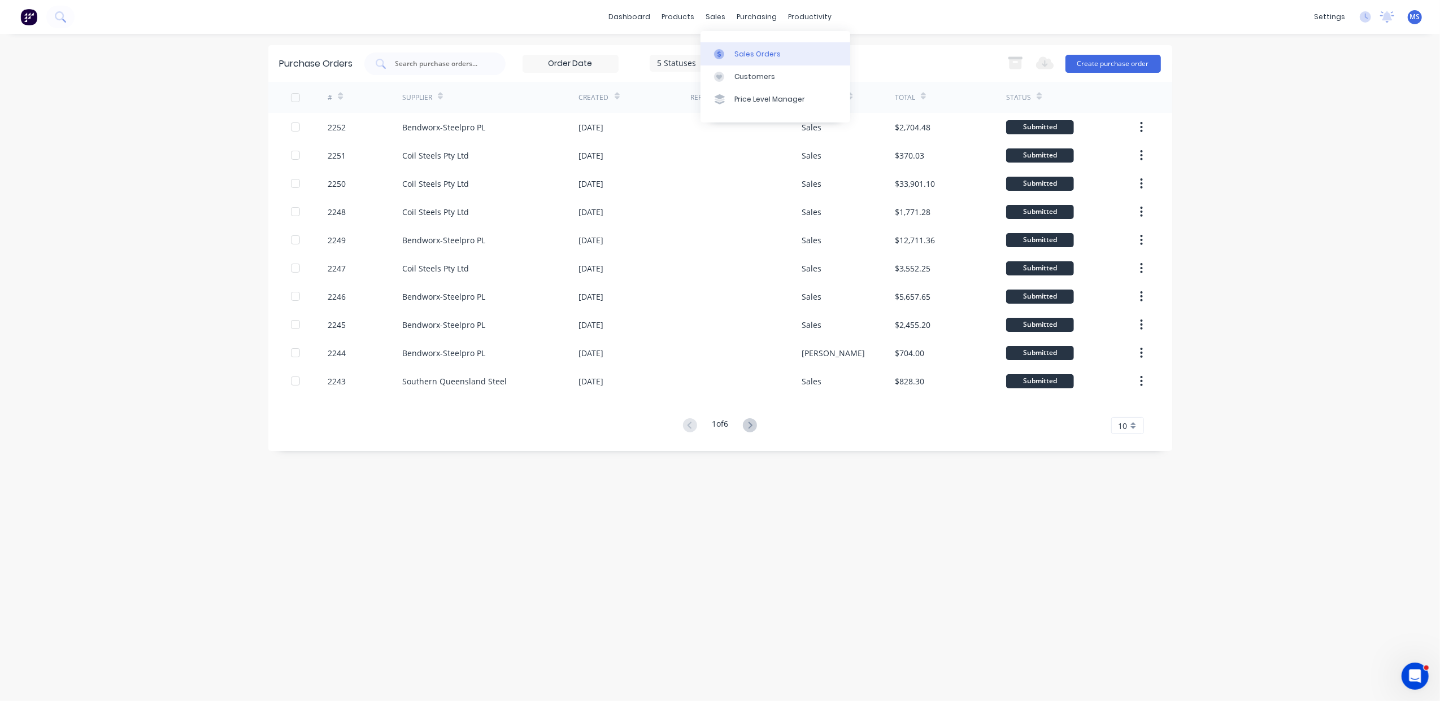
click at [737, 54] on div "Sales Orders" at bounding box center [757, 54] width 46 height 10
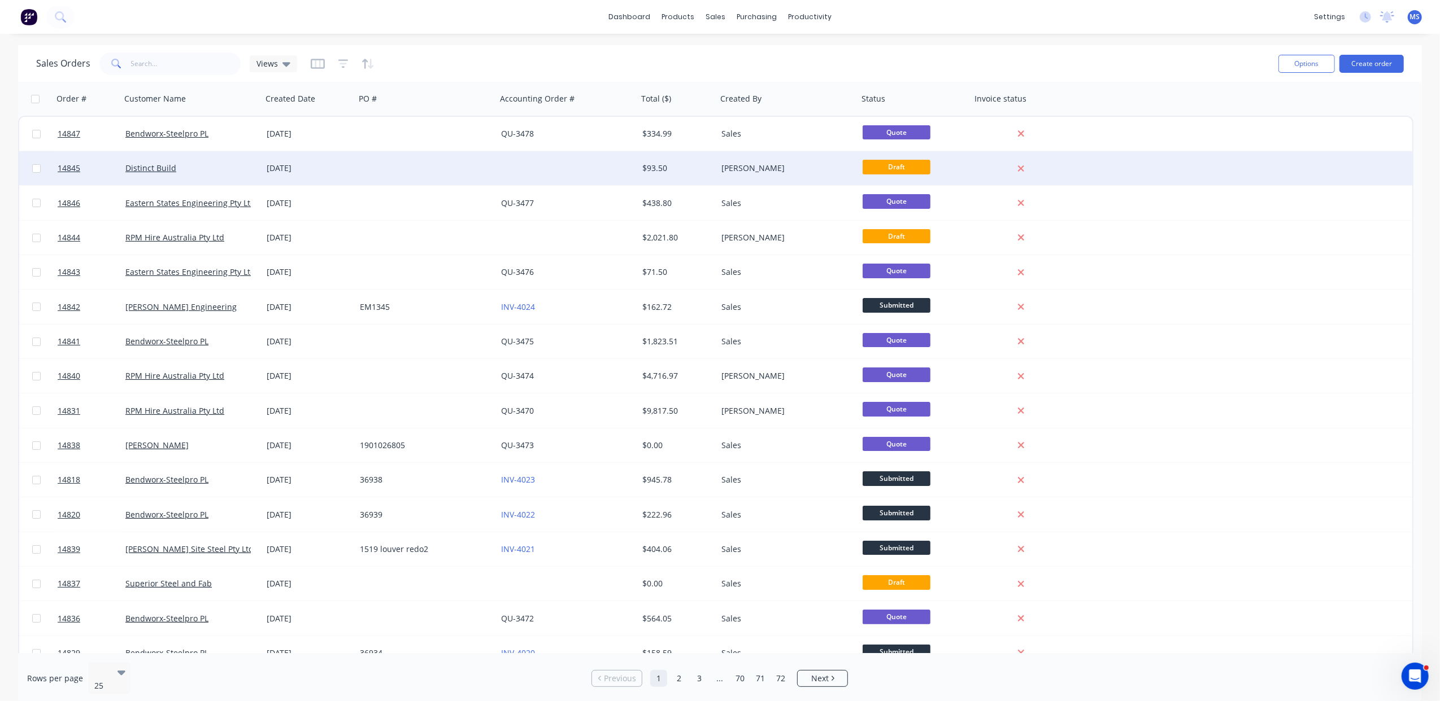
click at [524, 162] on div at bounding box center [566, 168] width 141 height 34
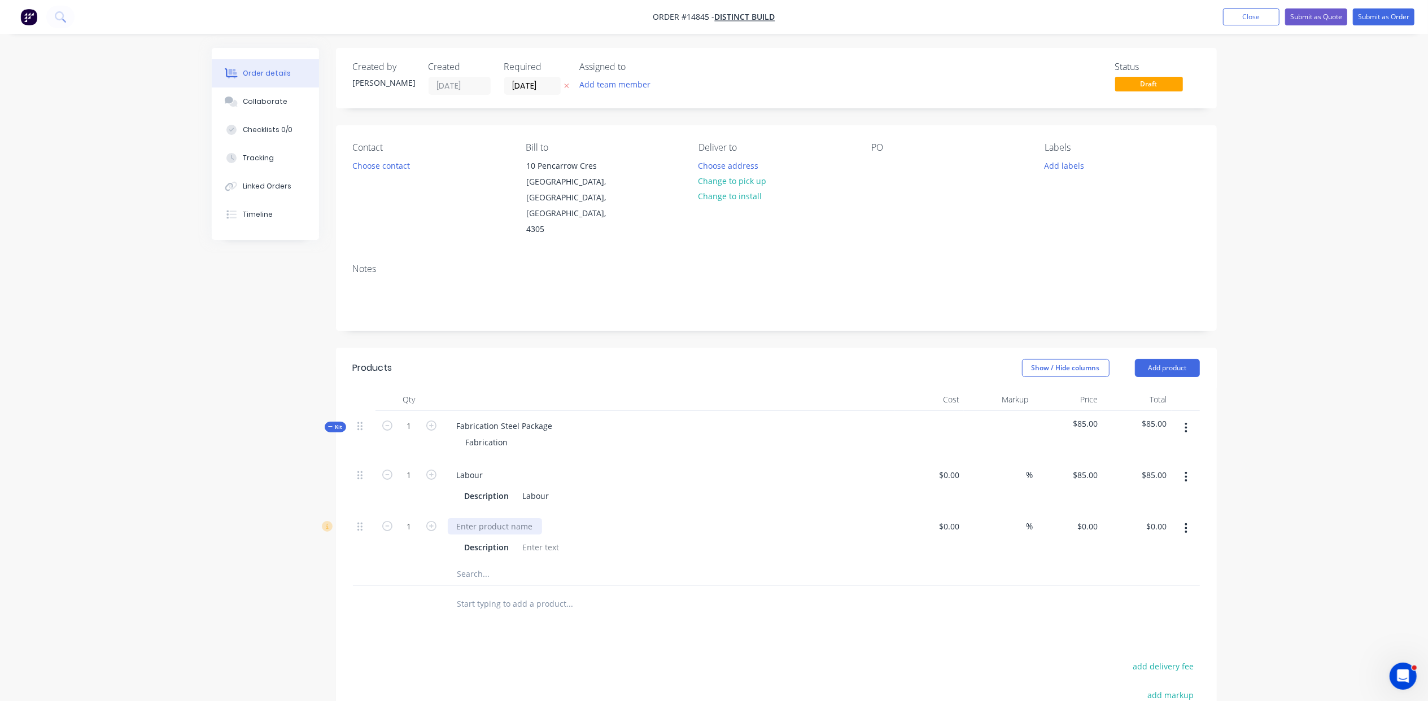
click at [495, 518] on div at bounding box center [495, 526] width 94 height 16
